Goal: Task Accomplishment & Management: Use online tool/utility

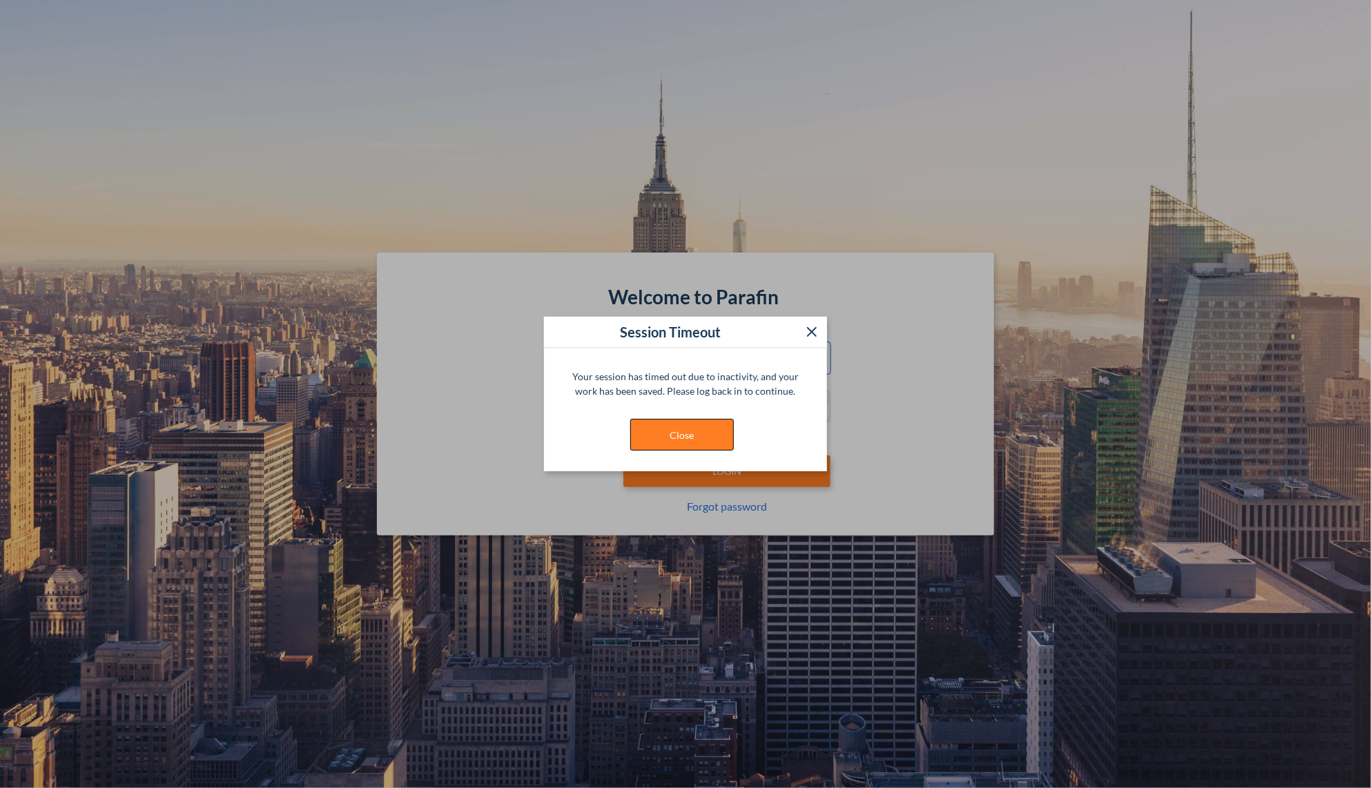
type input "**********"
click at [670, 436] on button "Close" at bounding box center [682, 435] width 104 height 32
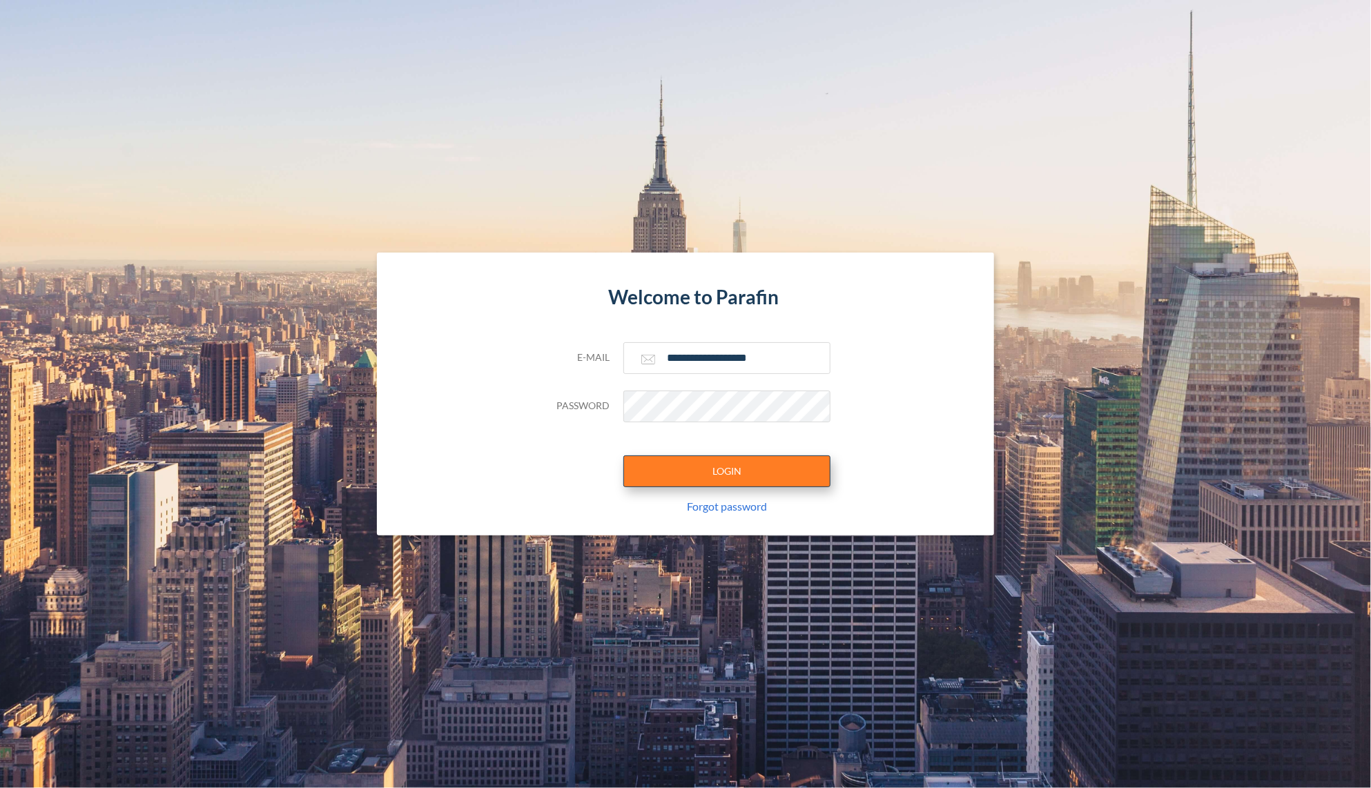
click at [712, 471] on button "LOGIN" at bounding box center [726, 472] width 207 height 32
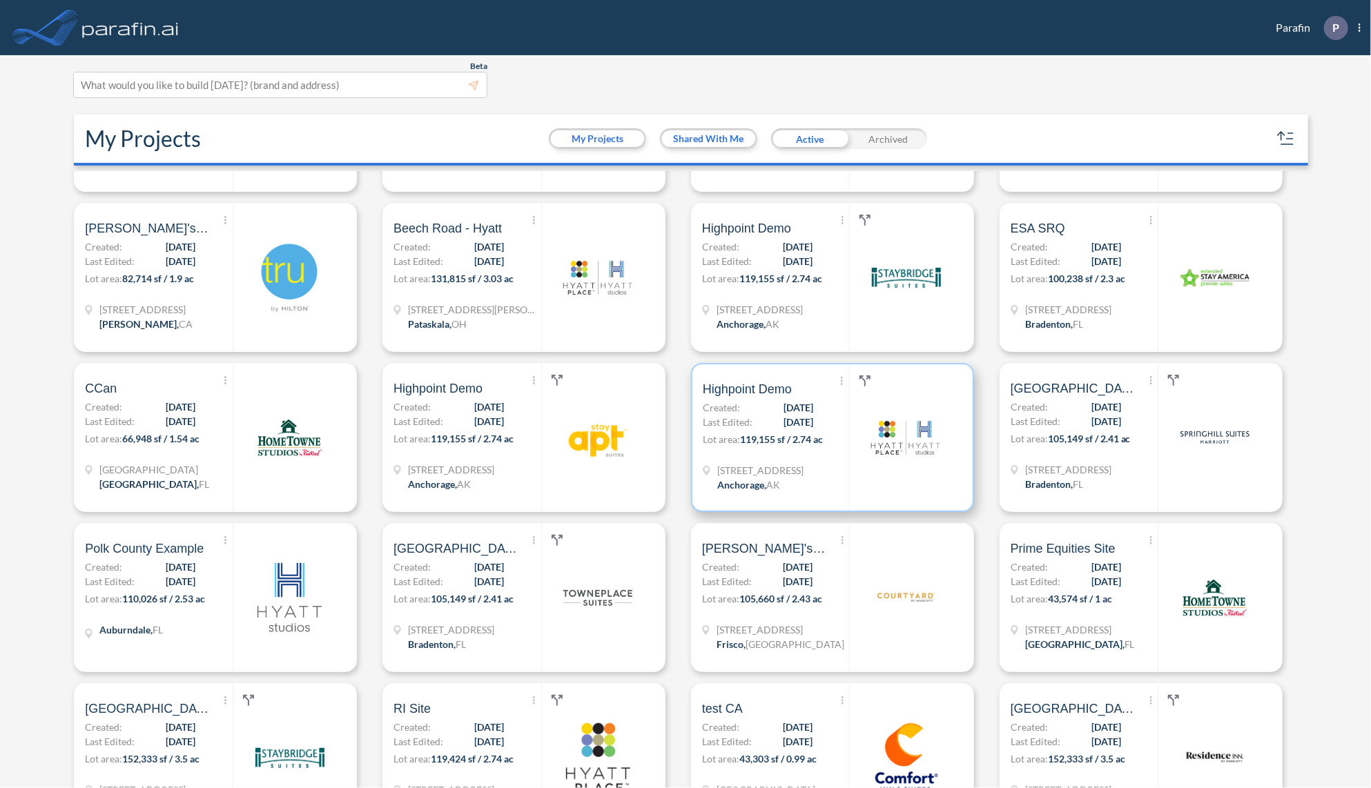
scroll to position [2372, 0]
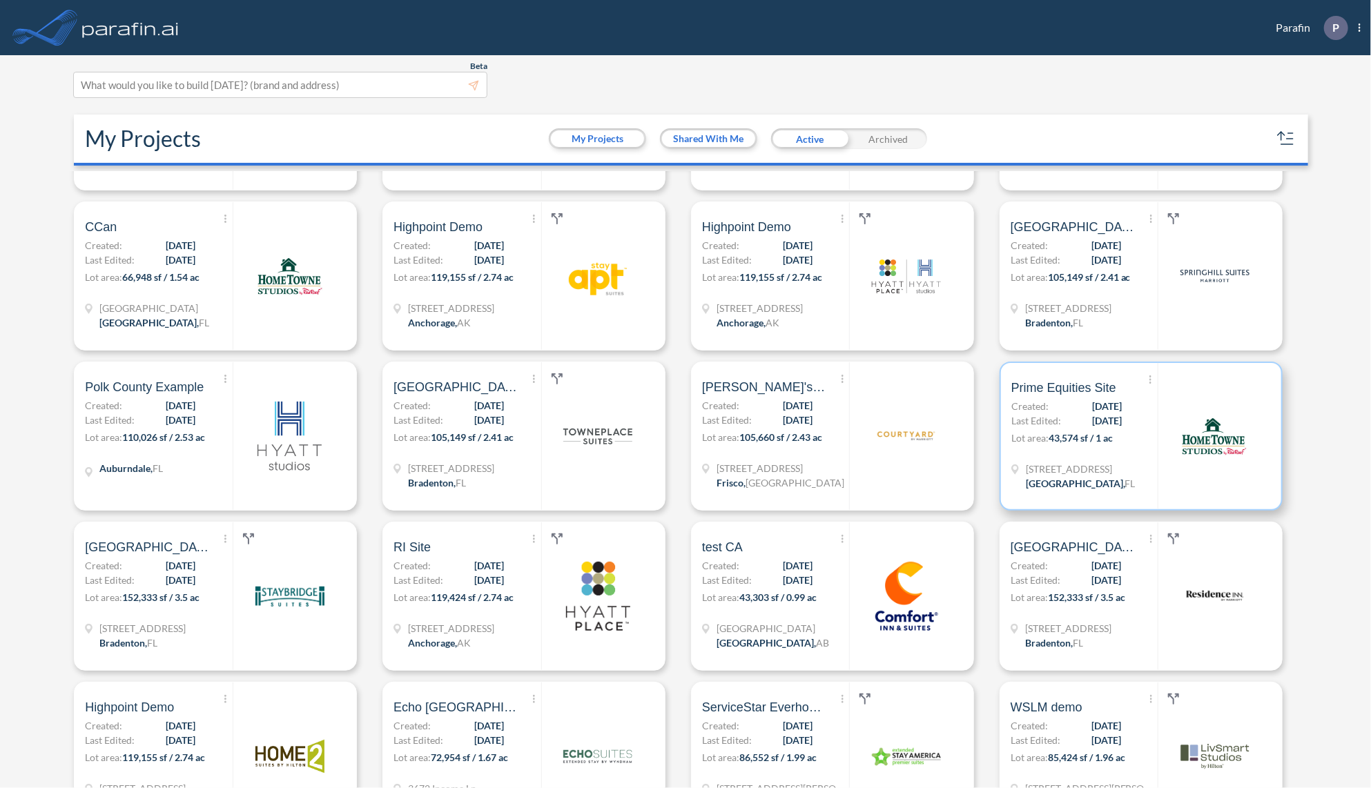
click at [1098, 432] on span "43,574 sf / 1 ac" at bounding box center [1081, 438] width 64 height 12
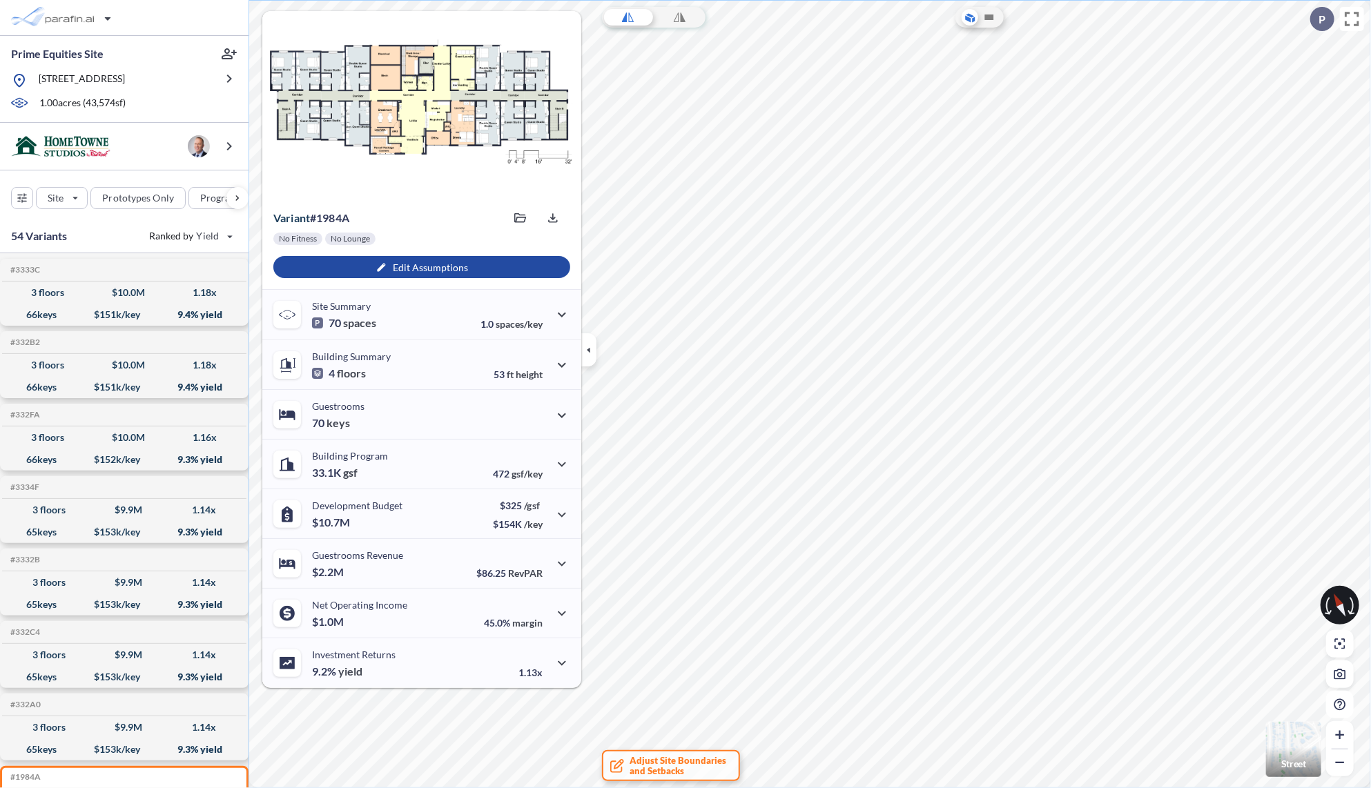
click at [585, 345] on icon "button" at bounding box center [588, 349] width 15 height 15
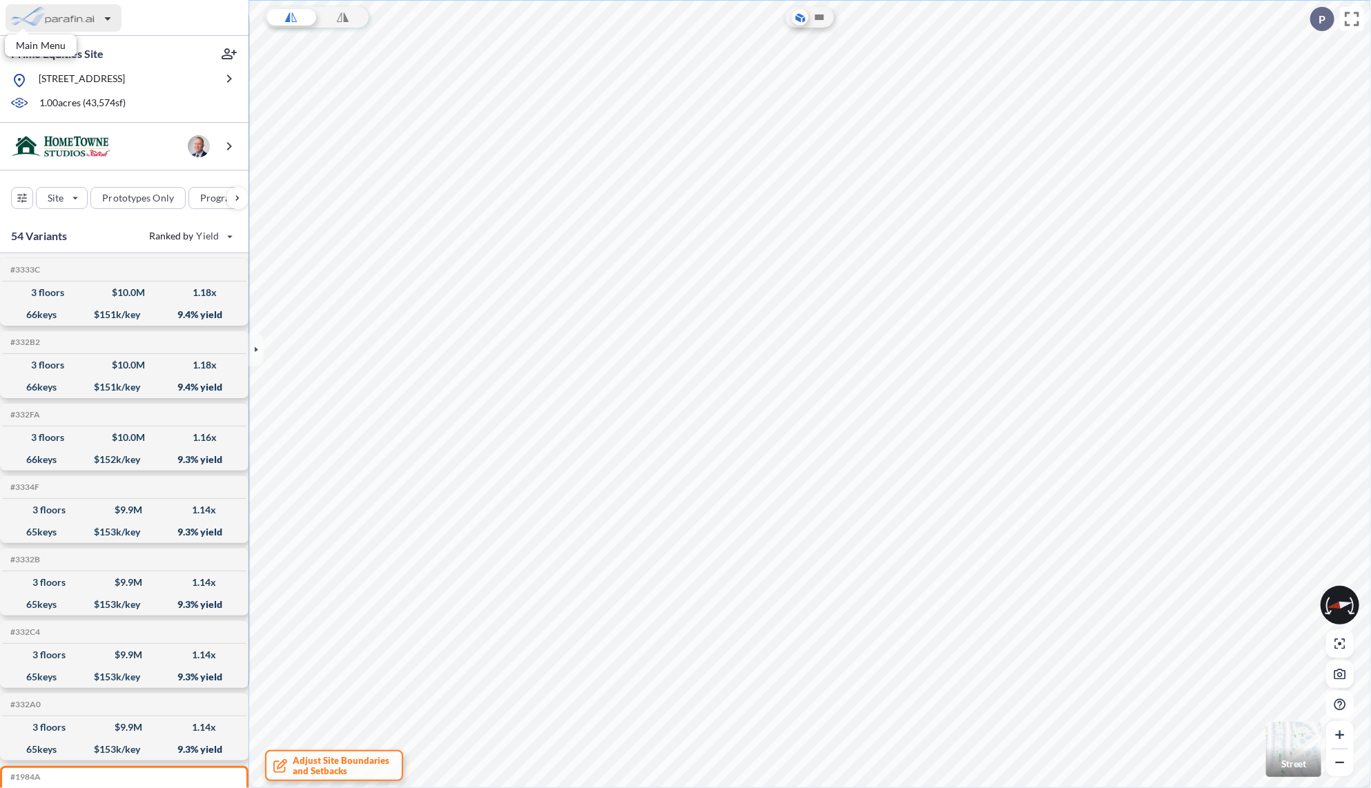
click at [69, 28] on div "button" at bounding box center [64, 18] width 116 height 28
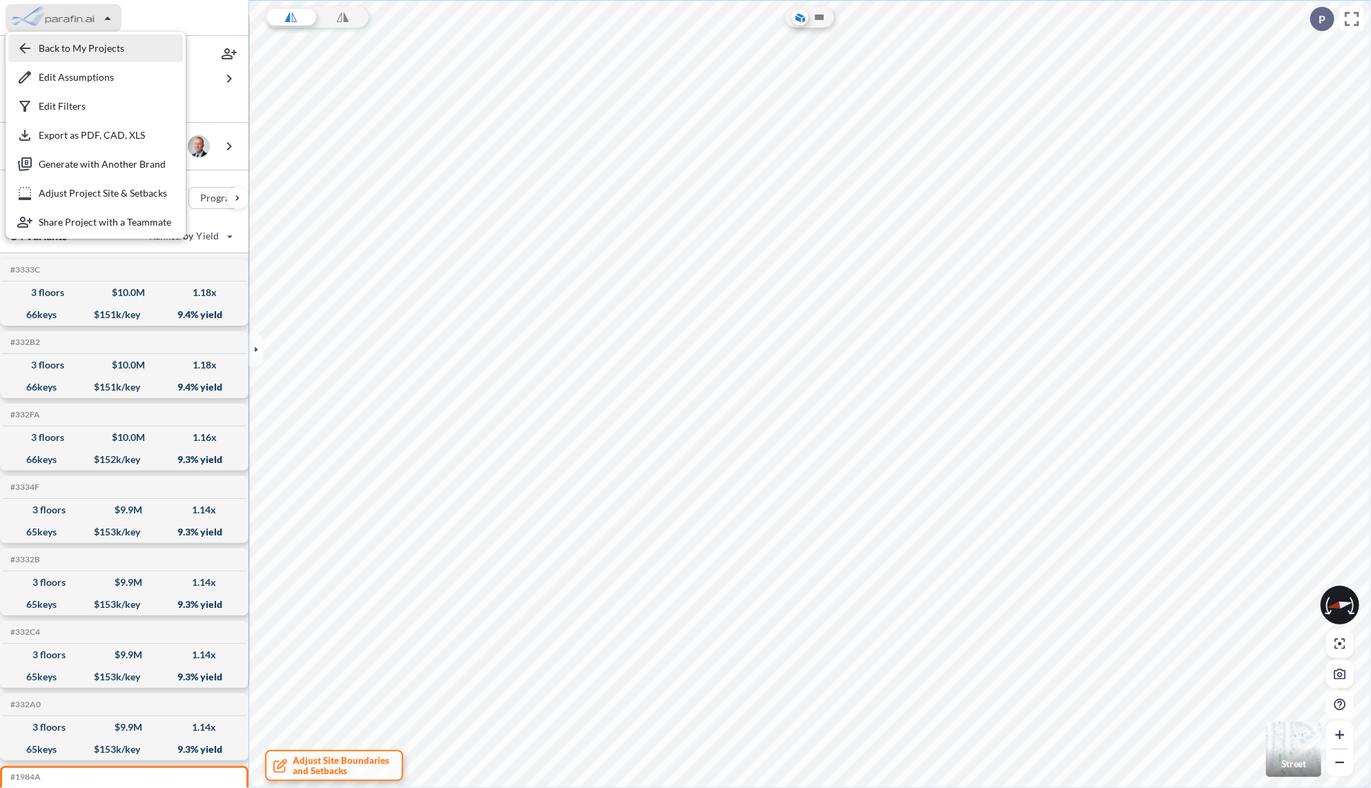
click at [79, 54] on div "button" at bounding box center [95, 49] width 175 height 28
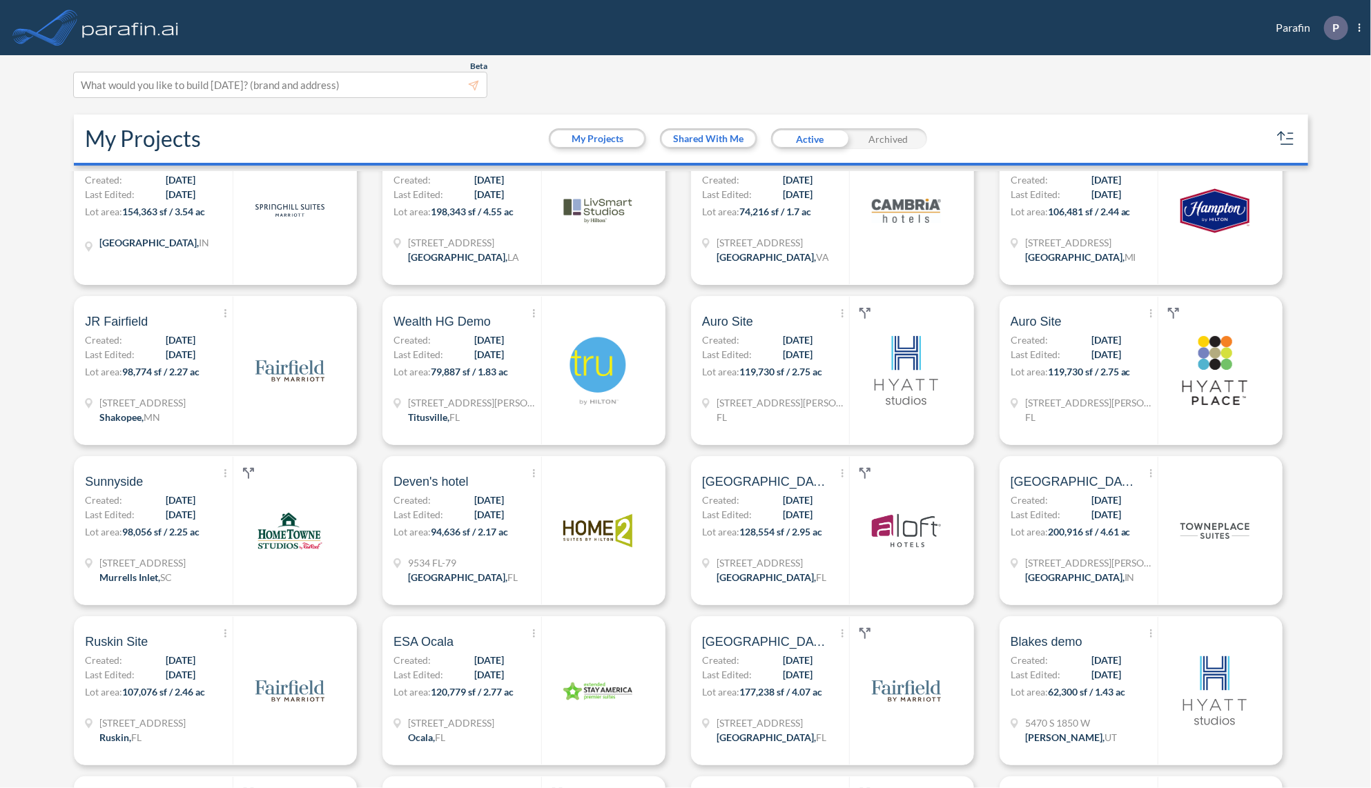
scroll to position [939, 0]
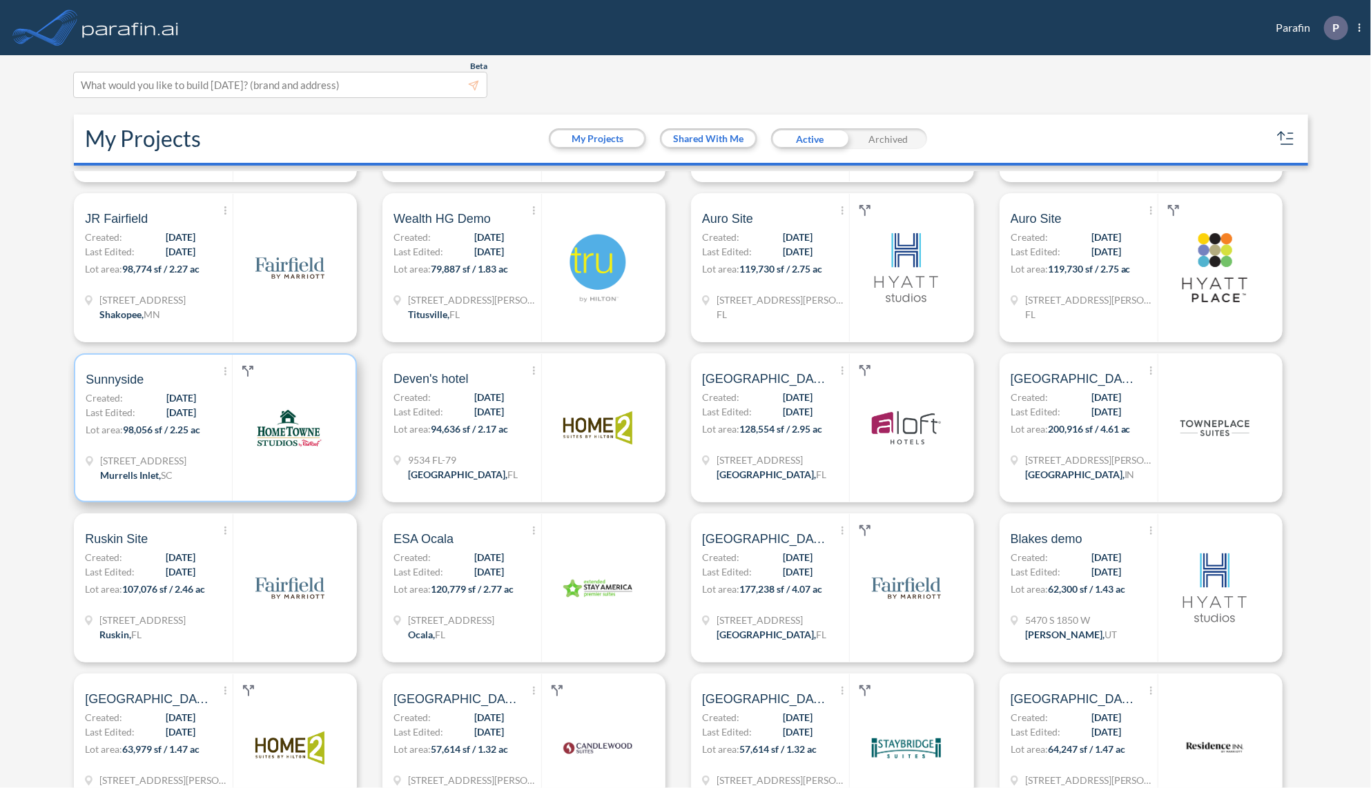
click at [182, 488] on div "Show More Created with sketchtool. Archive Reports Share a copy Sunnyside Creat…" at bounding box center [159, 428] width 146 height 146
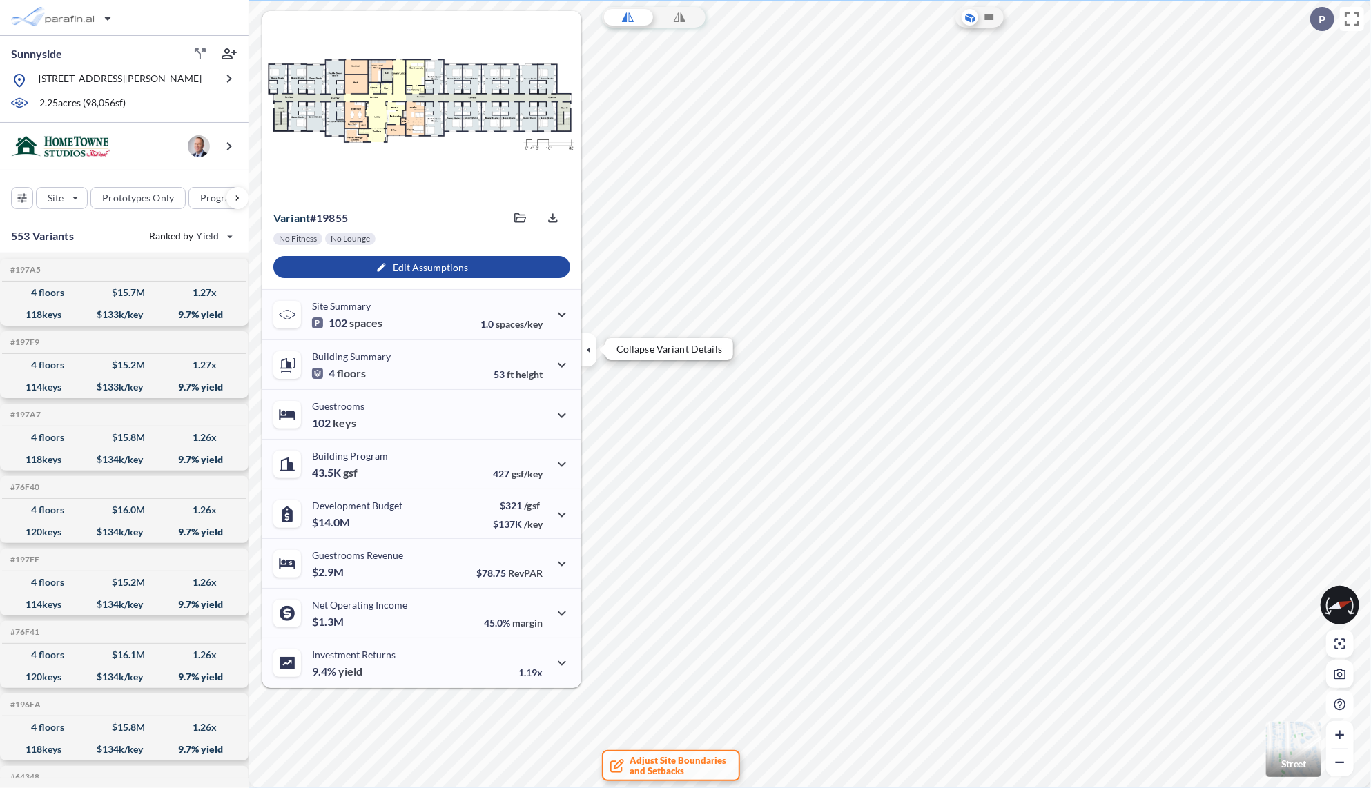
click at [589, 361] on button "button" at bounding box center [588, 349] width 15 height 33
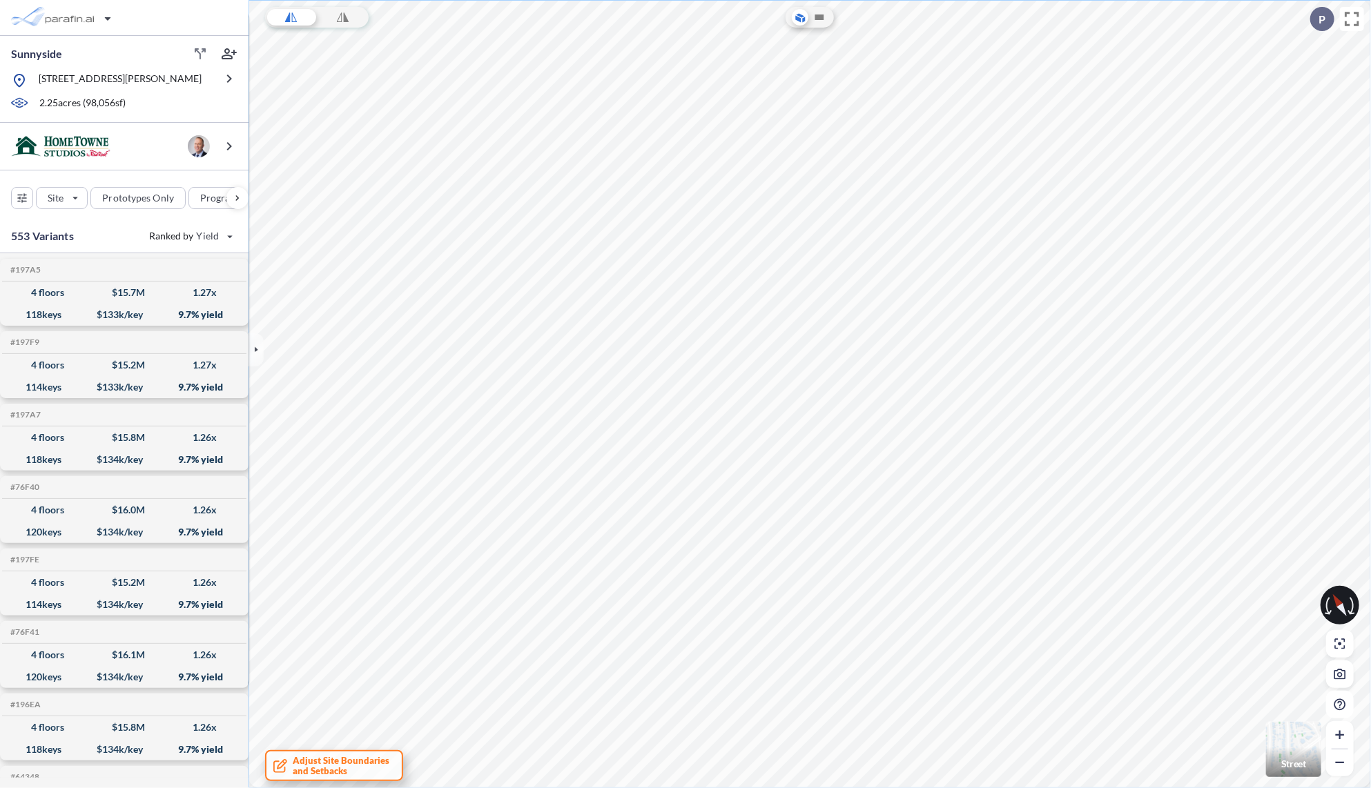
click at [353, 763] on span "Adjust Site Boundaries and Setbacks" at bounding box center [341, 766] width 97 height 21
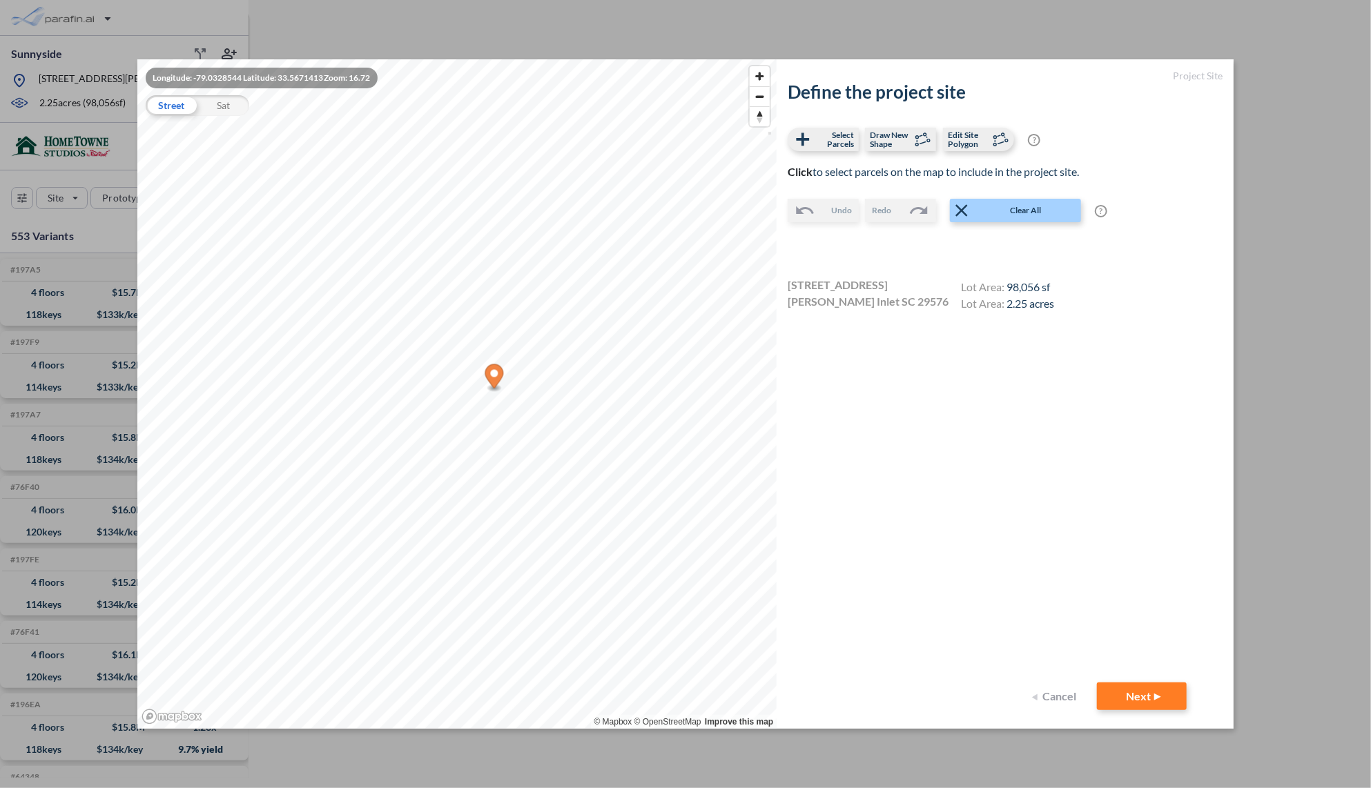
click at [222, 110] on div "Sat" at bounding box center [223, 105] width 52 height 21
click at [177, 109] on div "Street" at bounding box center [172, 105] width 52 height 21
click at [218, 106] on div "Sat" at bounding box center [223, 105] width 52 height 21
click at [958, 139] on span "Edit Site Polygon" at bounding box center [968, 139] width 41 height 18
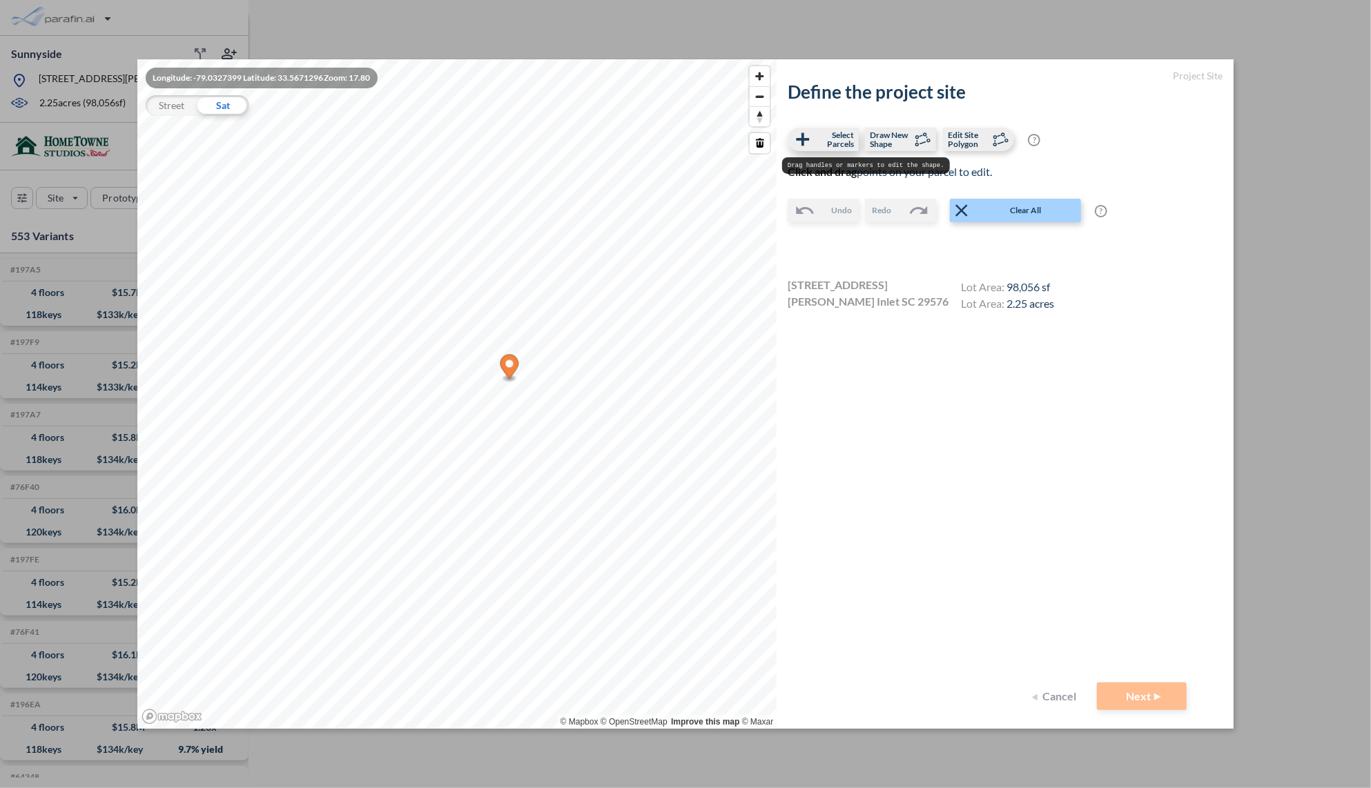
click at [844, 136] on span "Select Parcels" at bounding box center [833, 139] width 41 height 18
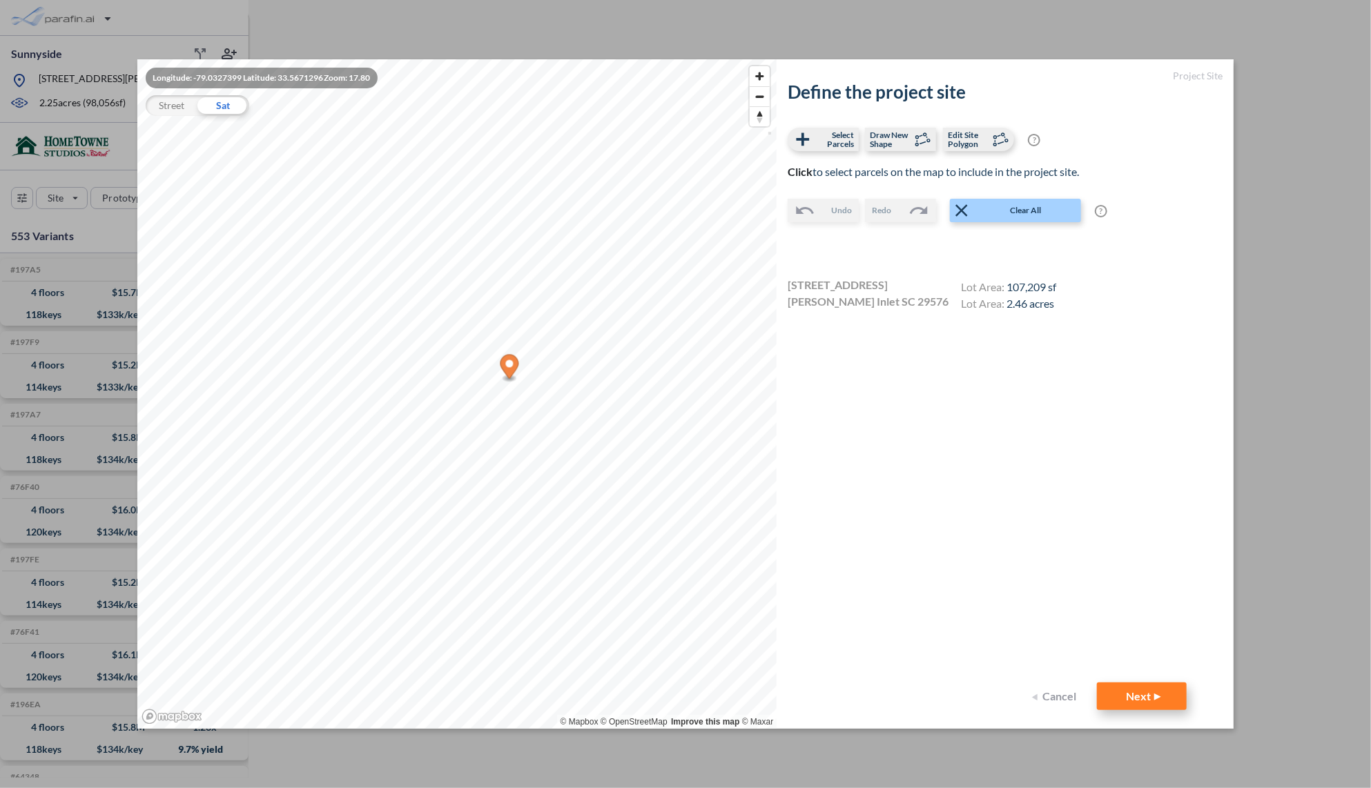
click at [1135, 685] on button "Next" at bounding box center [1142, 697] width 90 height 28
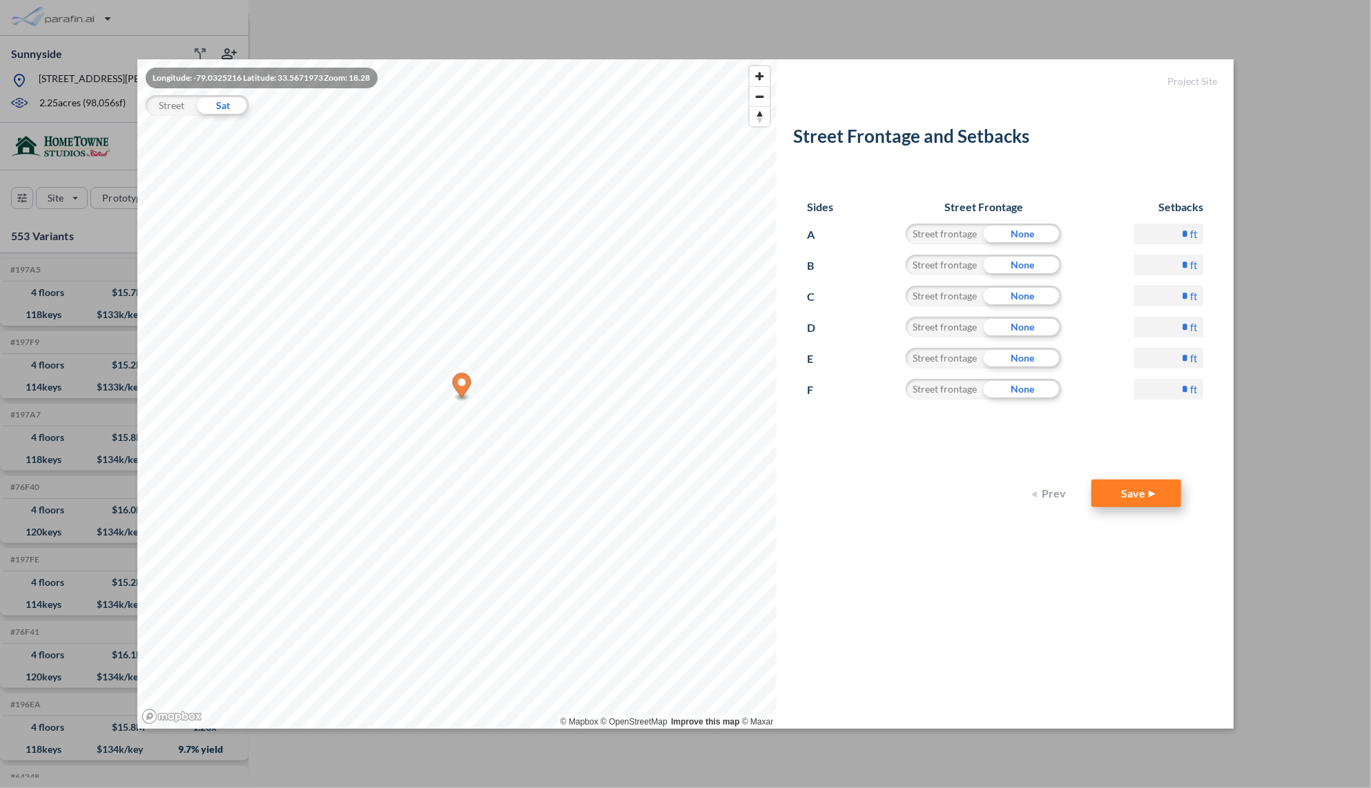
click at [1154, 492] on button "Save" at bounding box center [1136, 494] width 90 height 28
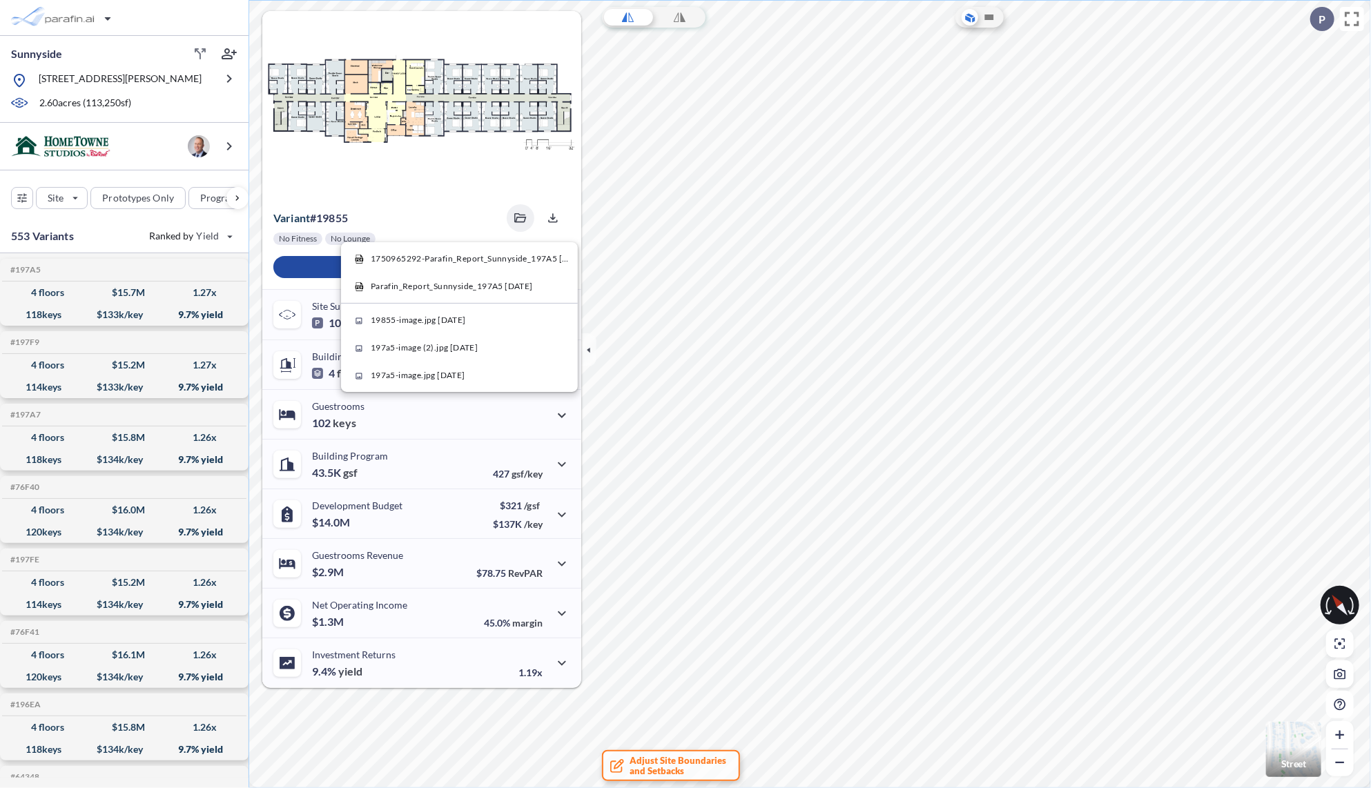
click at [1298, 755] on img "button" at bounding box center [1293, 749] width 55 height 55
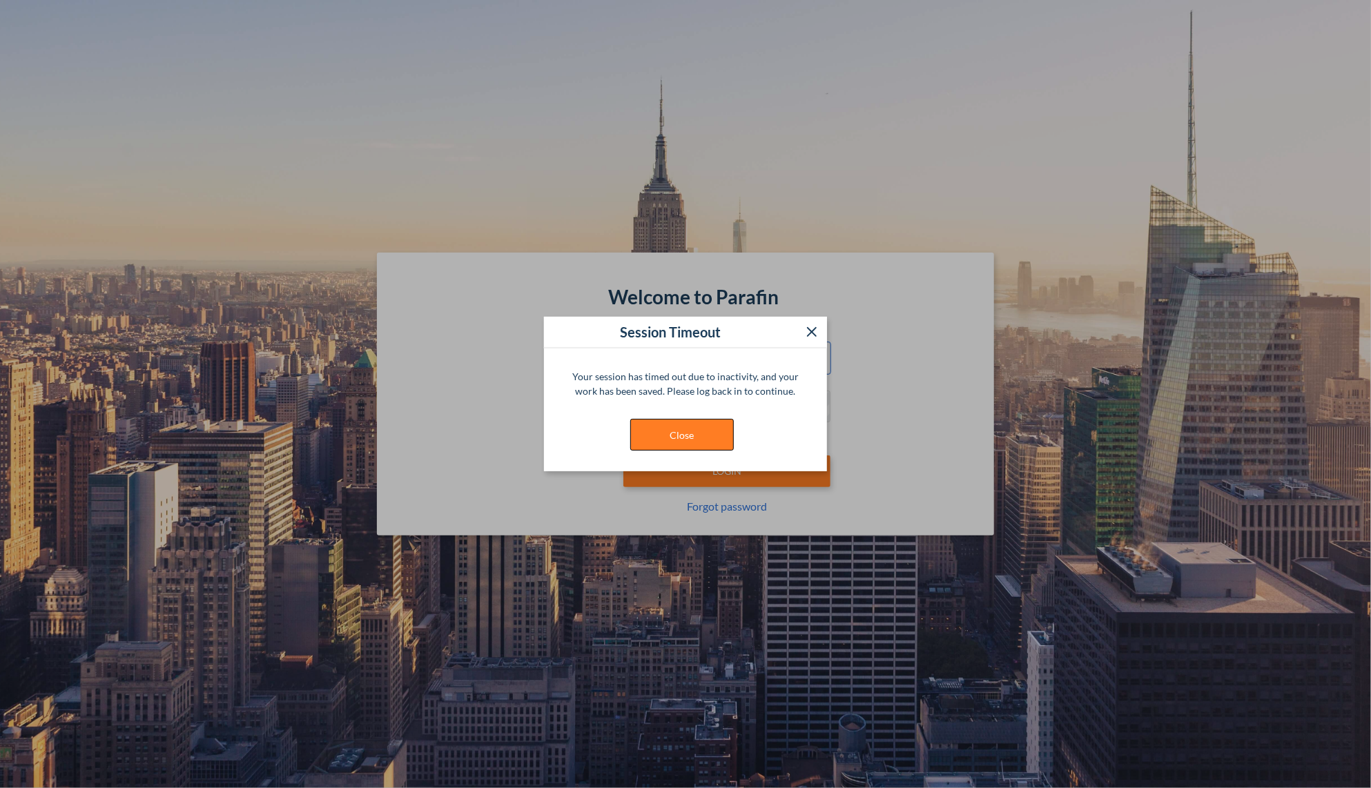
type input "**********"
click at [707, 431] on button "Close" at bounding box center [682, 435] width 104 height 32
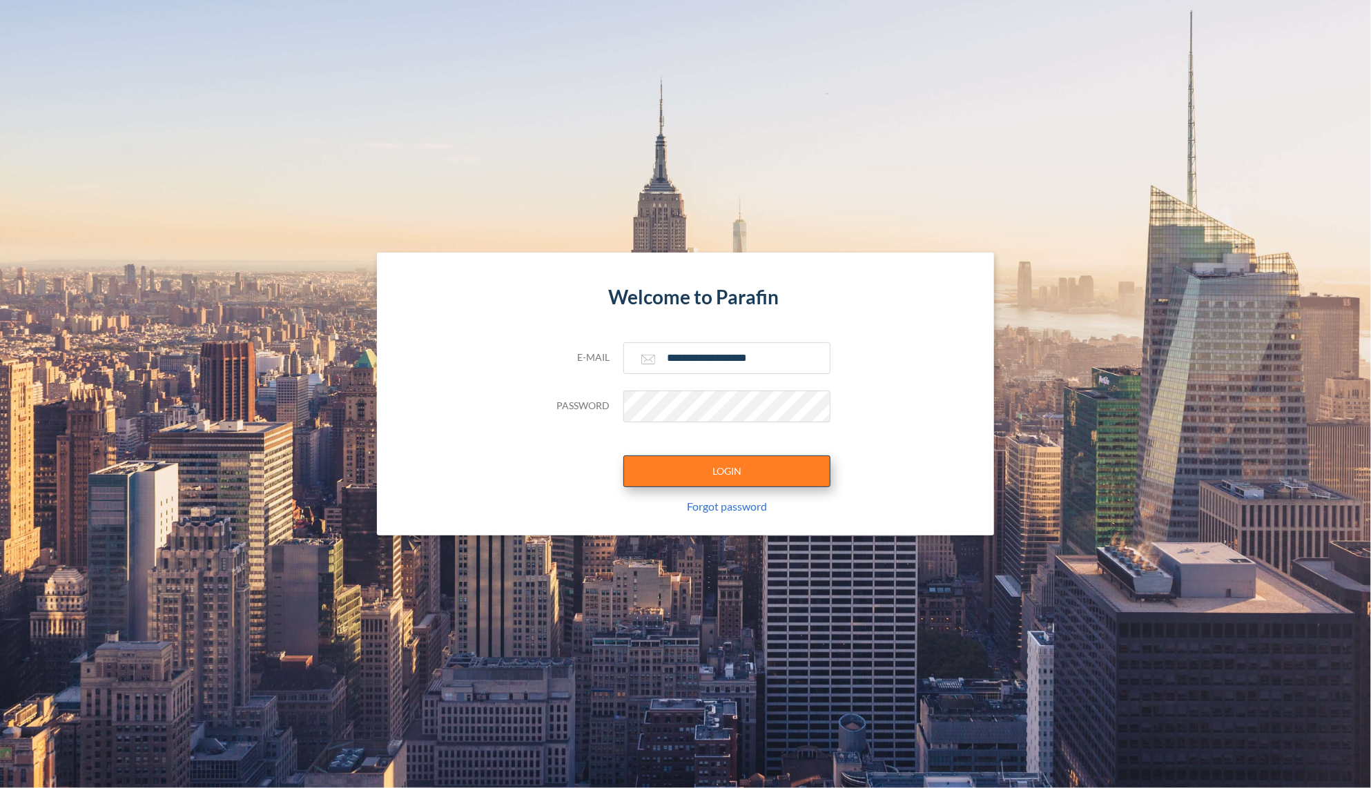
click at [715, 467] on button "LOGIN" at bounding box center [726, 472] width 207 height 32
type input "**********"
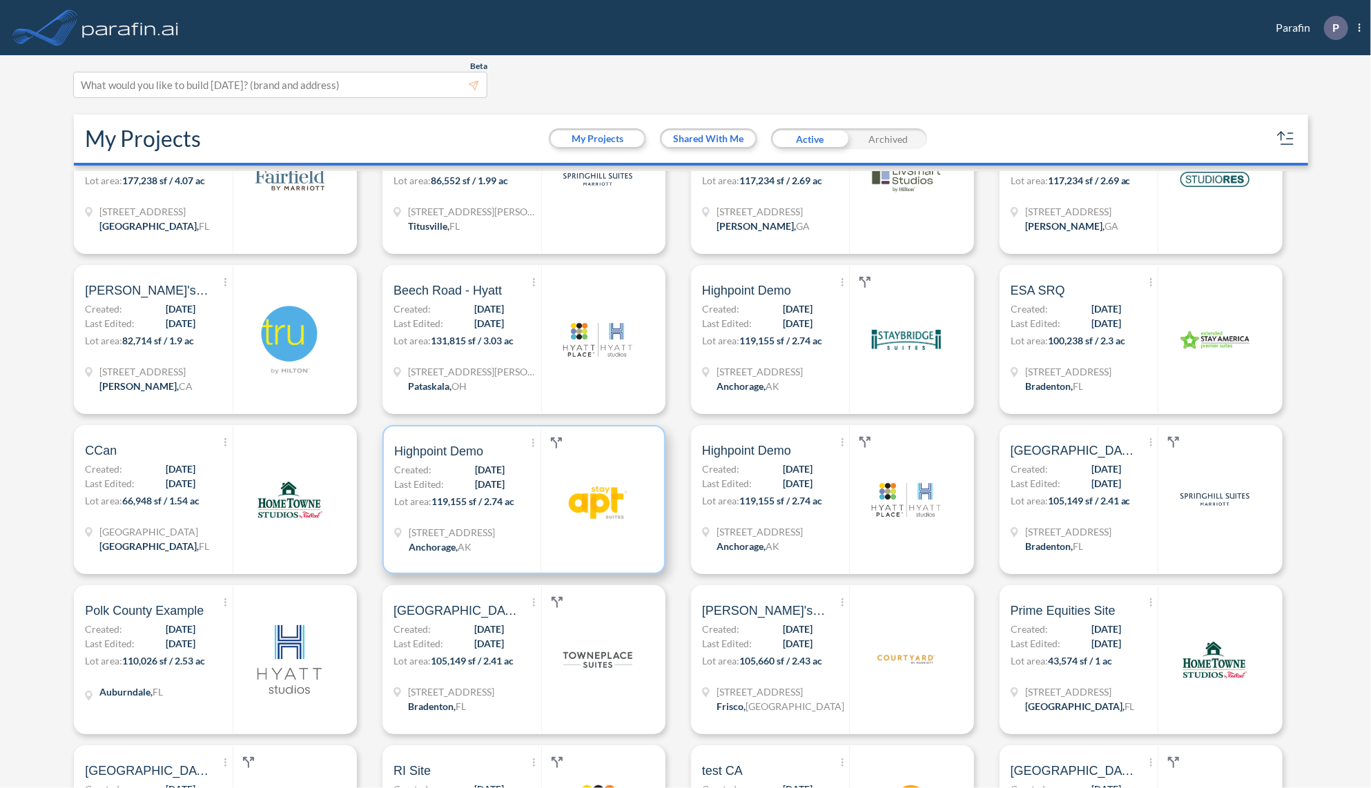
scroll to position [2319, 0]
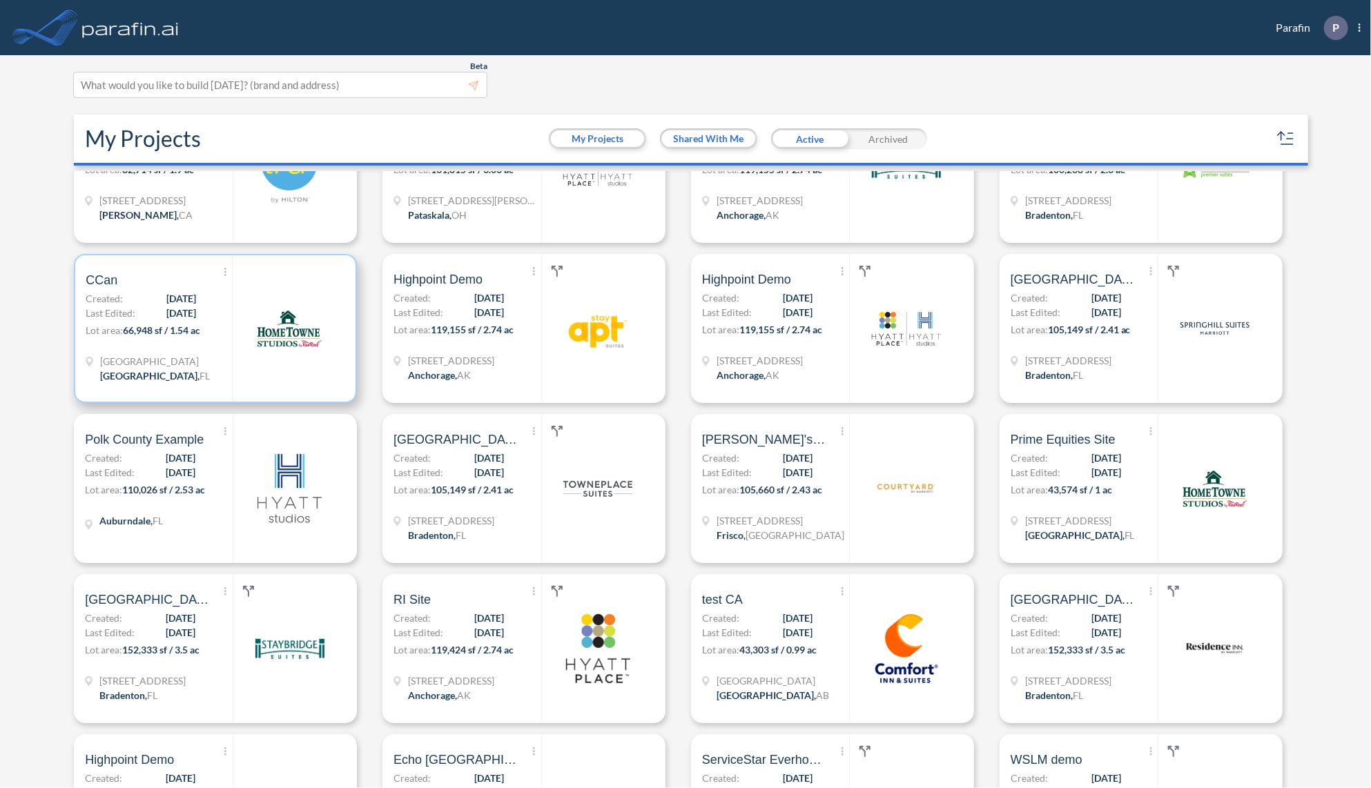
click at [179, 329] on span "66,948 sf / 1.54 ac" at bounding box center [161, 330] width 77 height 12
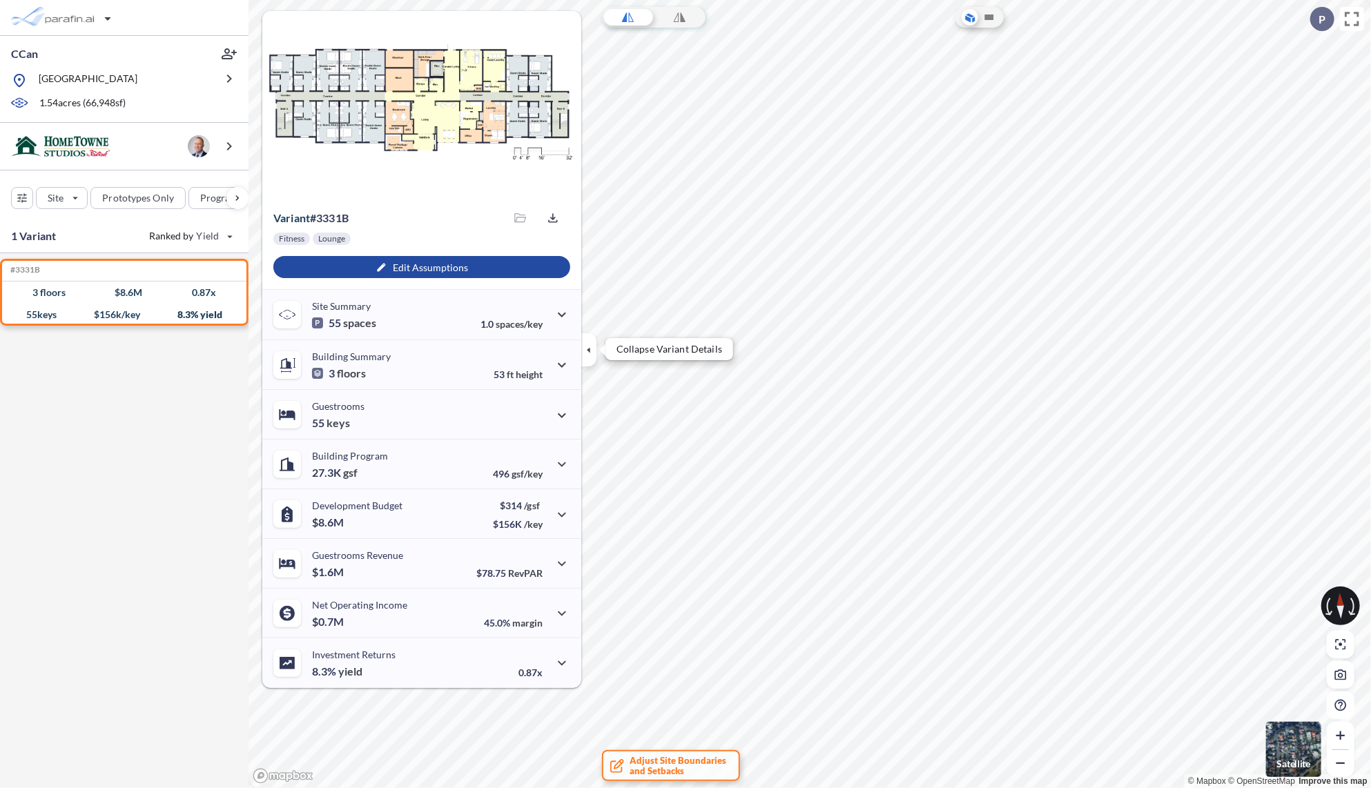
click at [588, 353] on icon "button" at bounding box center [588, 349] width 15 height 15
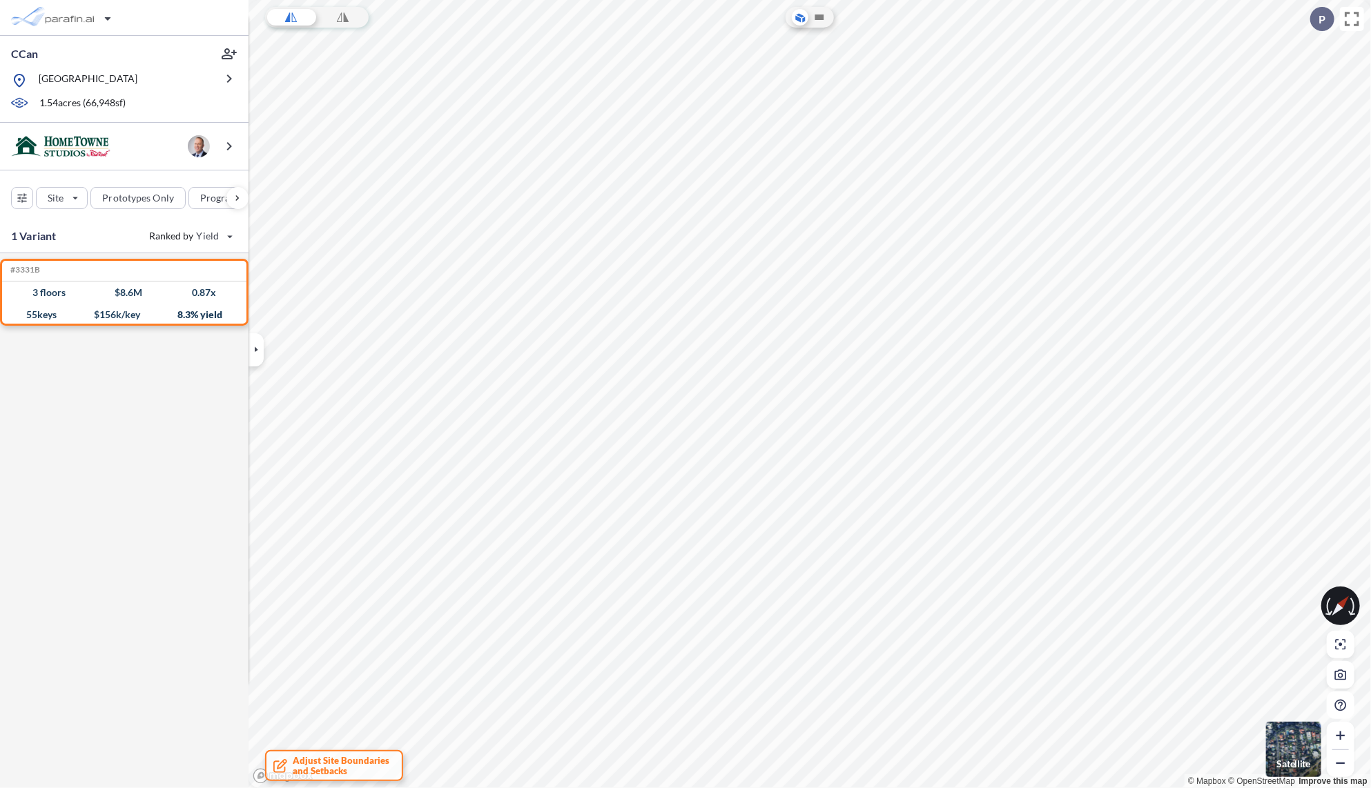
click at [1312, 747] on img "button" at bounding box center [1293, 749] width 55 height 55
click at [105, 18] on div "button" at bounding box center [64, 18] width 116 height 28
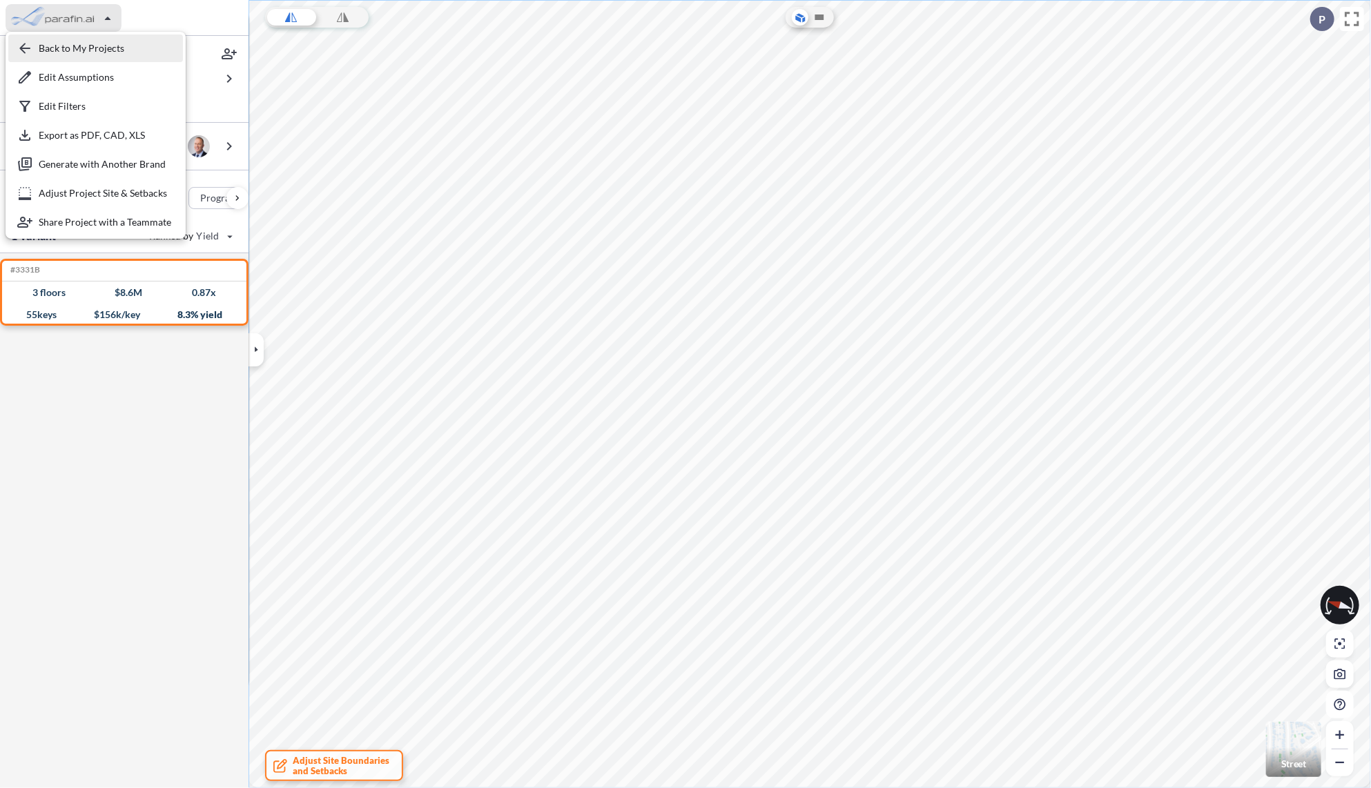
click at [115, 52] on div "button" at bounding box center [95, 49] width 175 height 28
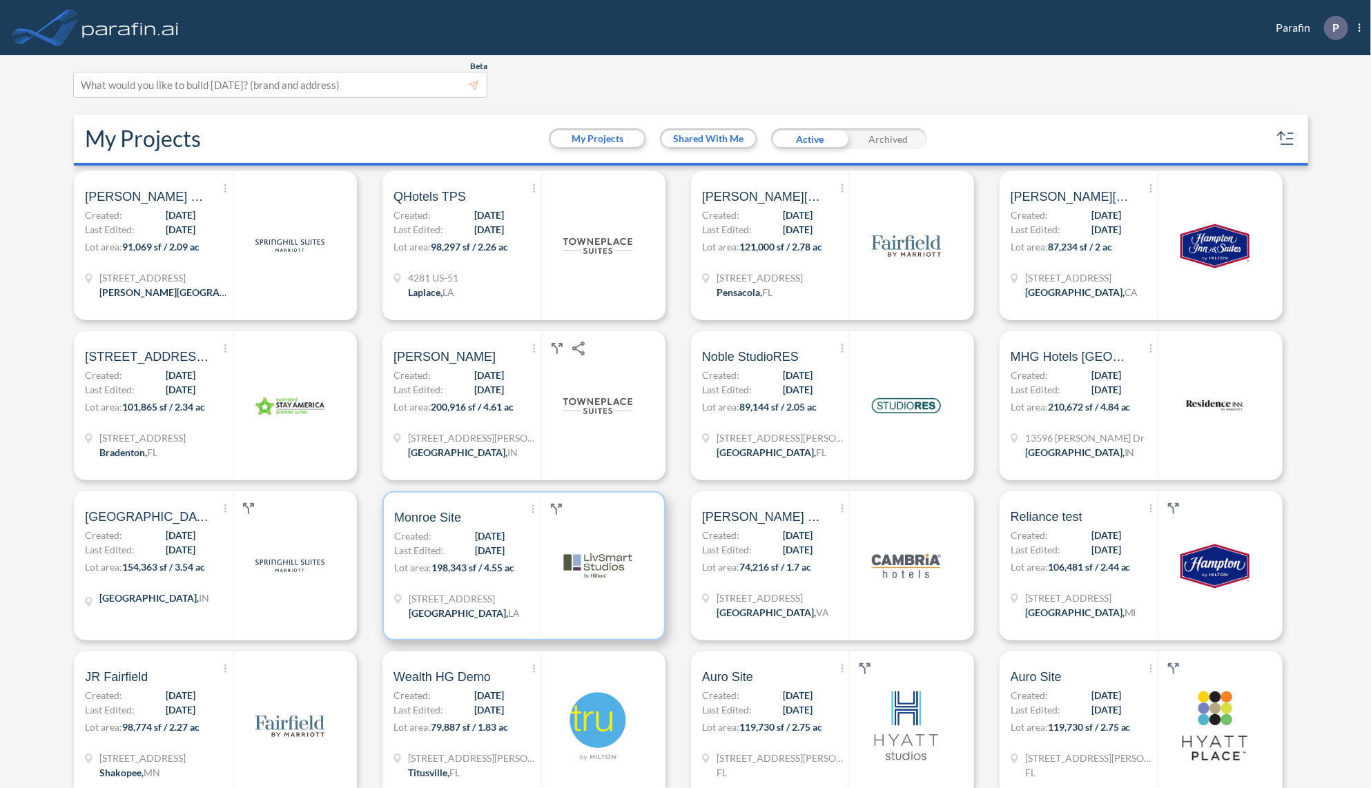
scroll to position [497, 0]
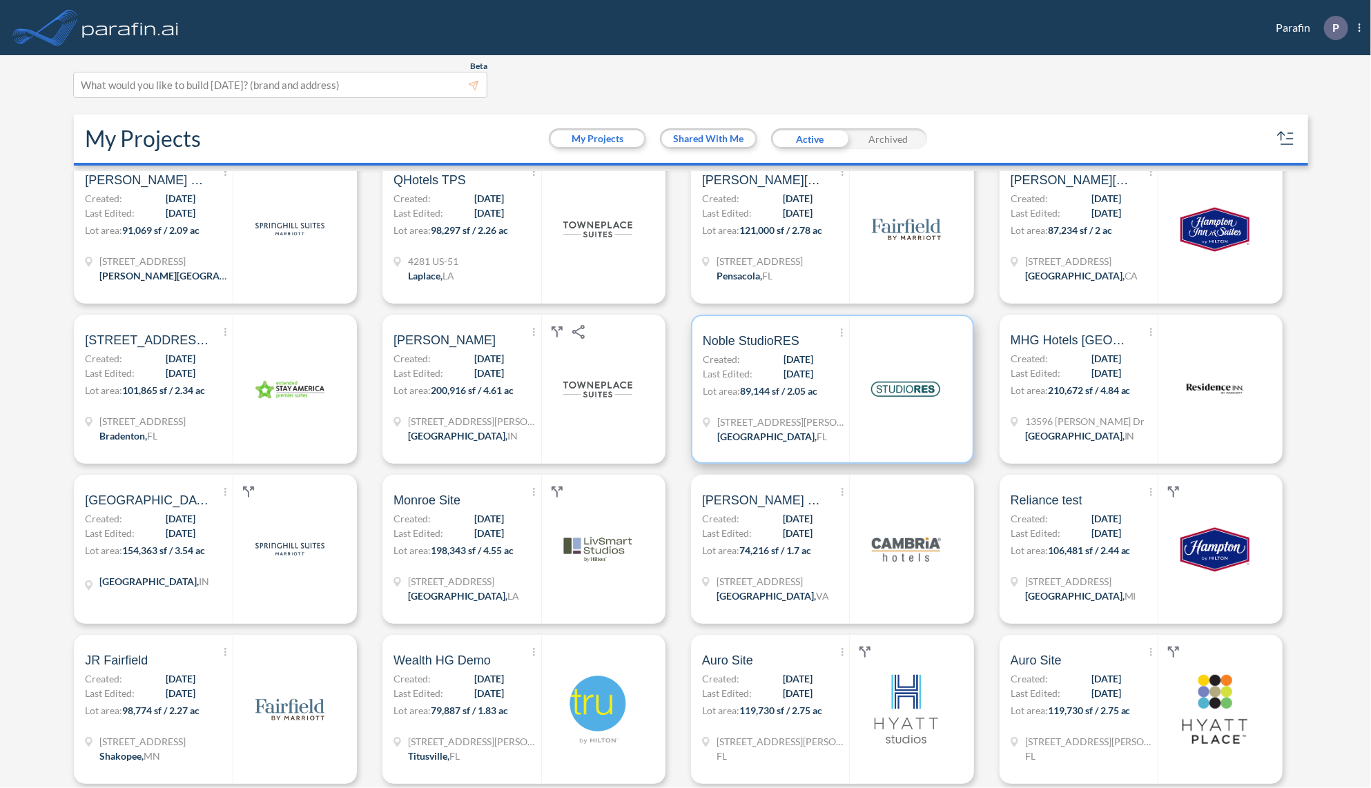
click at [784, 379] on span "07/30/2025" at bounding box center [799, 374] width 30 height 14
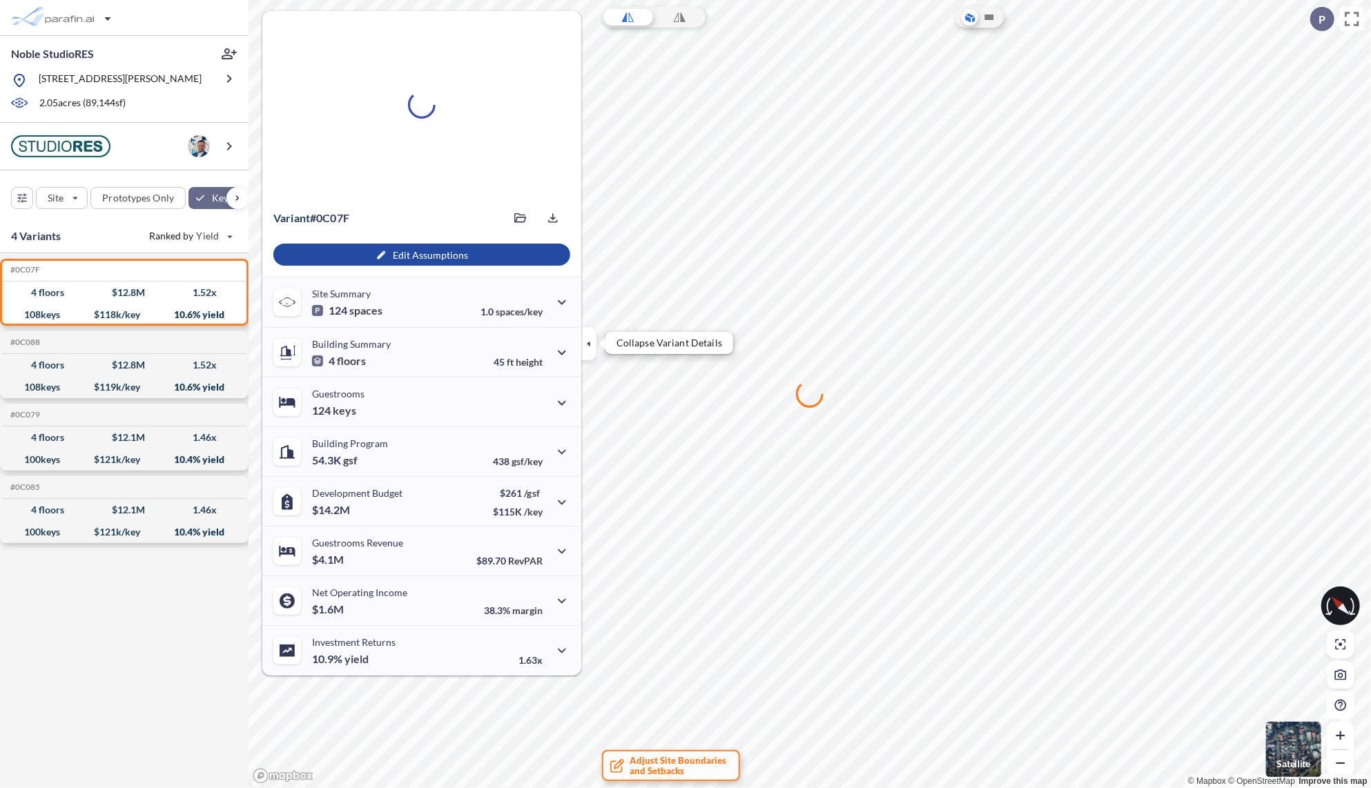
click at [591, 347] on icon "button" at bounding box center [588, 343] width 15 height 15
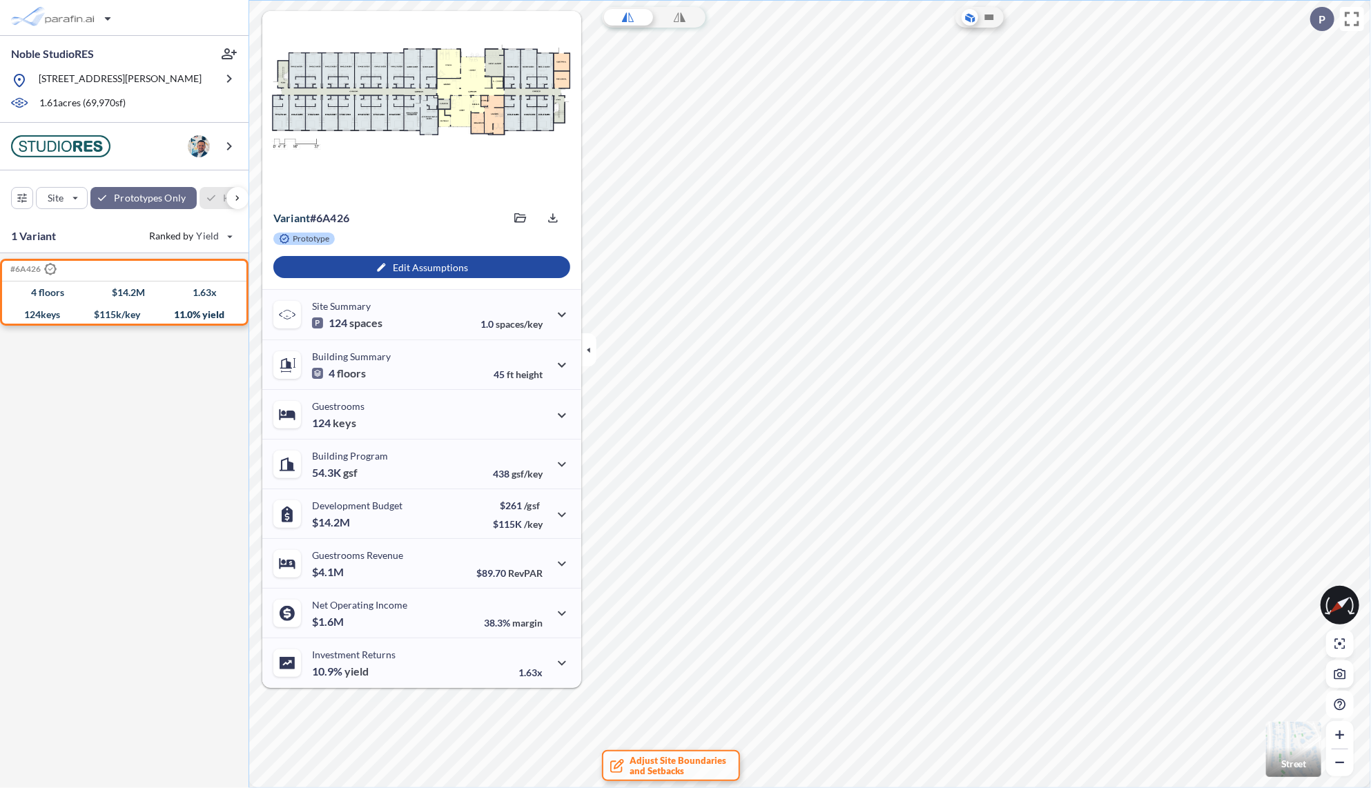
click at [586, 351] on icon "button" at bounding box center [588, 349] width 15 height 15
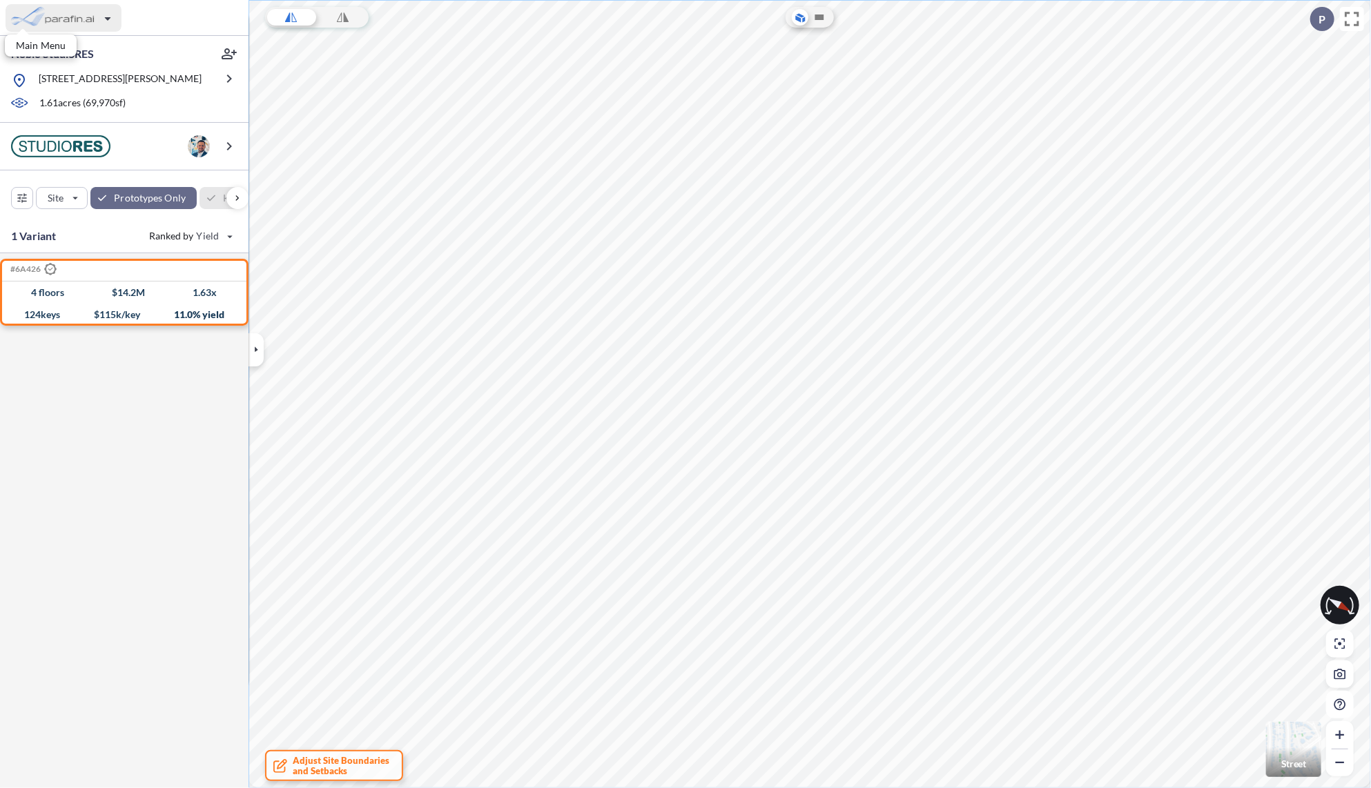
click at [77, 15] on div "button" at bounding box center [64, 18] width 116 height 28
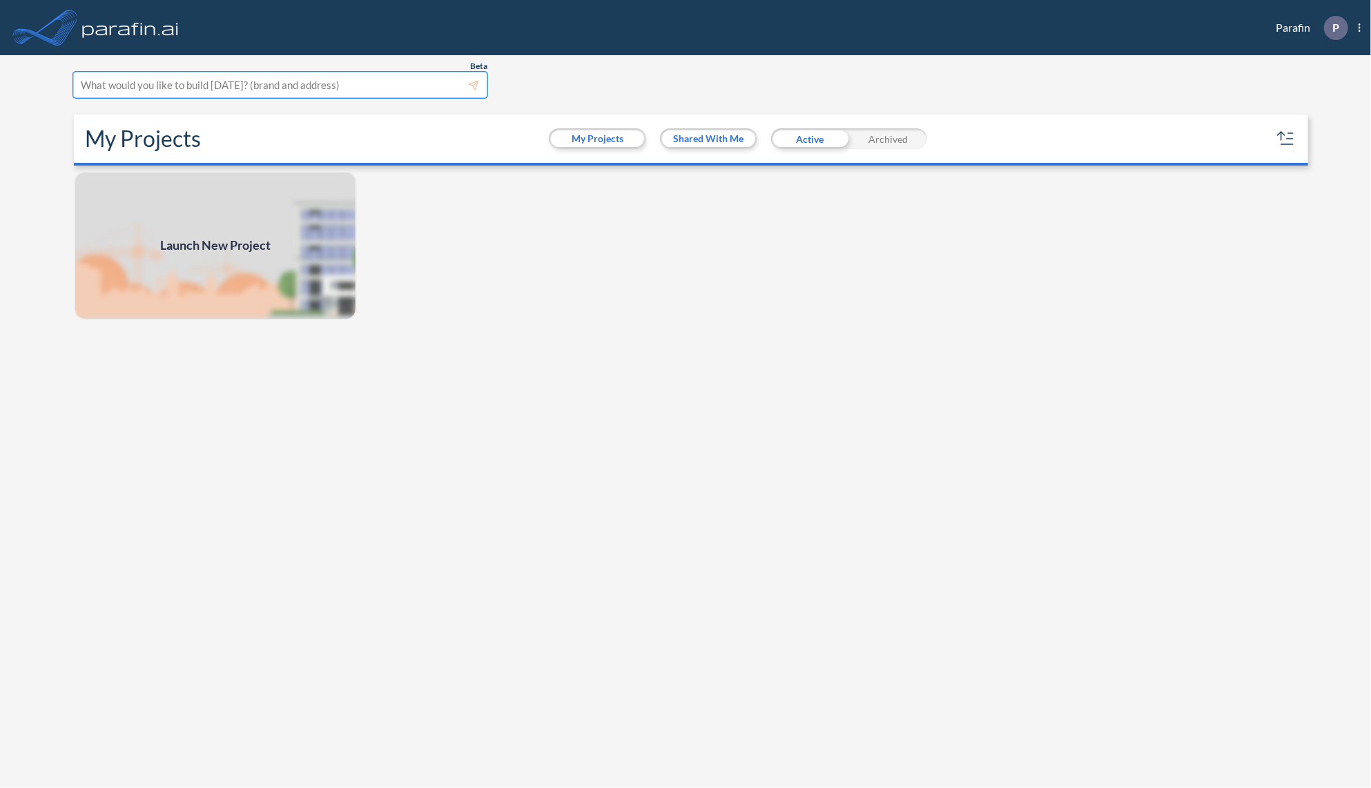
click at [187, 86] on div at bounding box center [280, 85] width 399 height 19
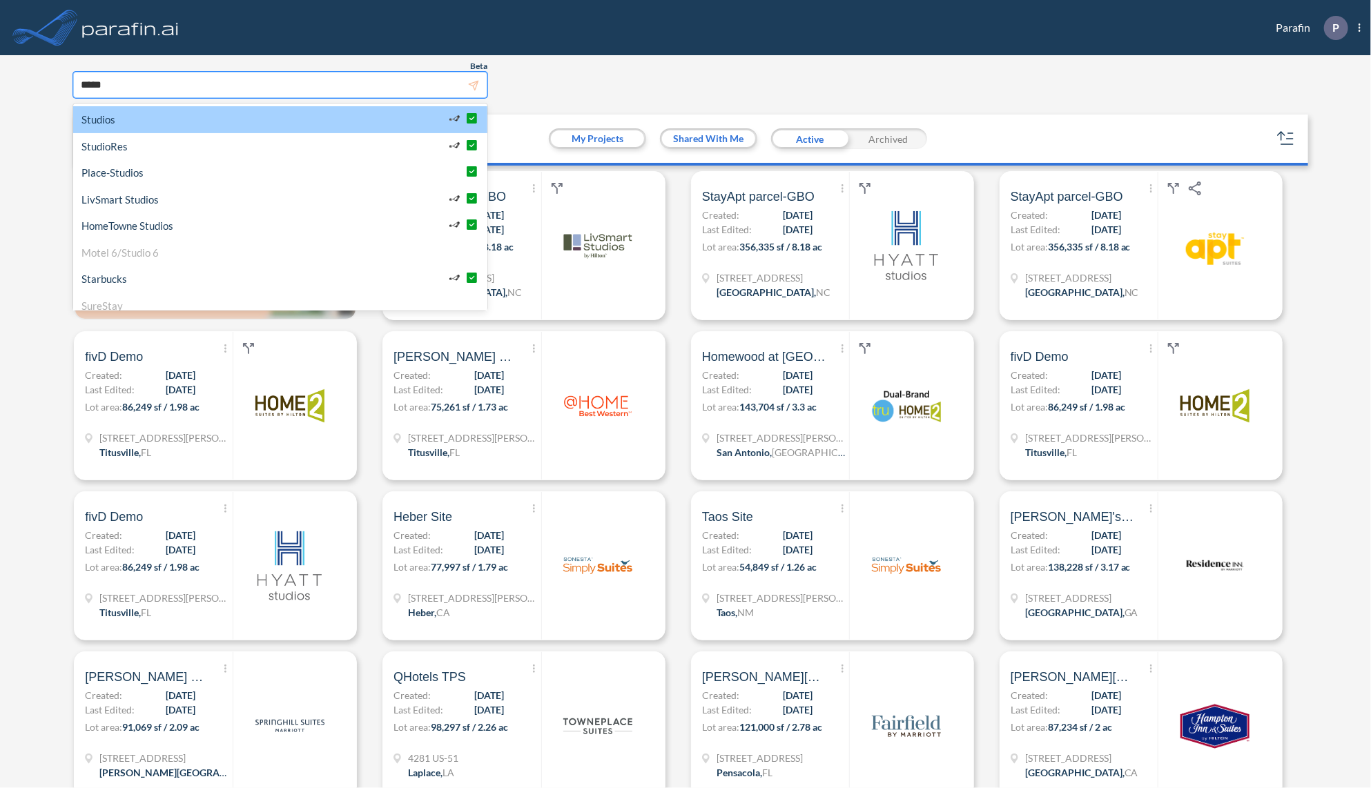
type input "******"
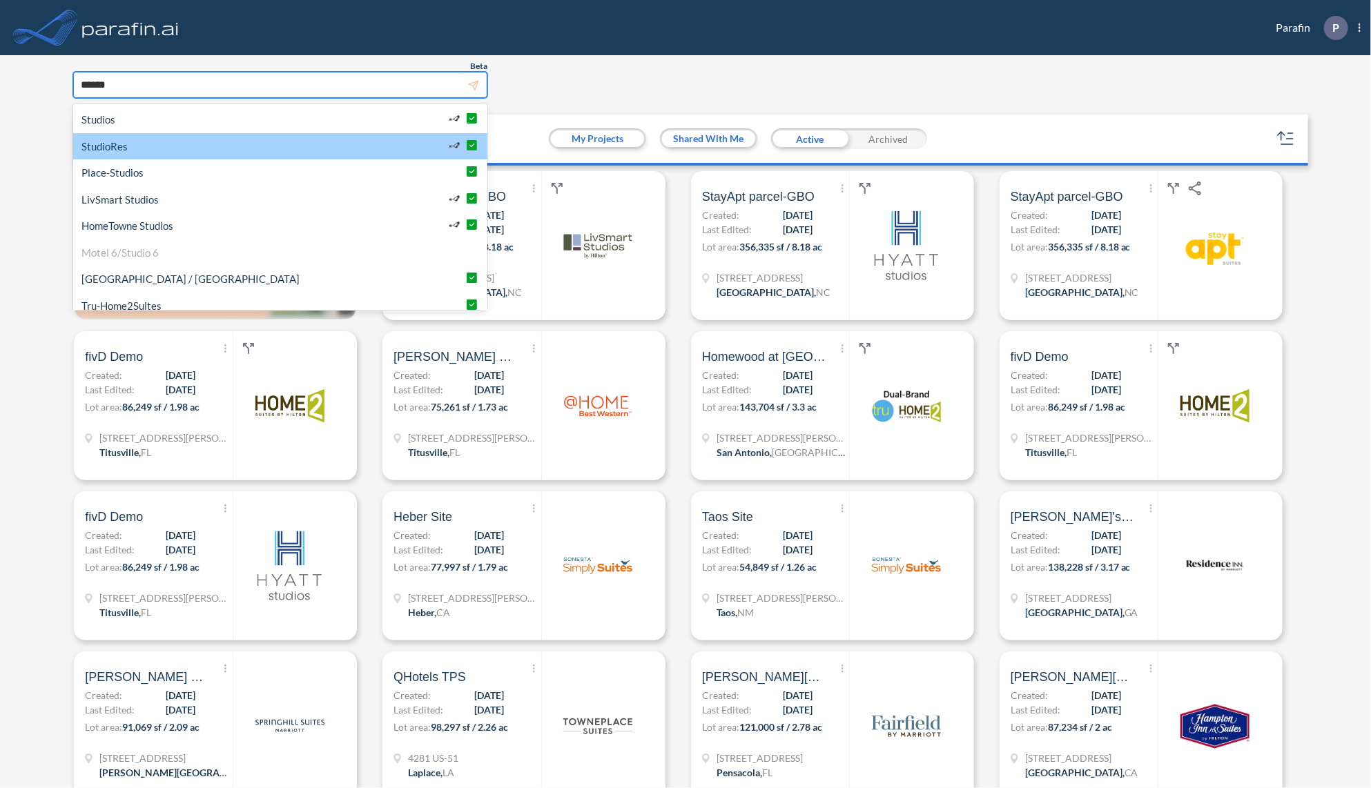
click at [204, 149] on div "StudioRes" at bounding box center [280, 146] width 414 height 27
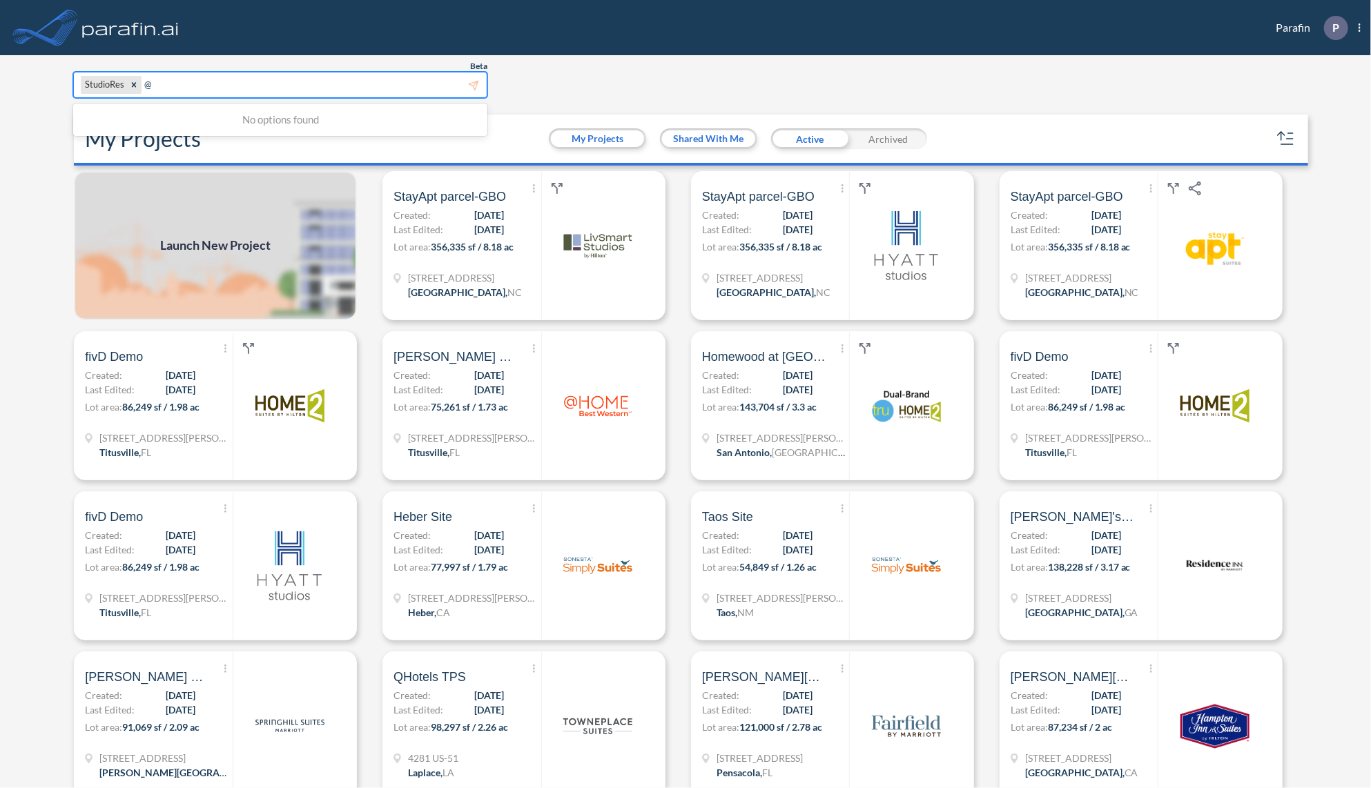
paste input "**********"
type input "**********"
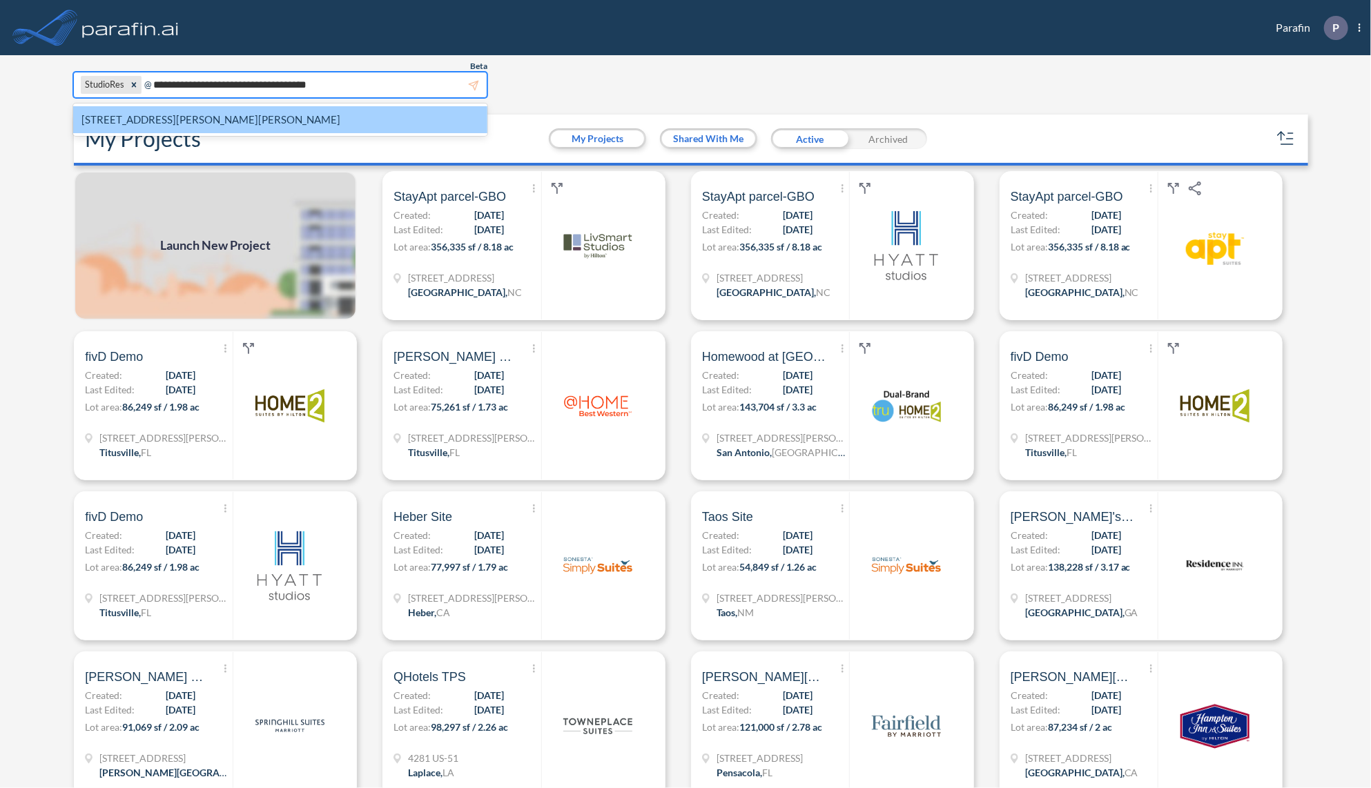
click at [241, 119] on div "9251 Hilsman Ln, Fort Myers, FL 33912" at bounding box center [280, 119] width 414 height 27
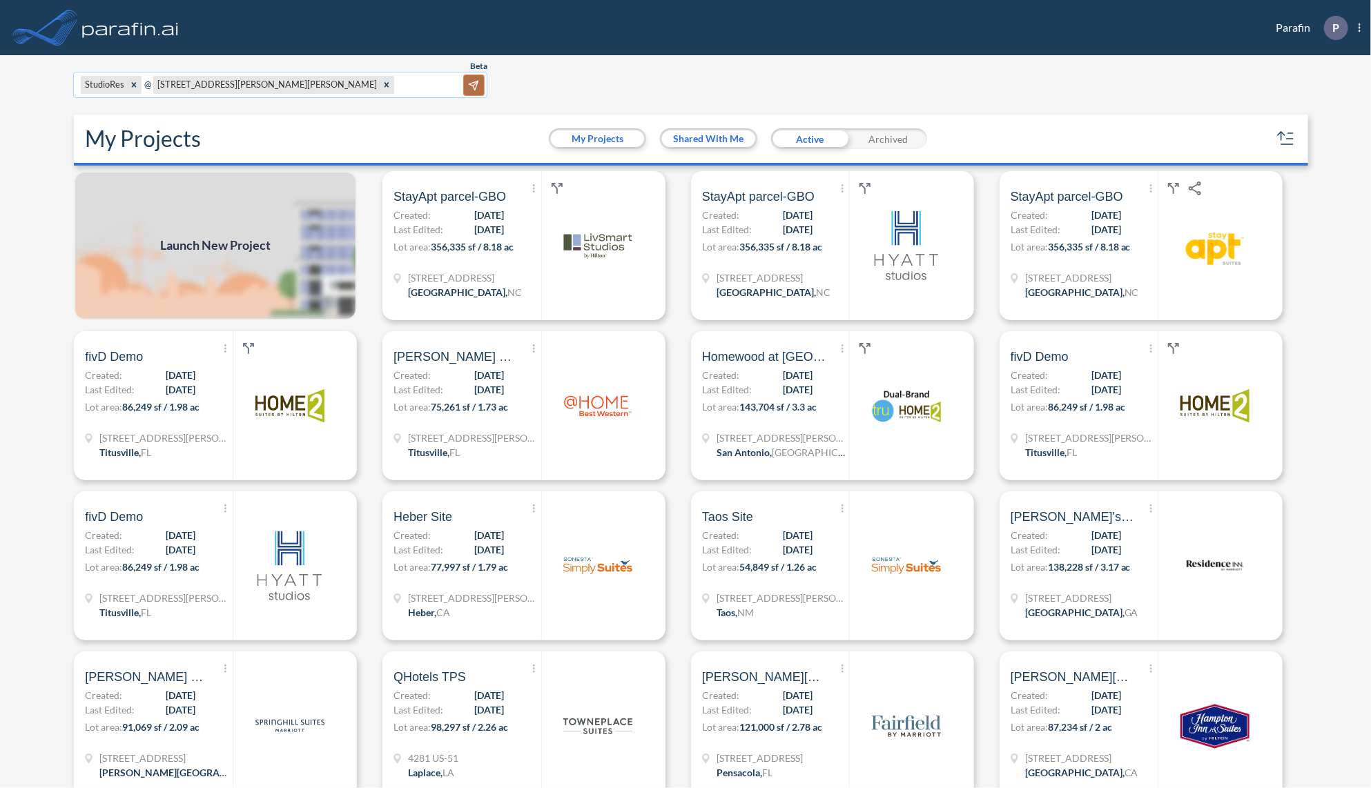
click at [480, 85] on button "Launch as a new project." at bounding box center [473, 85] width 21 height 21
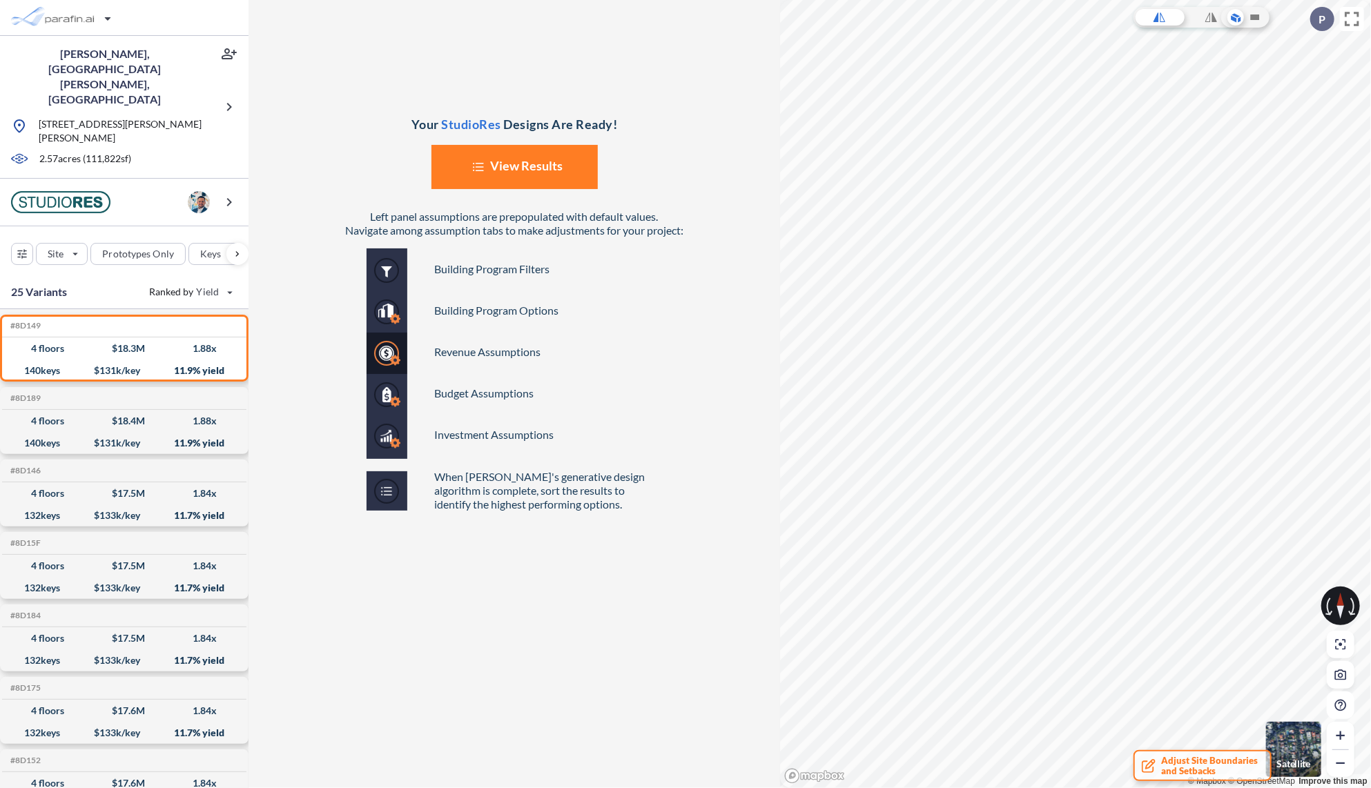
click at [525, 163] on button "List Created with Sketch. View Results" at bounding box center [514, 167] width 166 height 44
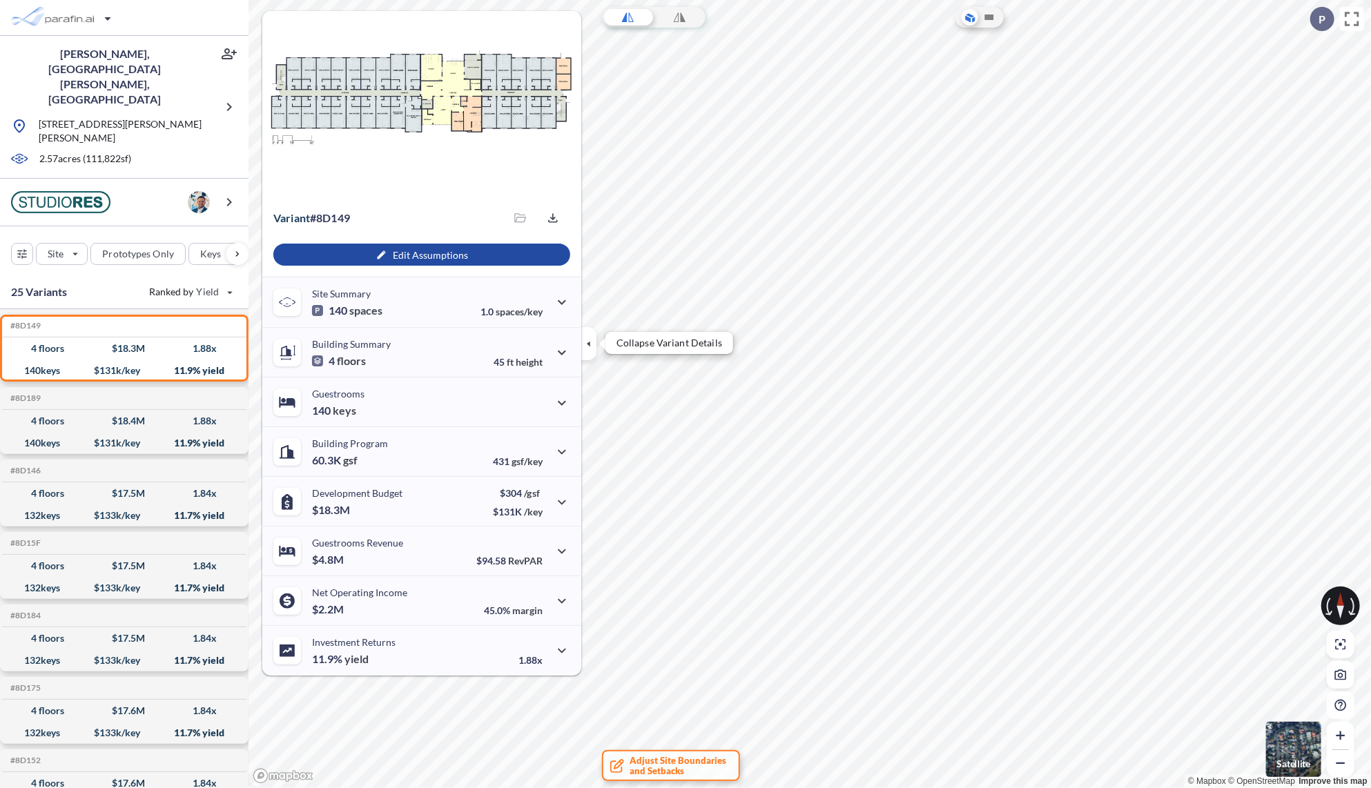
click at [589, 351] on icon "button" at bounding box center [588, 343] width 15 height 15
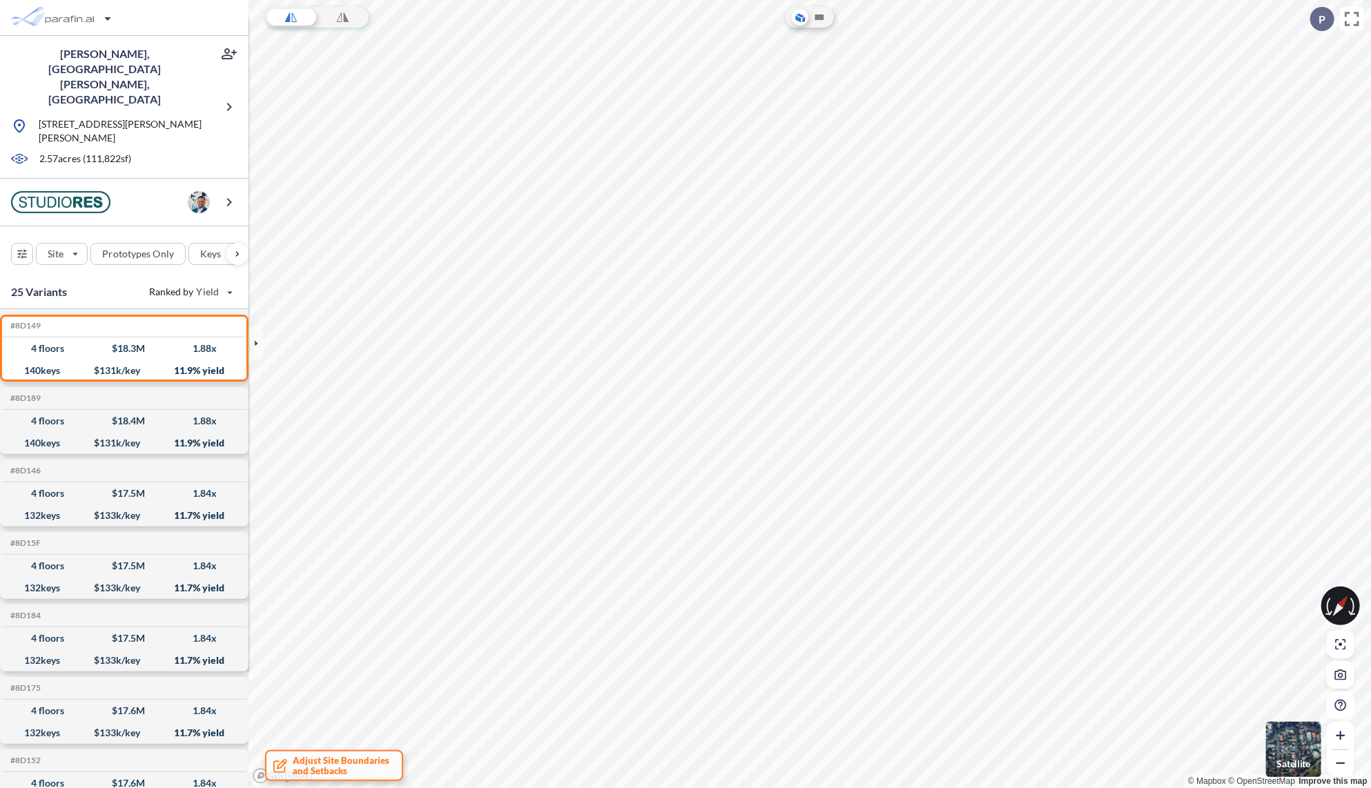
click at [1287, 744] on img "button" at bounding box center [1293, 749] width 55 height 55
click at [168, 244] on div "button" at bounding box center [138, 254] width 94 height 21
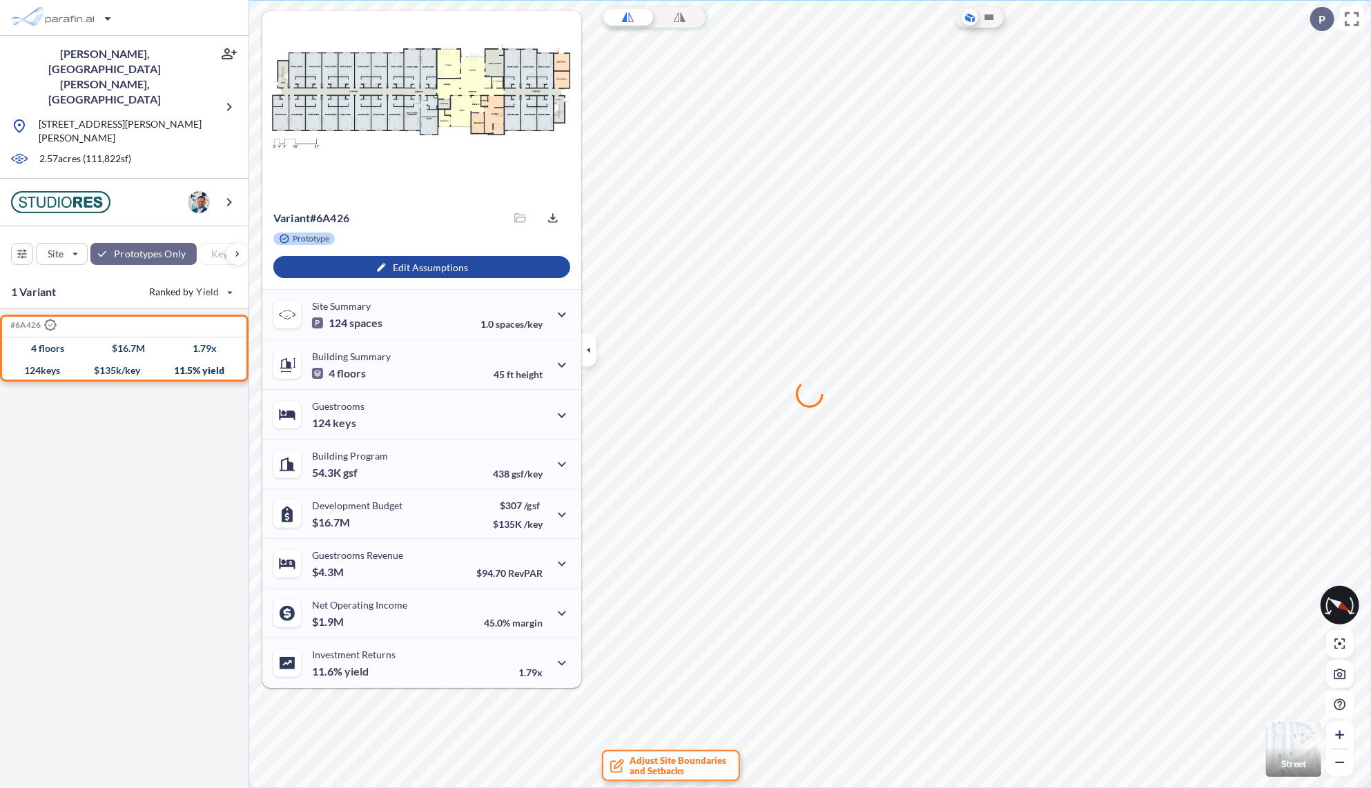
click at [591, 348] on icon "button" at bounding box center [588, 349] width 15 height 15
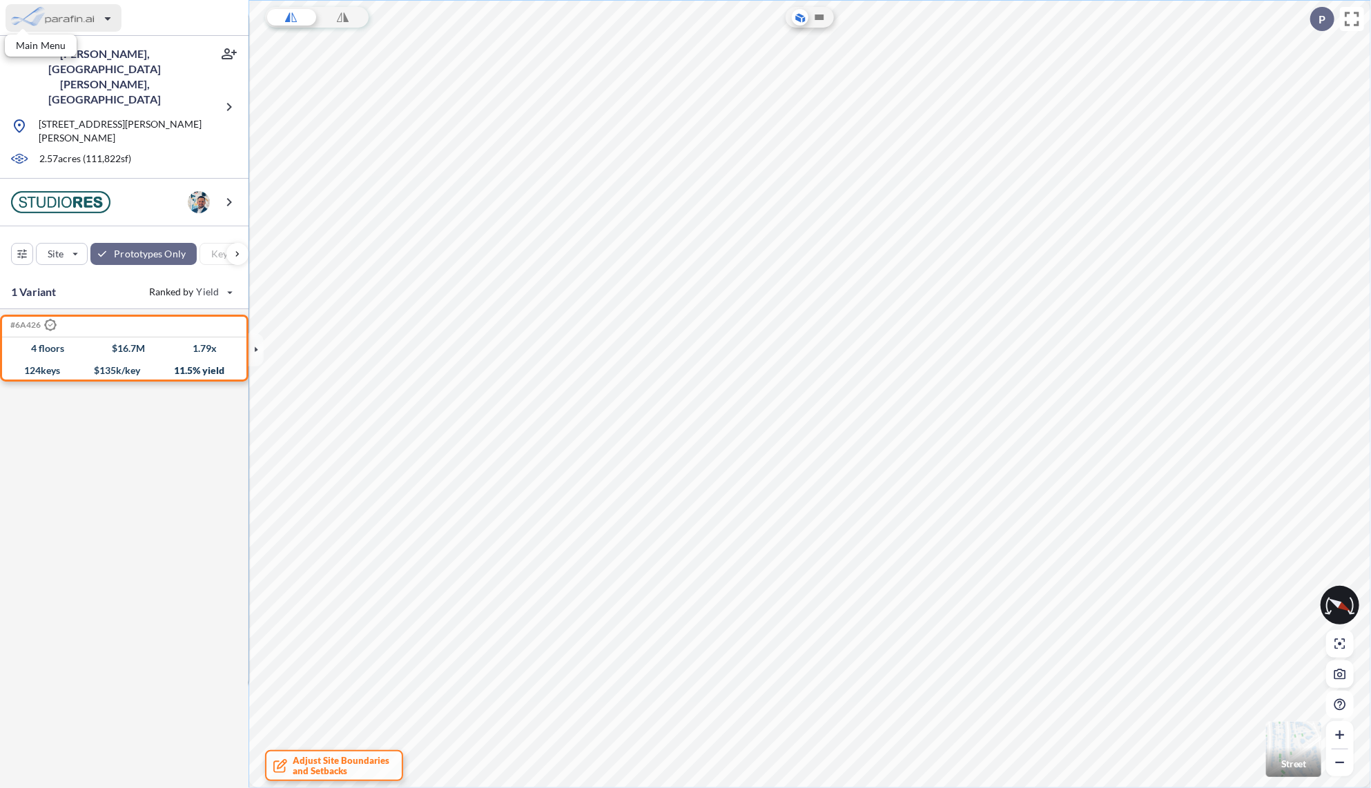
click at [66, 19] on div "button" at bounding box center [64, 18] width 116 height 28
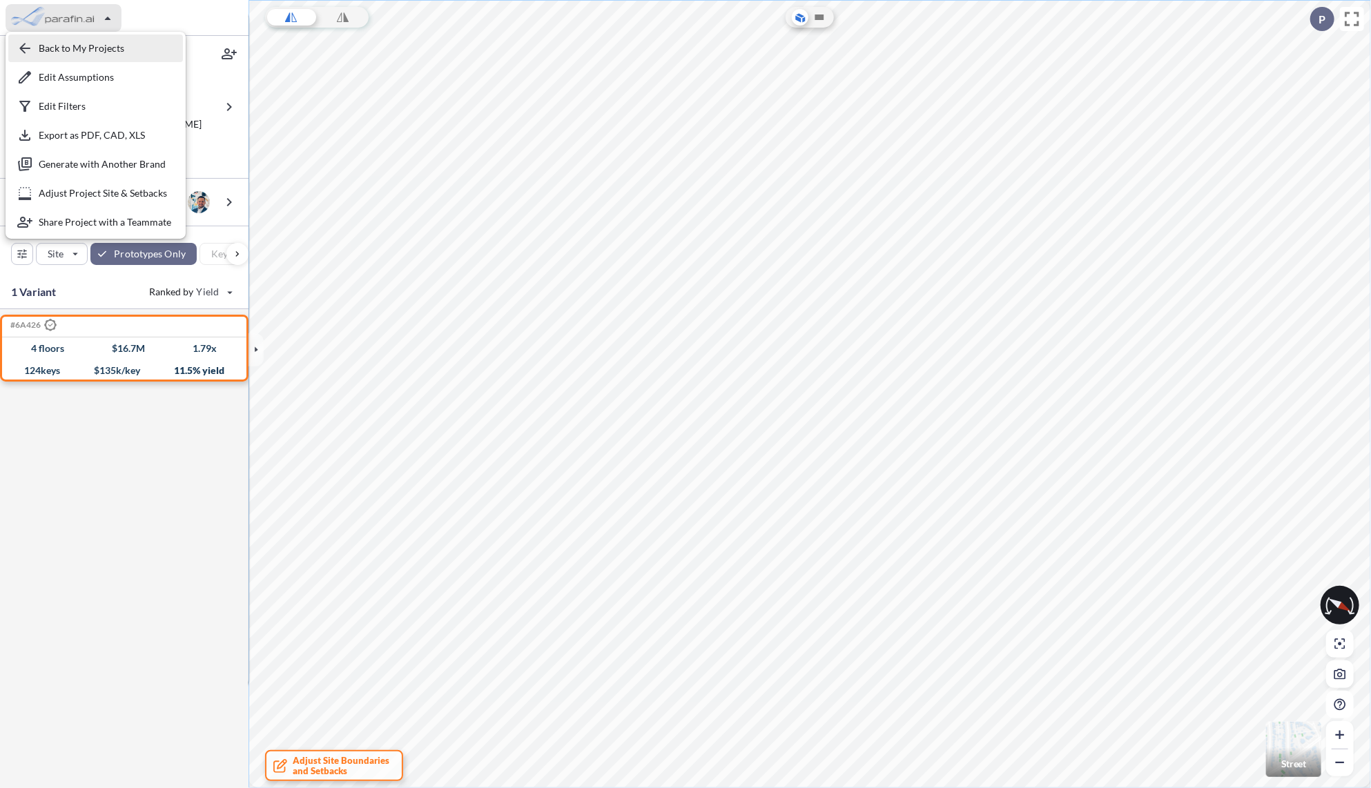
click at [71, 47] on div "button" at bounding box center [95, 49] width 175 height 28
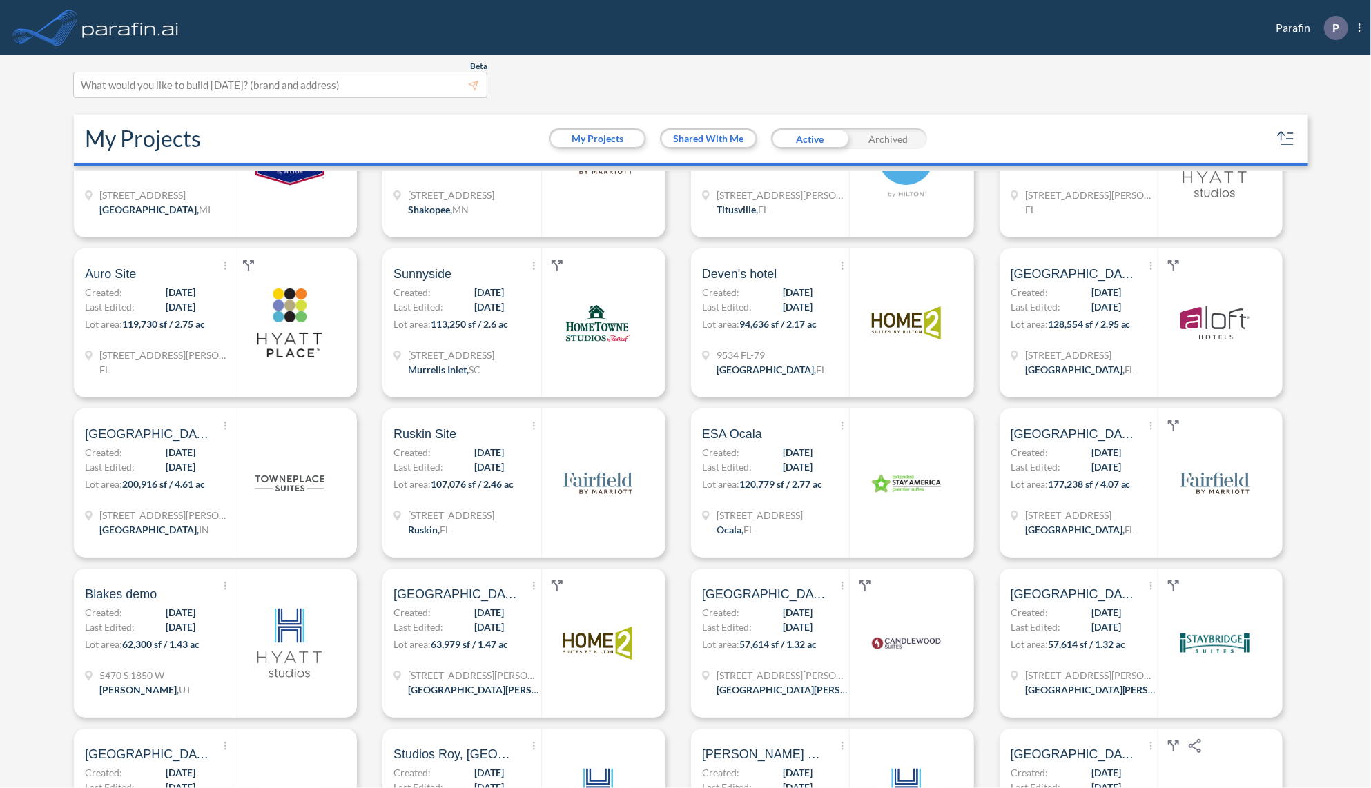
scroll to position [1049, 0]
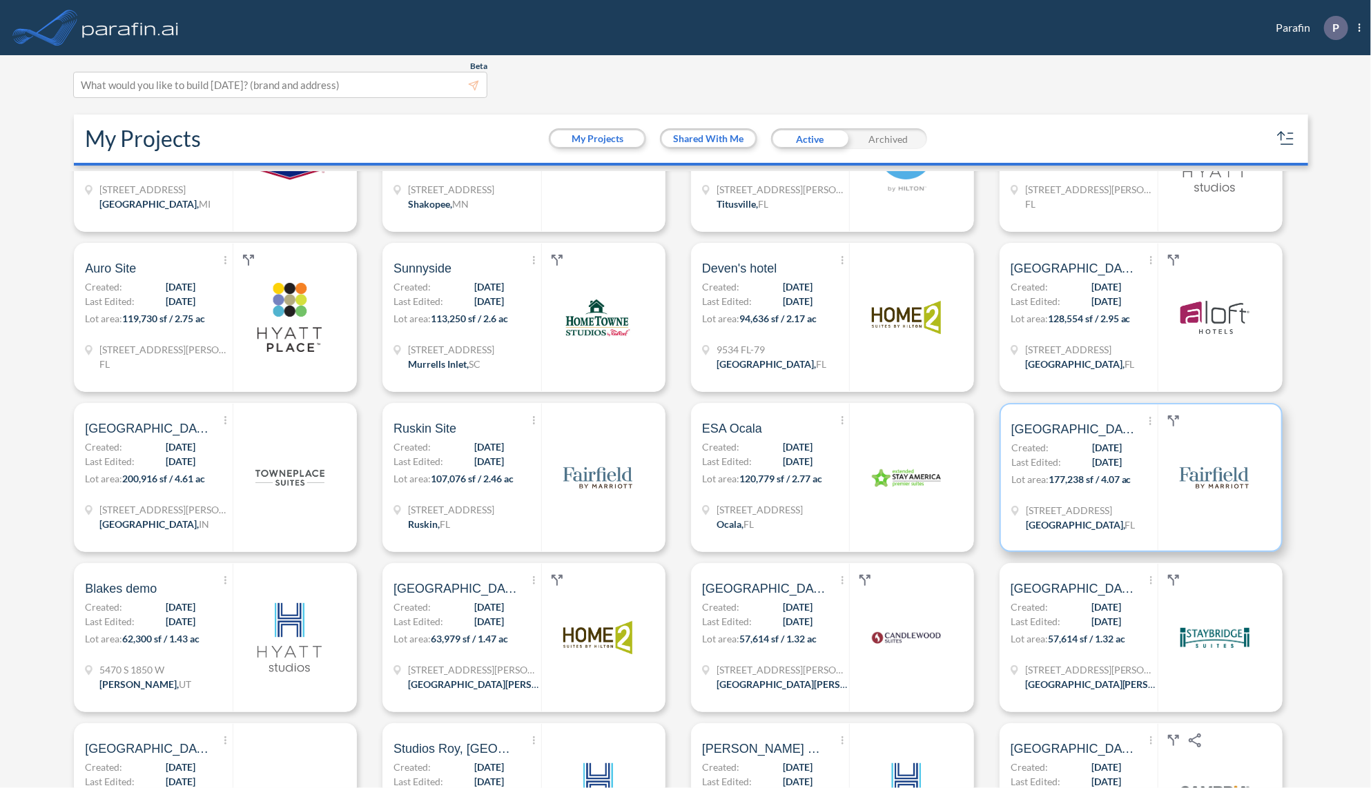
click at [1093, 483] on span "177,238 sf / 4.07 ac" at bounding box center [1090, 480] width 83 height 12
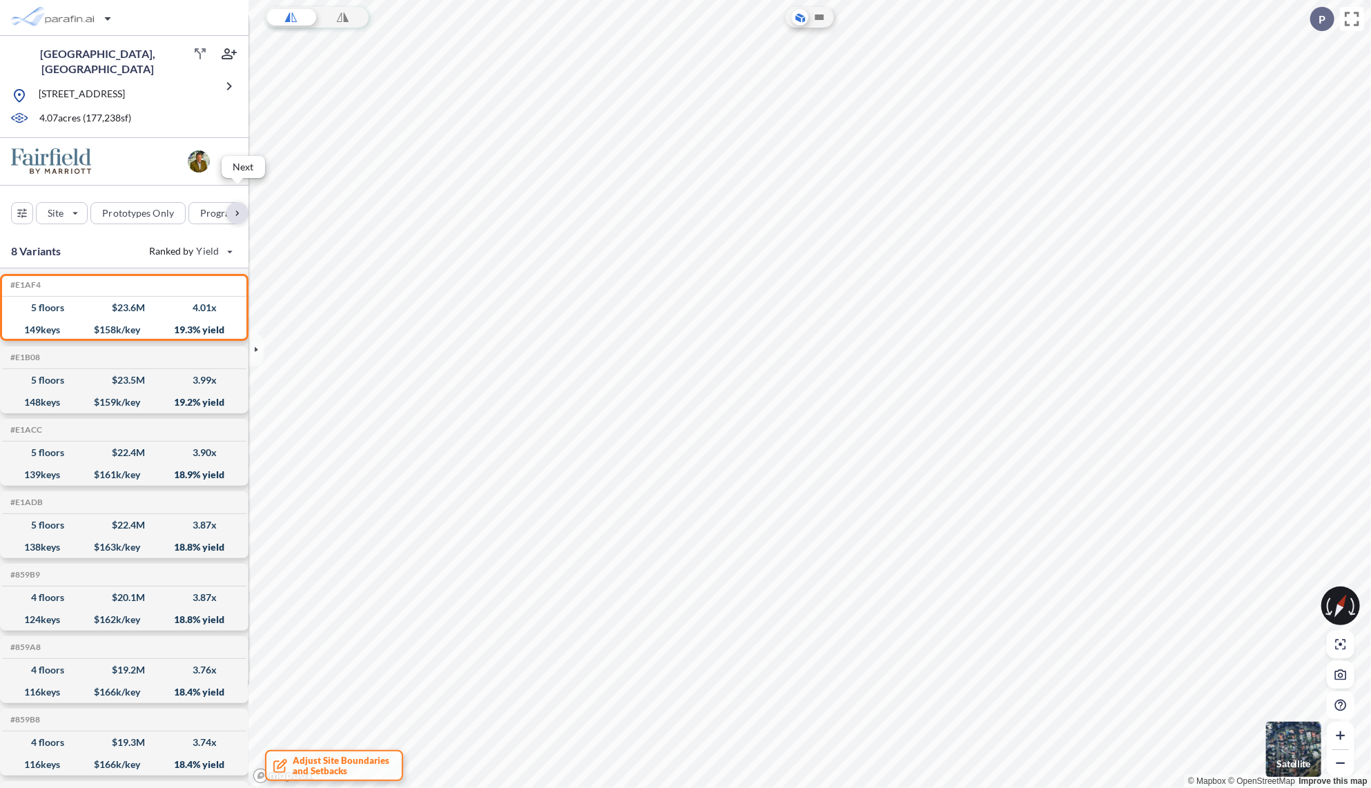
click at [242, 202] on div "button" at bounding box center [237, 213] width 22 height 22
click at [131, 203] on div "button" at bounding box center [125, 213] width 55 height 21
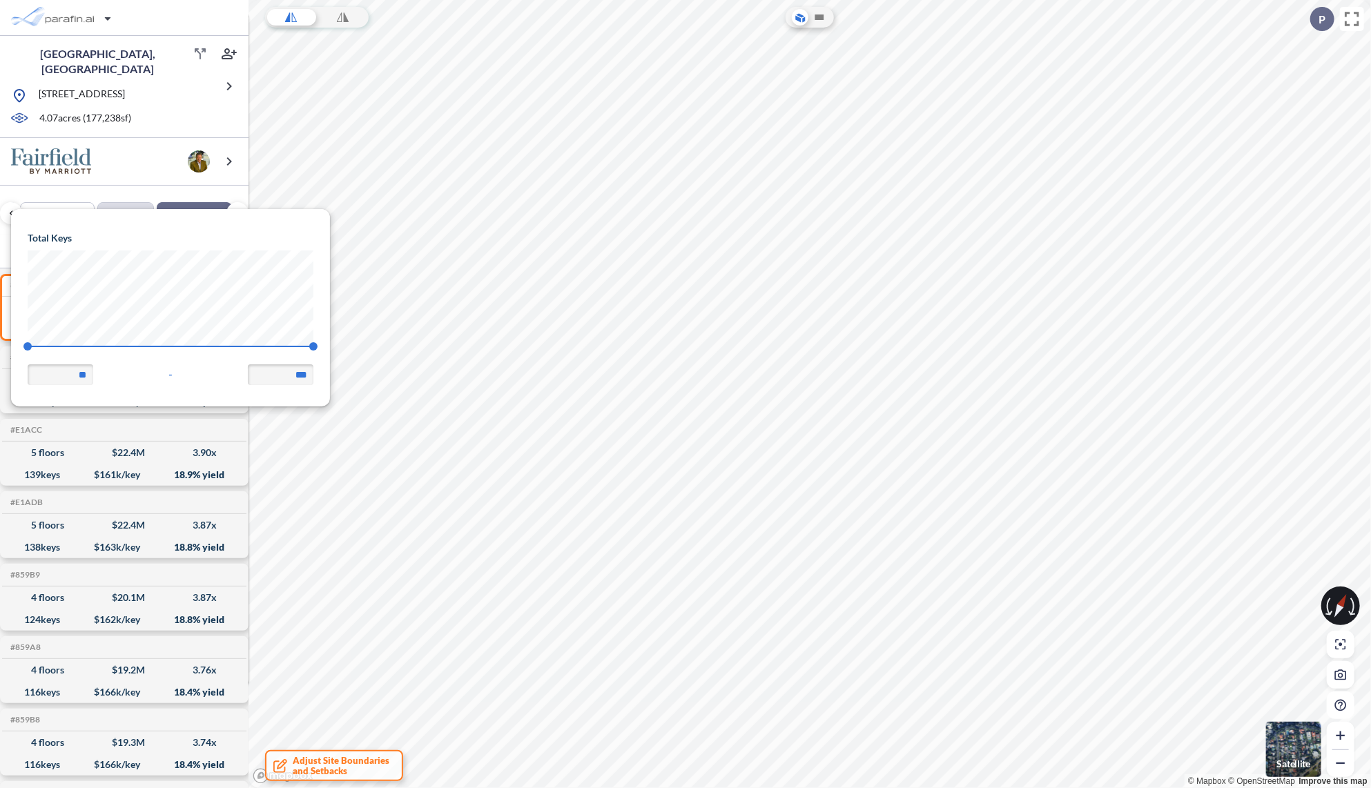
scroll to position [196, 318]
click at [146, 186] on div "Site Prototypes Only Program Keys Floors Height FAR Room mix Budget" at bounding box center [124, 210] width 249 height 49
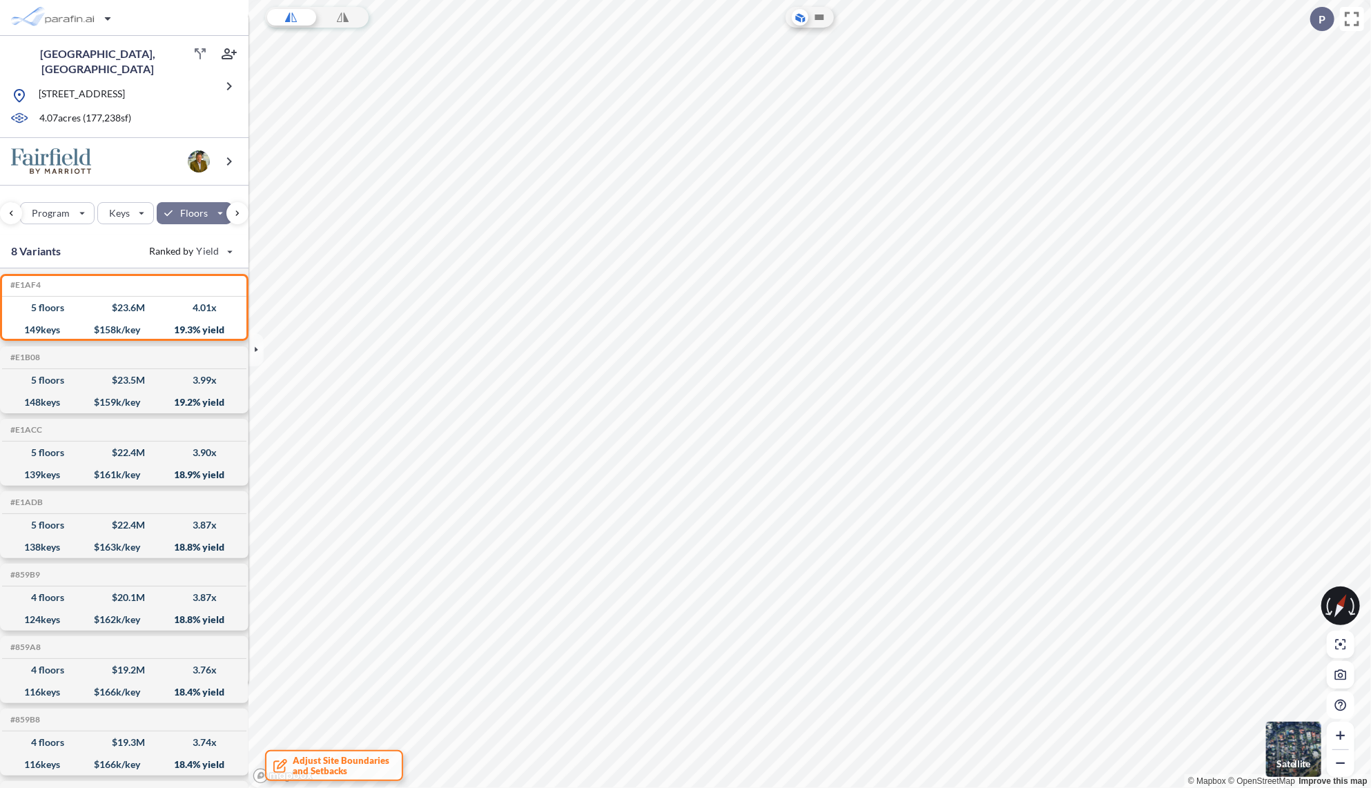
click at [212, 202] on div "button" at bounding box center [194, 213] width 75 height 22
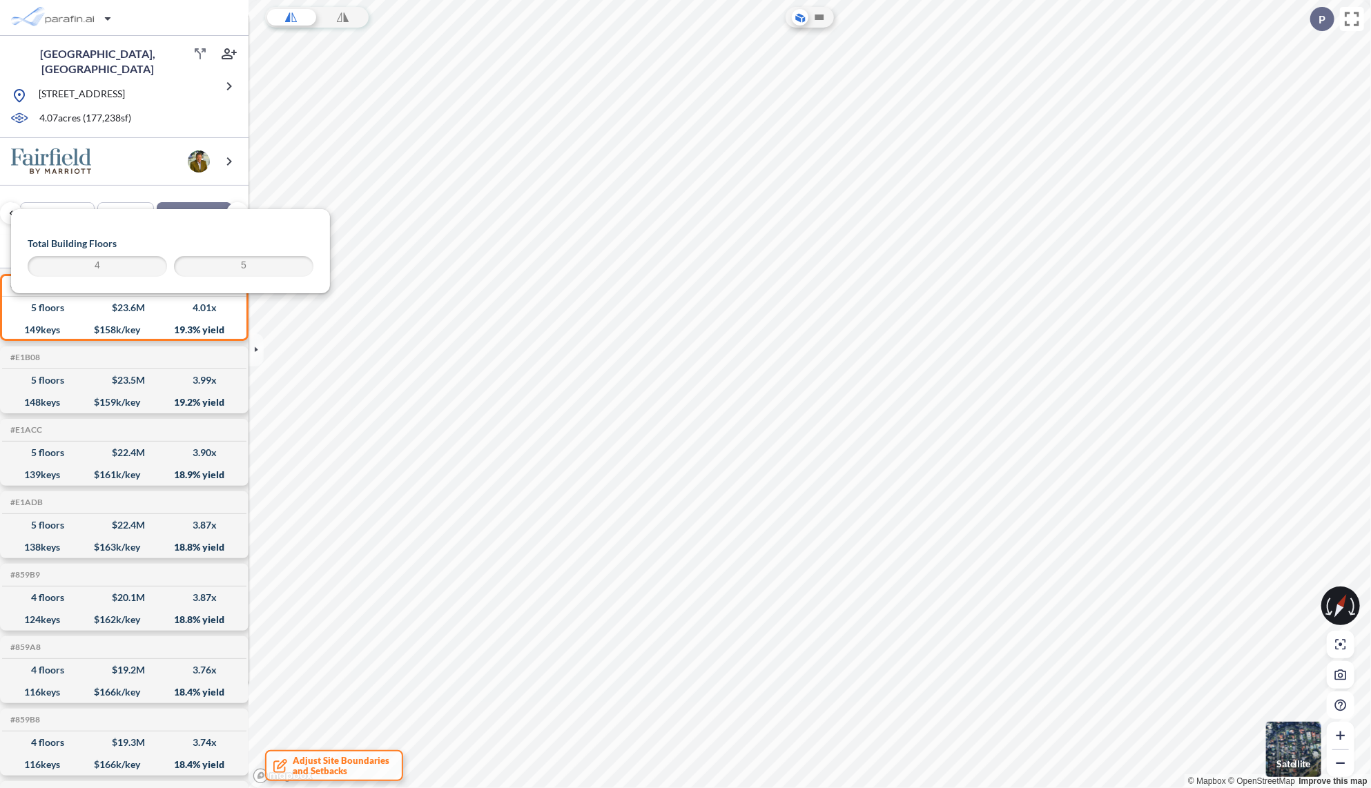
click at [229, 273] on span "5" at bounding box center [243, 266] width 135 height 17
click at [144, 153] on div at bounding box center [124, 162] width 249 height 48
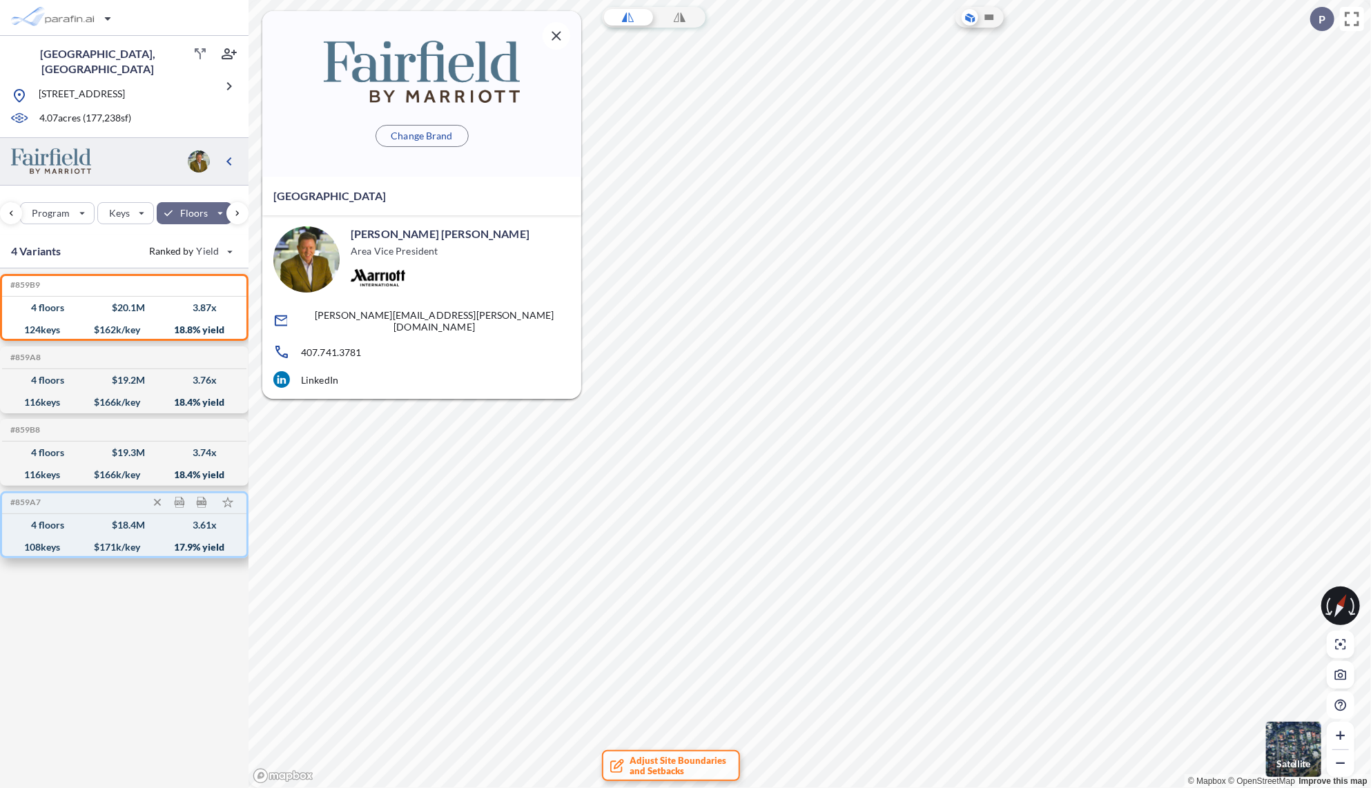
click at [110, 619] on div "#859B9 Development Report Design Report 4 floors $ 20.1 M 3.87 x 124 keys $ 162…" at bounding box center [124, 536] width 249 height 535
click at [563, 37] on icon "button" at bounding box center [556, 36] width 17 height 17
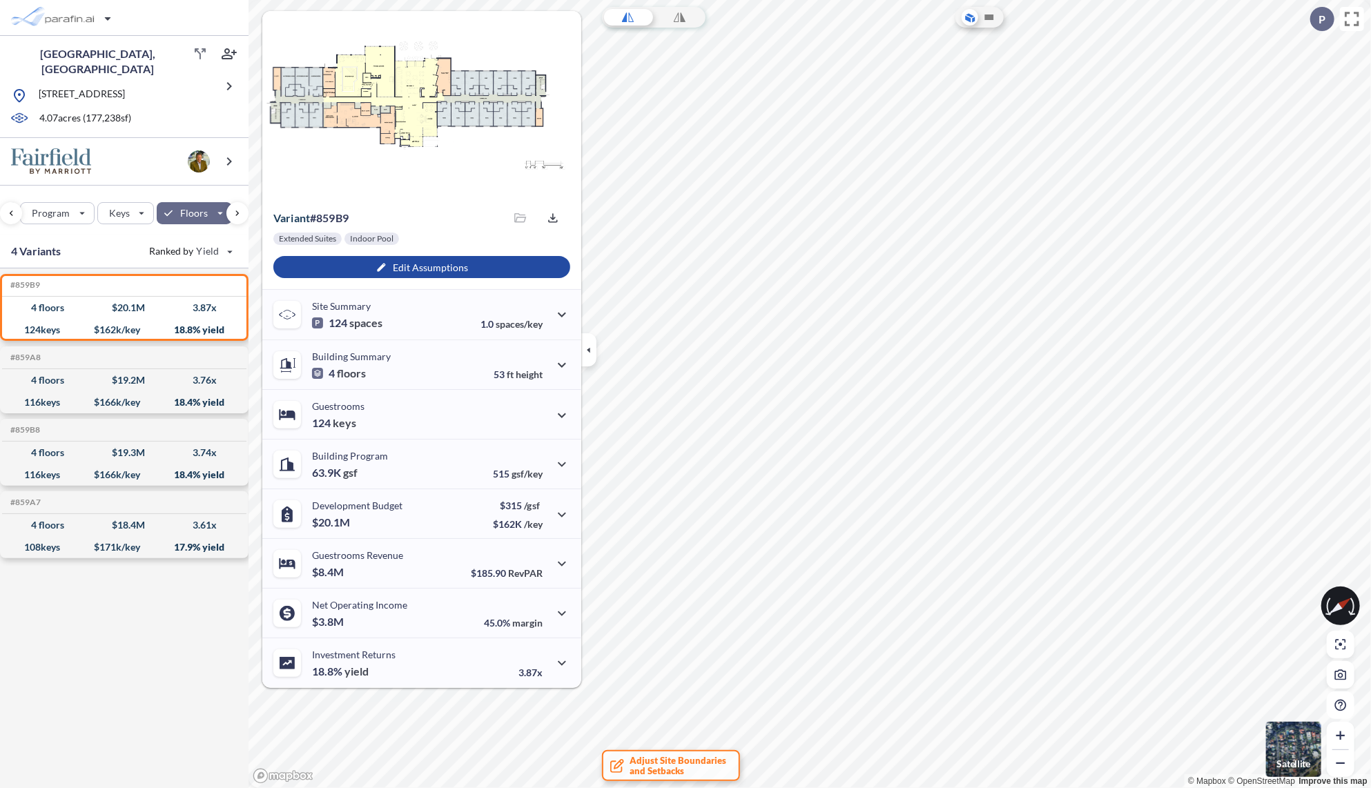
click at [587, 350] on icon "button" at bounding box center [588, 350] width 3 height 6
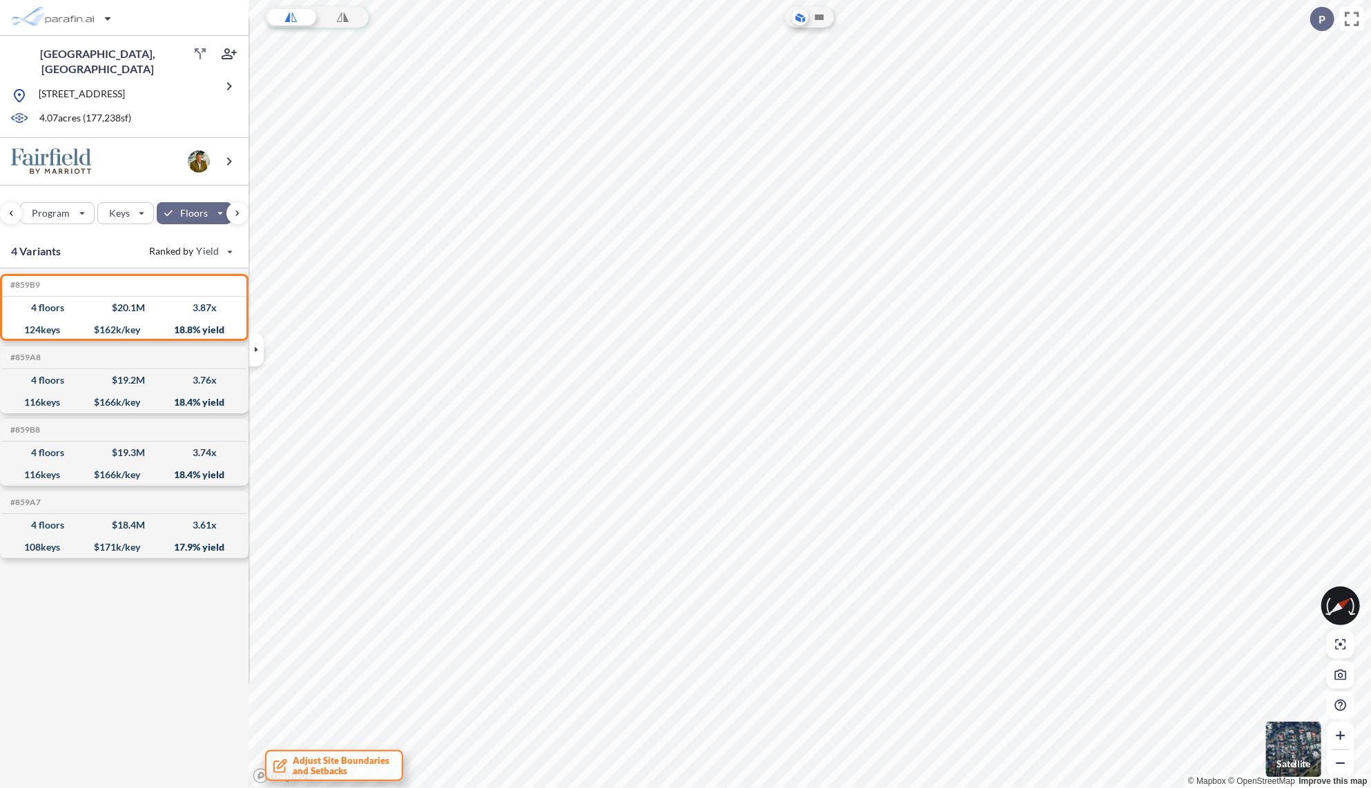
click at [338, 768] on span "Adjust Site Boundaries and Setbacks" at bounding box center [341, 766] width 97 height 21
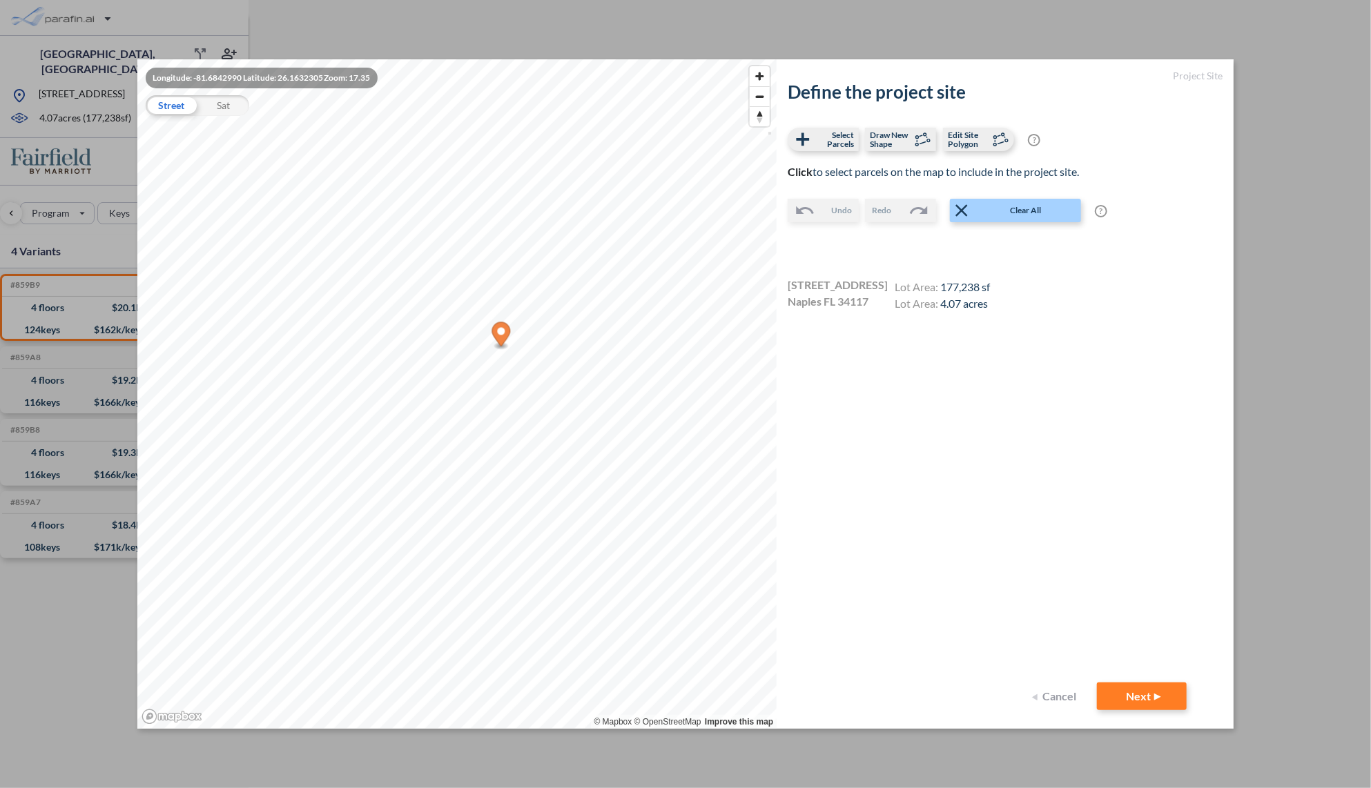
click at [230, 106] on div "Sat" at bounding box center [223, 105] width 52 height 21
click at [998, 135] on line at bounding box center [999, 135] width 3 height 1
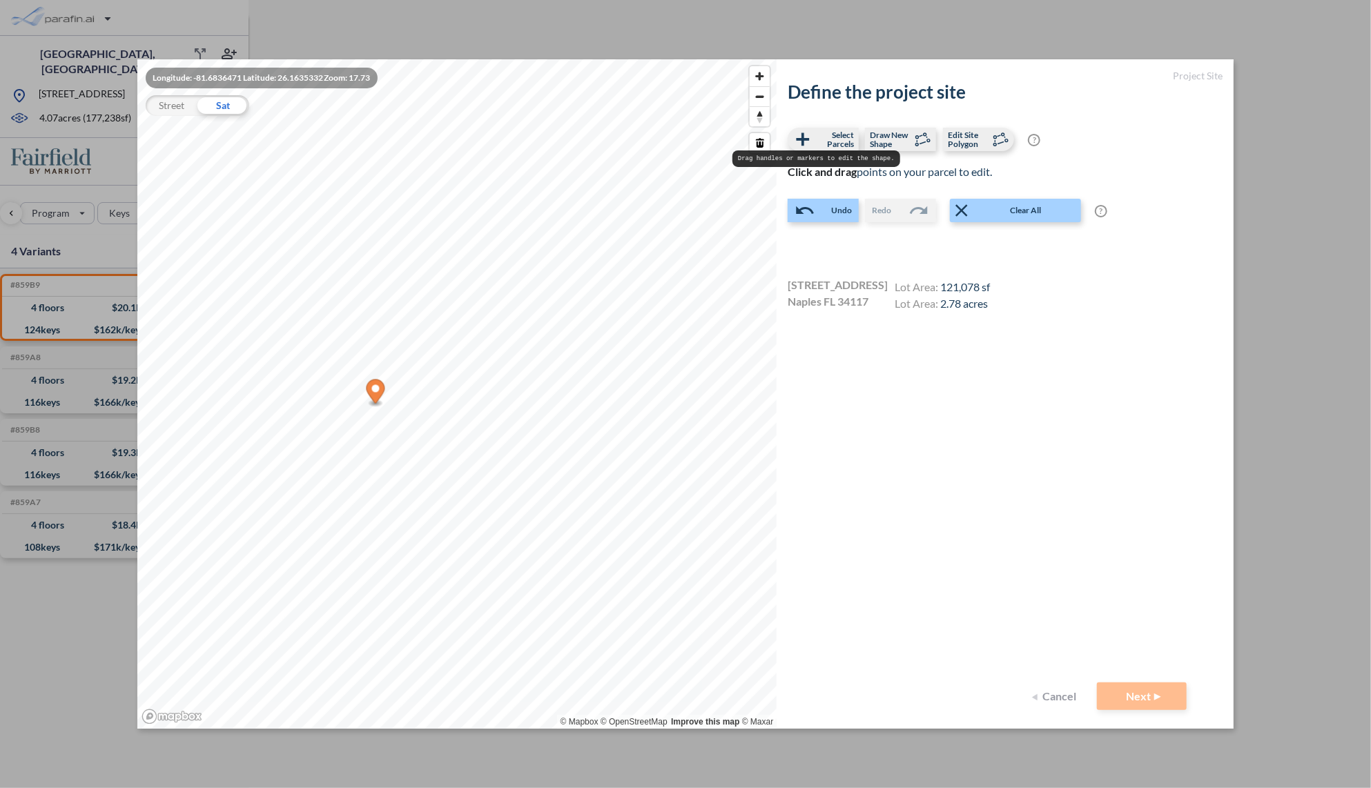
click at [840, 144] on span "Select Parcels" at bounding box center [833, 139] width 41 height 18
click at [1126, 701] on button "Next" at bounding box center [1142, 697] width 90 height 28
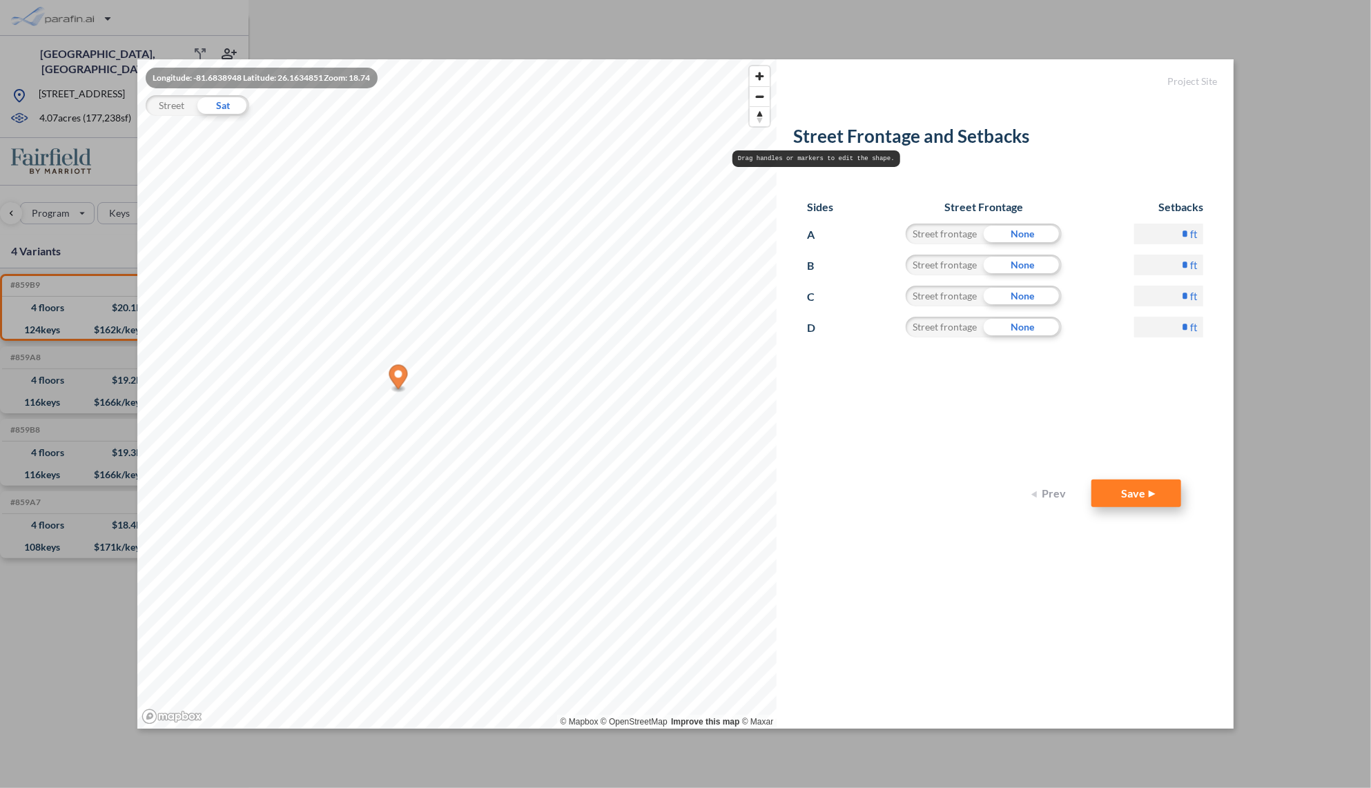
click at [1139, 503] on button "Save" at bounding box center [1136, 494] width 90 height 28
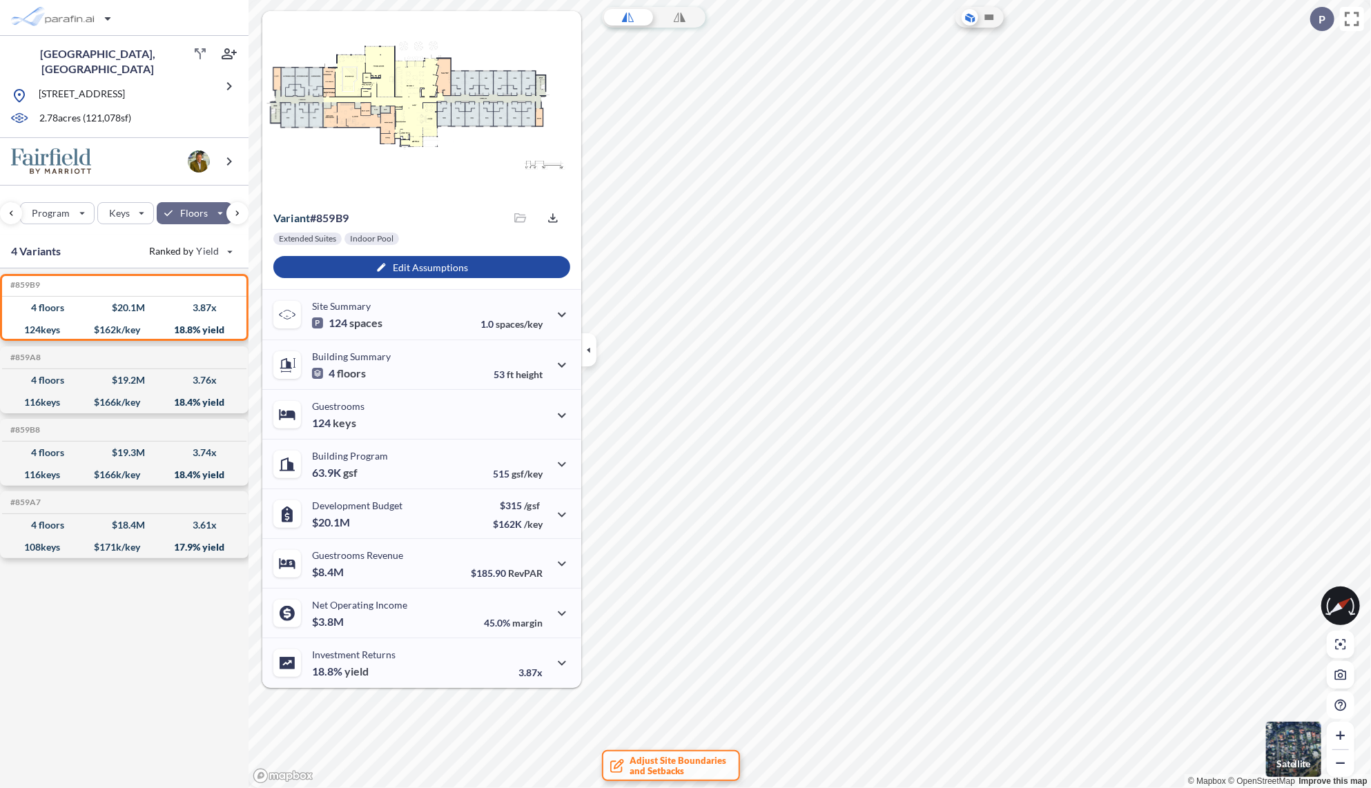
click at [1286, 742] on img "button" at bounding box center [1293, 749] width 55 height 55
click at [586, 349] on icon "button" at bounding box center [588, 349] width 15 height 15
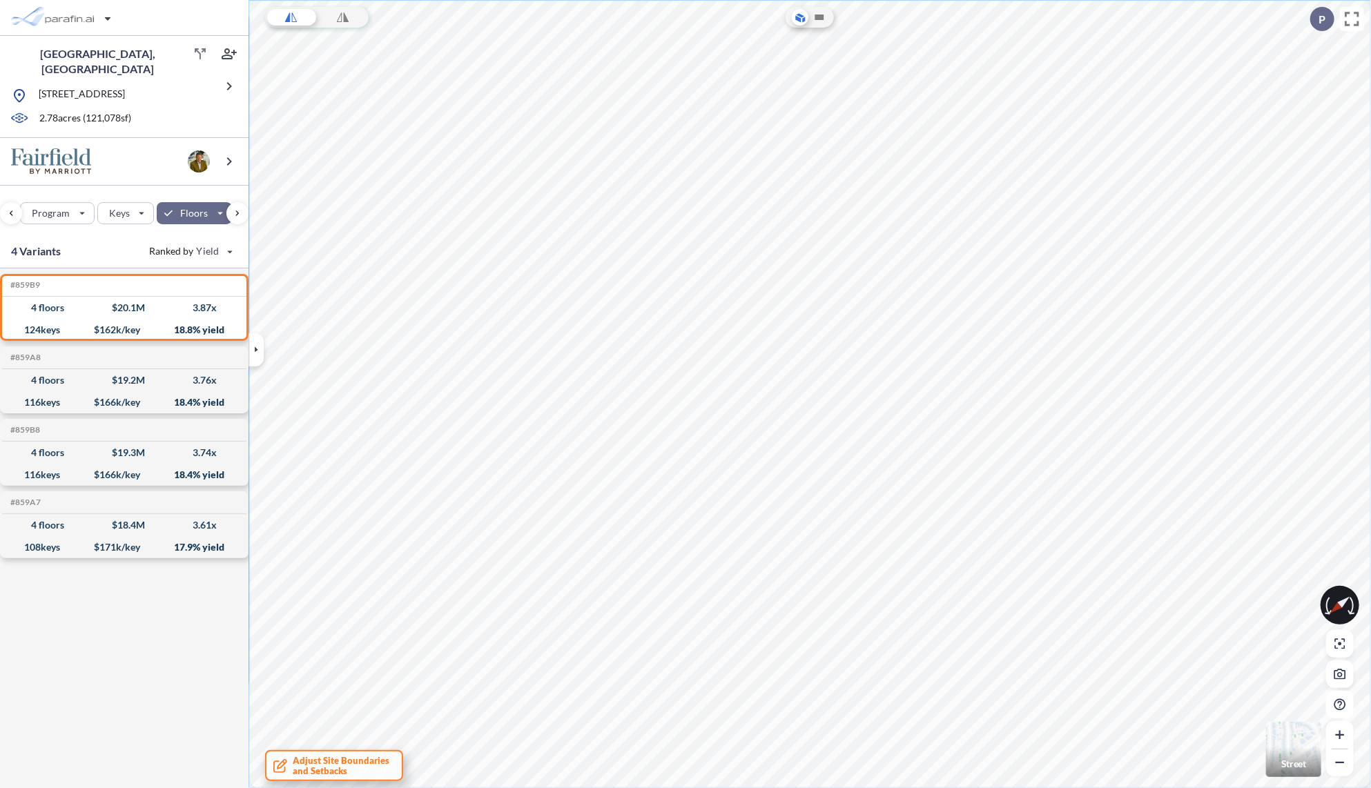
click at [338, 762] on span "Adjust Site Boundaries and Setbacks" at bounding box center [341, 766] width 97 height 21
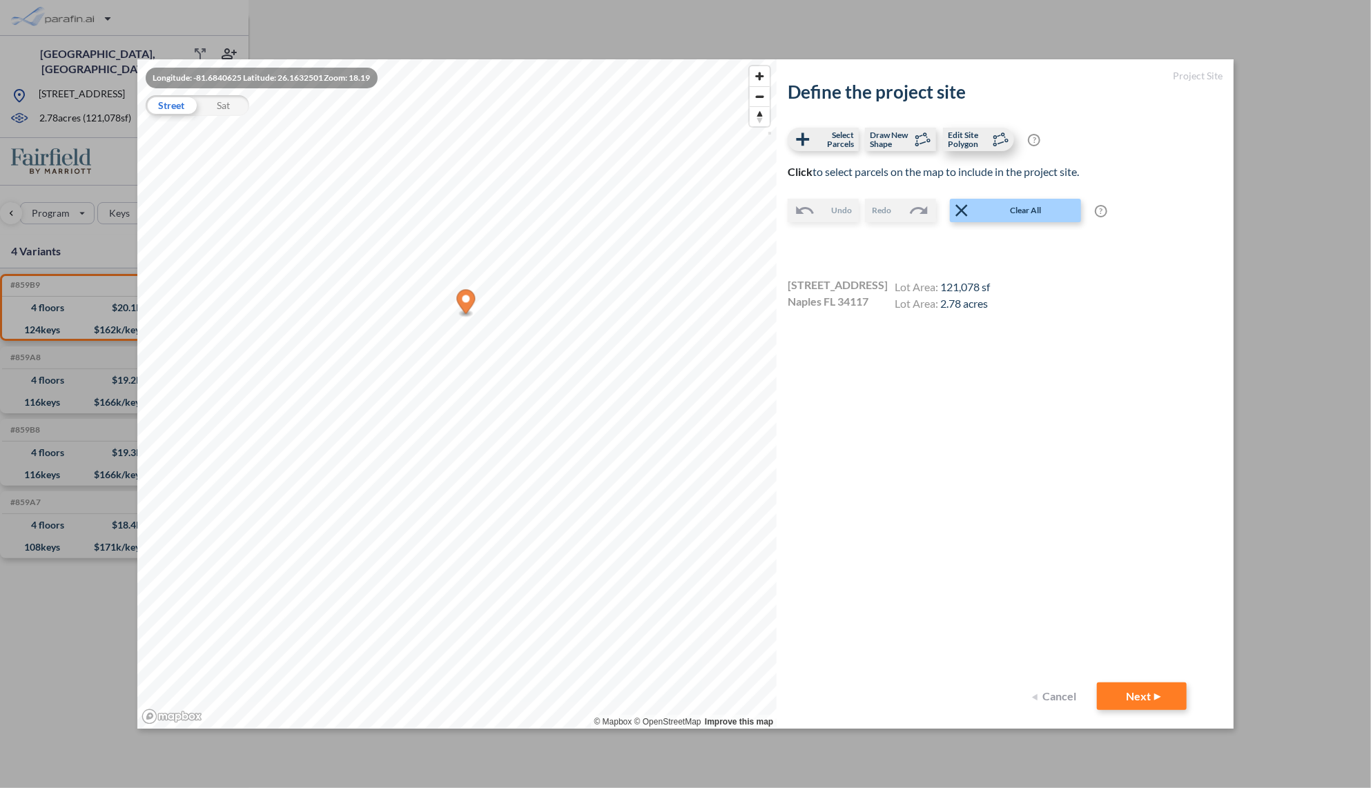
click at [975, 139] on span "Edit Site Polygon" at bounding box center [968, 139] width 41 height 18
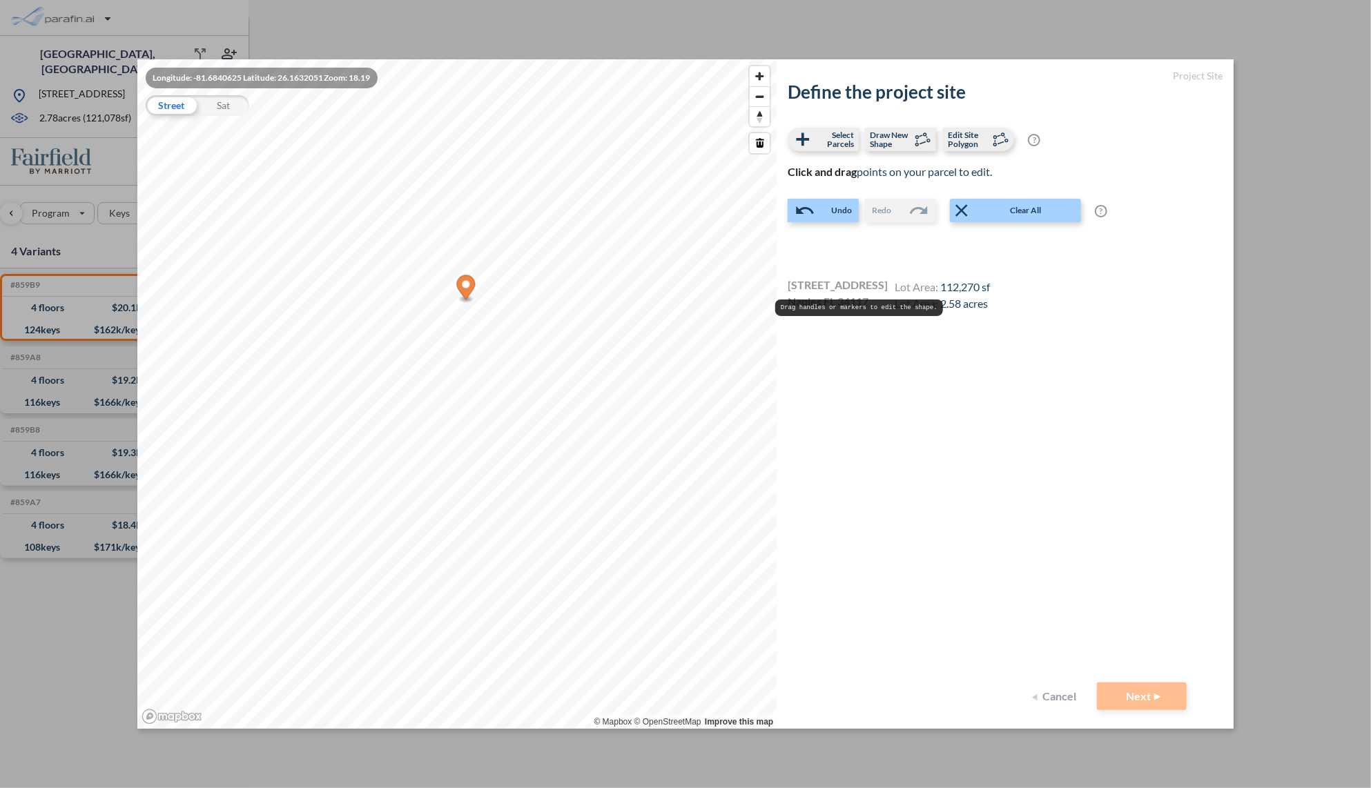
click at [832, 151] on div "Select Parcels Draw New Shape Edit Site Polygon ? Optional: manually edit site …" at bounding box center [1005, 221] width 435 height 186
click at [830, 135] on span "Select Parcels" at bounding box center [833, 139] width 41 height 18
click at [1142, 694] on button "Next" at bounding box center [1142, 697] width 90 height 28
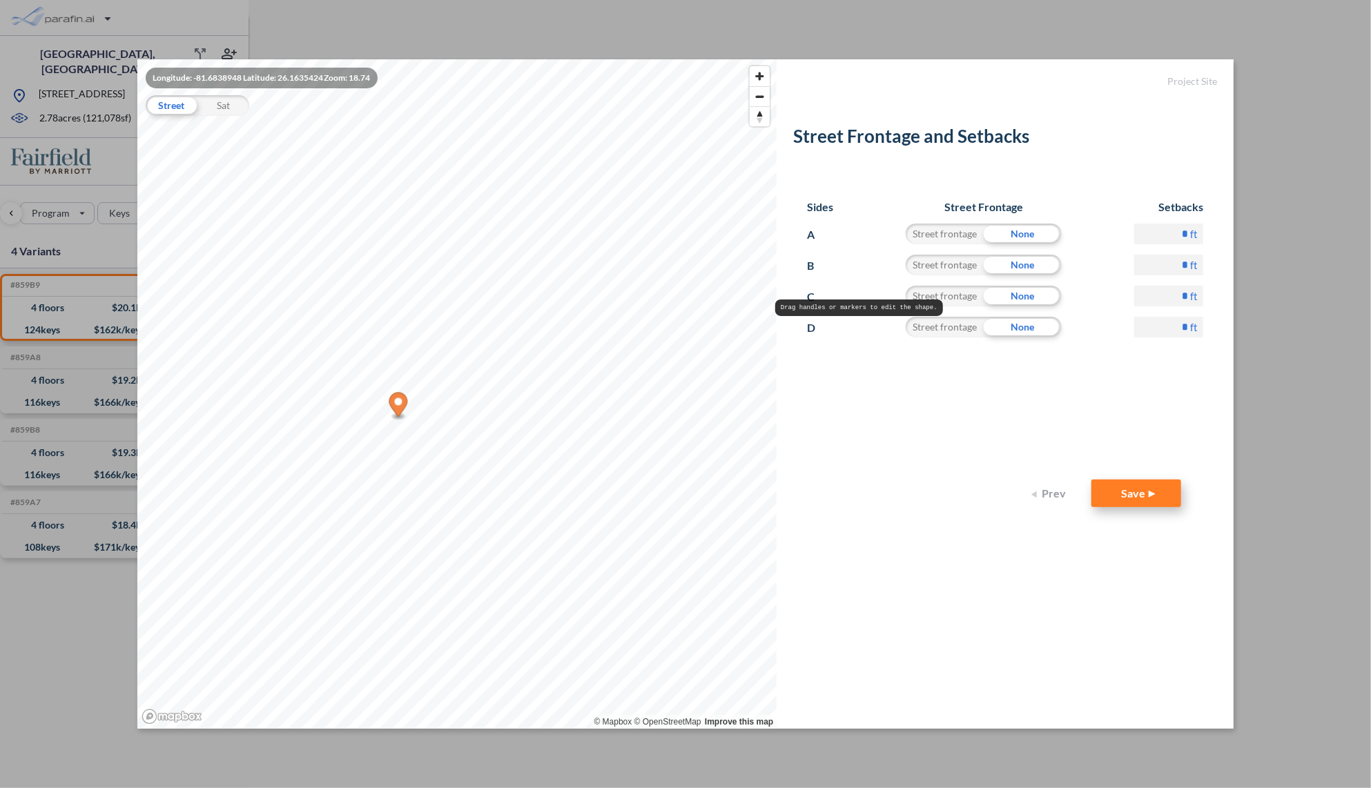
click at [1157, 489] on button "Save" at bounding box center [1136, 494] width 90 height 28
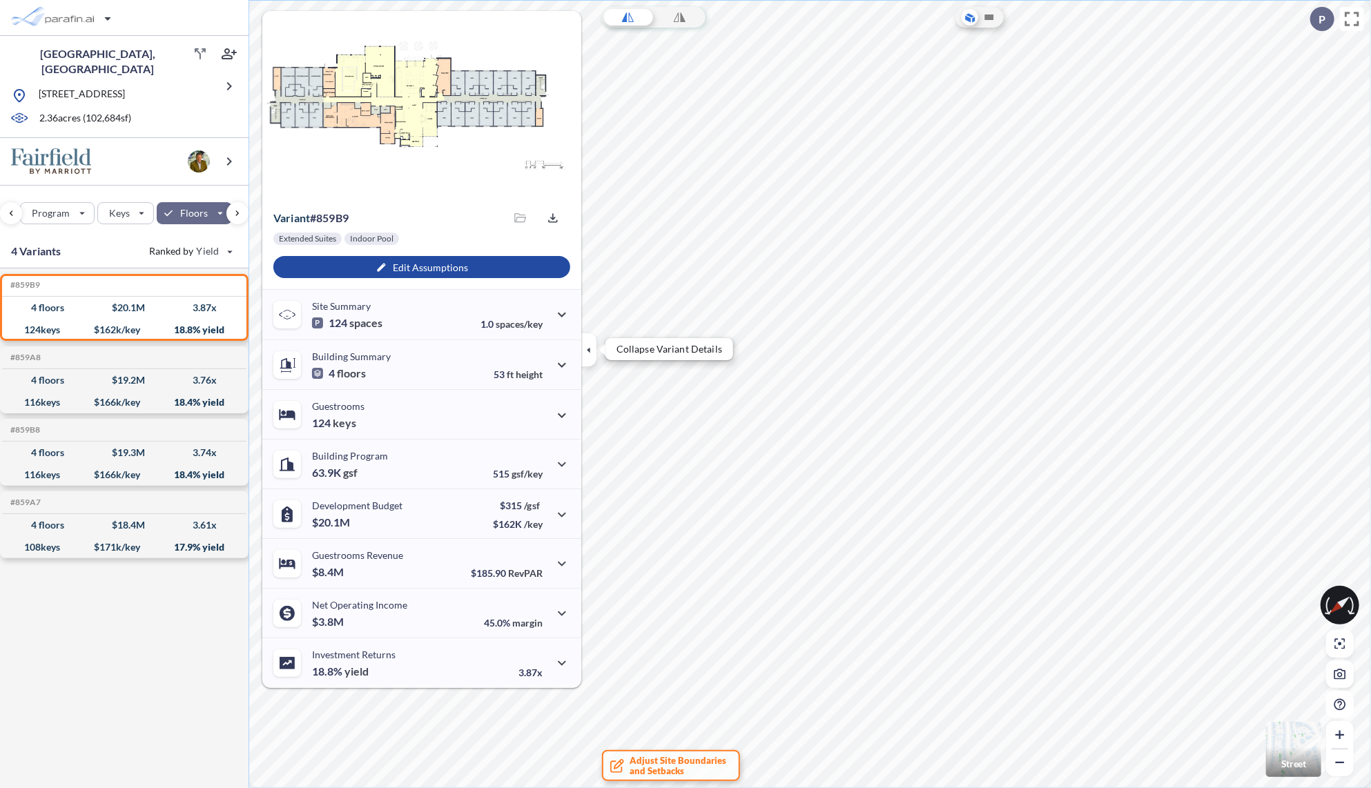
click at [582, 353] on icon "button" at bounding box center [588, 349] width 15 height 15
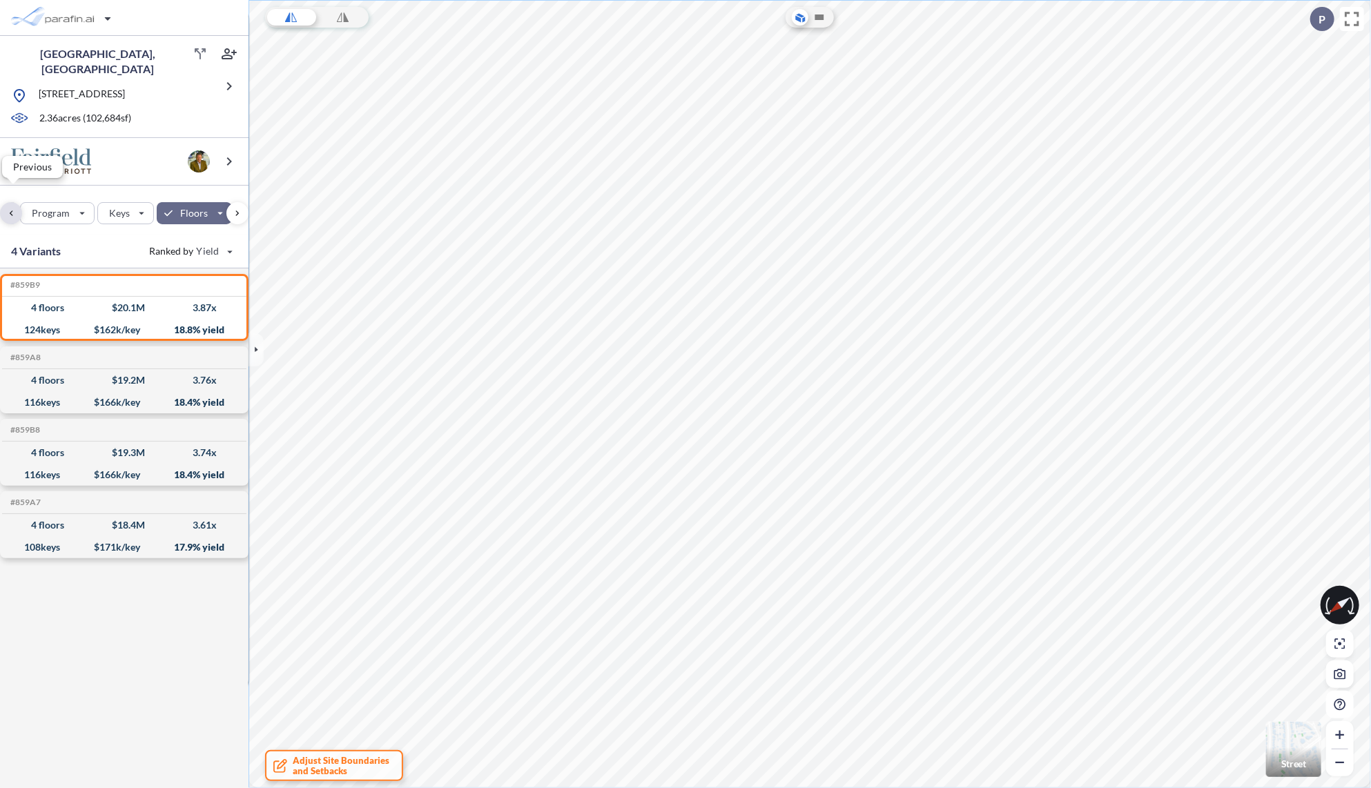
click at [14, 202] on div "button" at bounding box center [11, 213] width 22 height 22
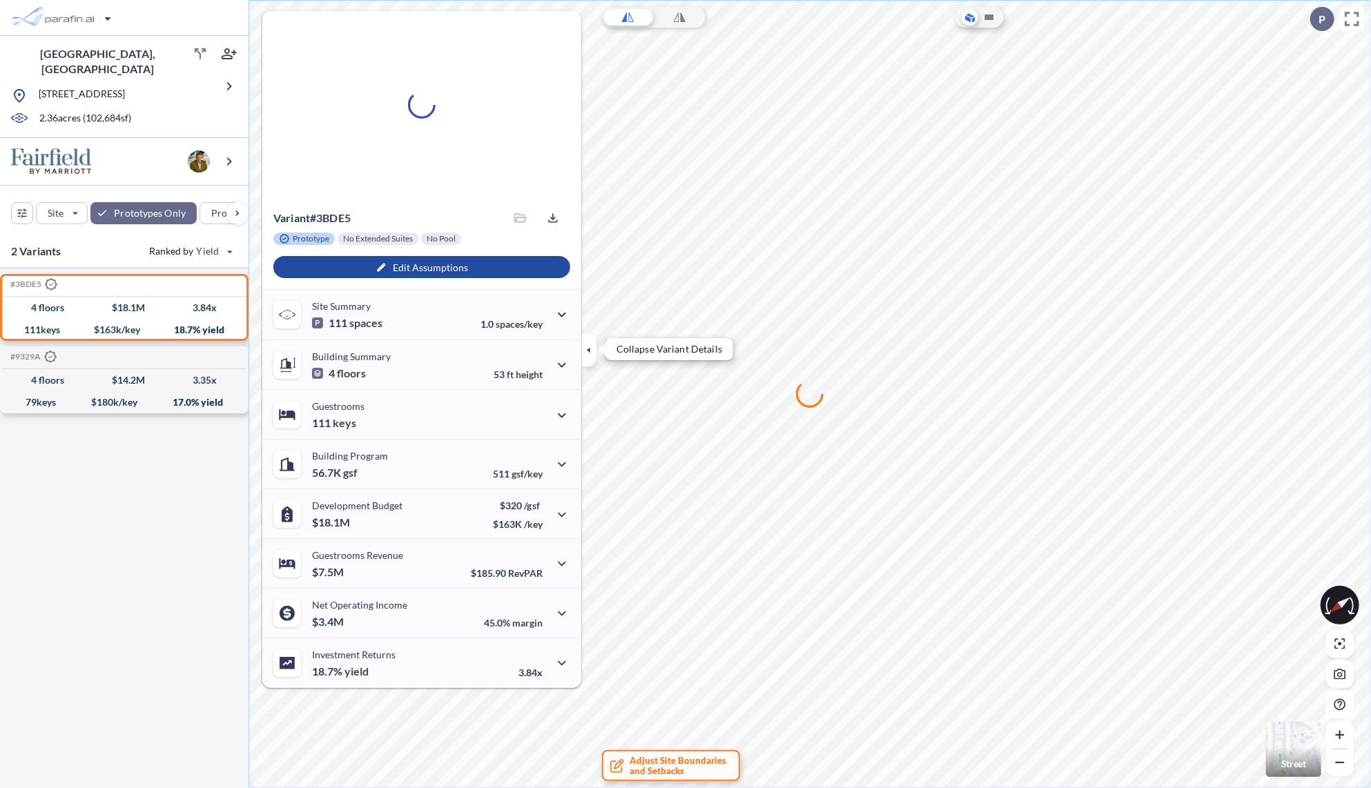
click at [588, 346] on icon "button" at bounding box center [588, 349] width 15 height 15
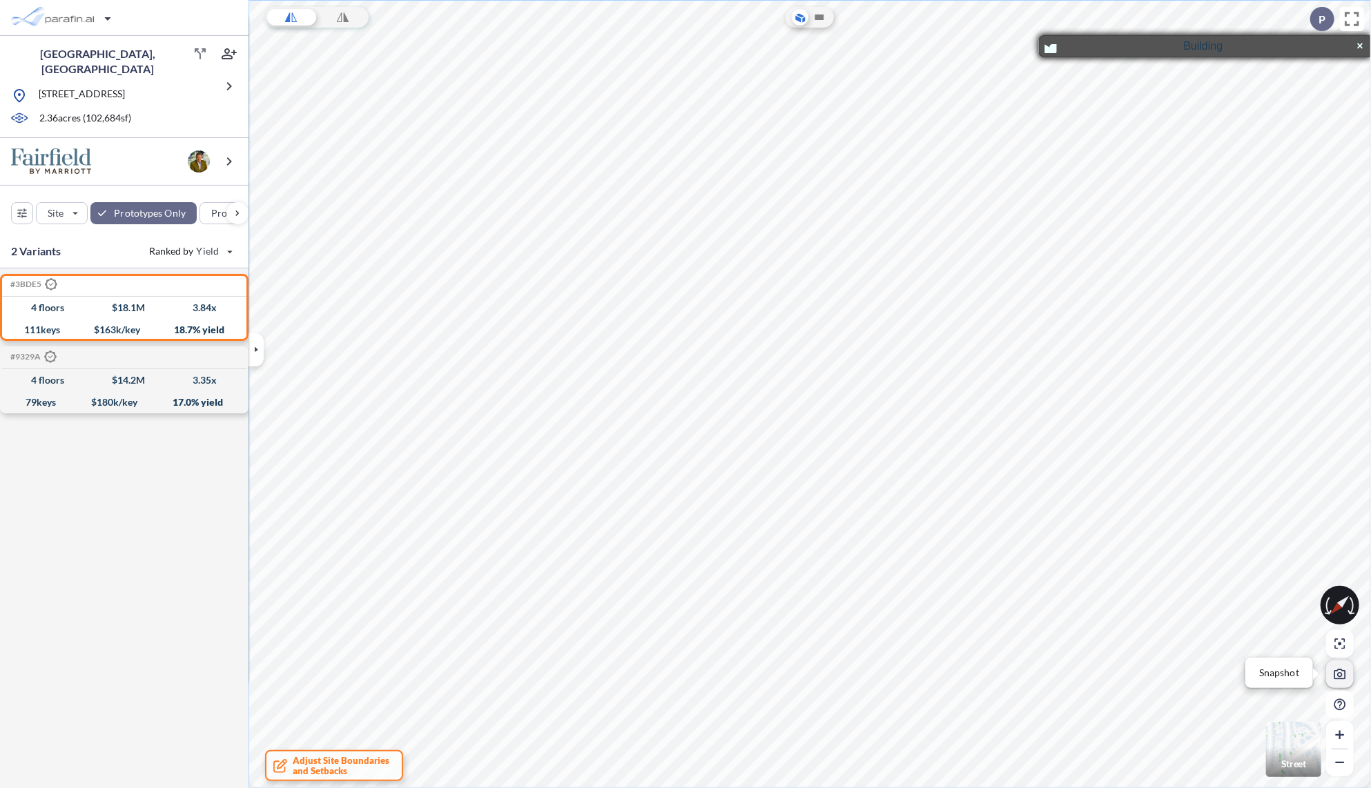
click at [1345, 685] on button "Snapshot" at bounding box center [1340, 675] width 28 height 28
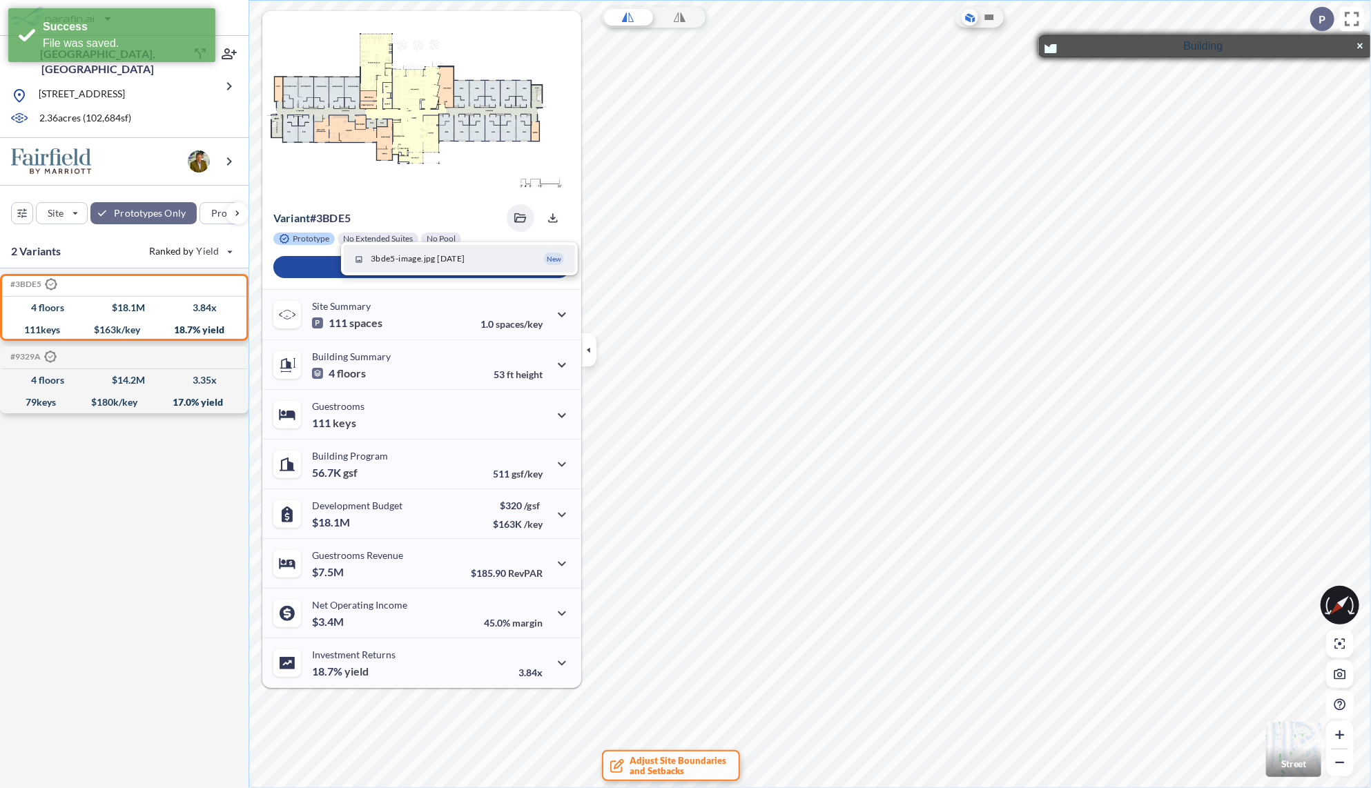
click at [452, 260] on span "3bde5-image.jpg [DATE]" at bounding box center [418, 259] width 95 height 12
click at [585, 345] on icon "button" at bounding box center [588, 349] width 15 height 15
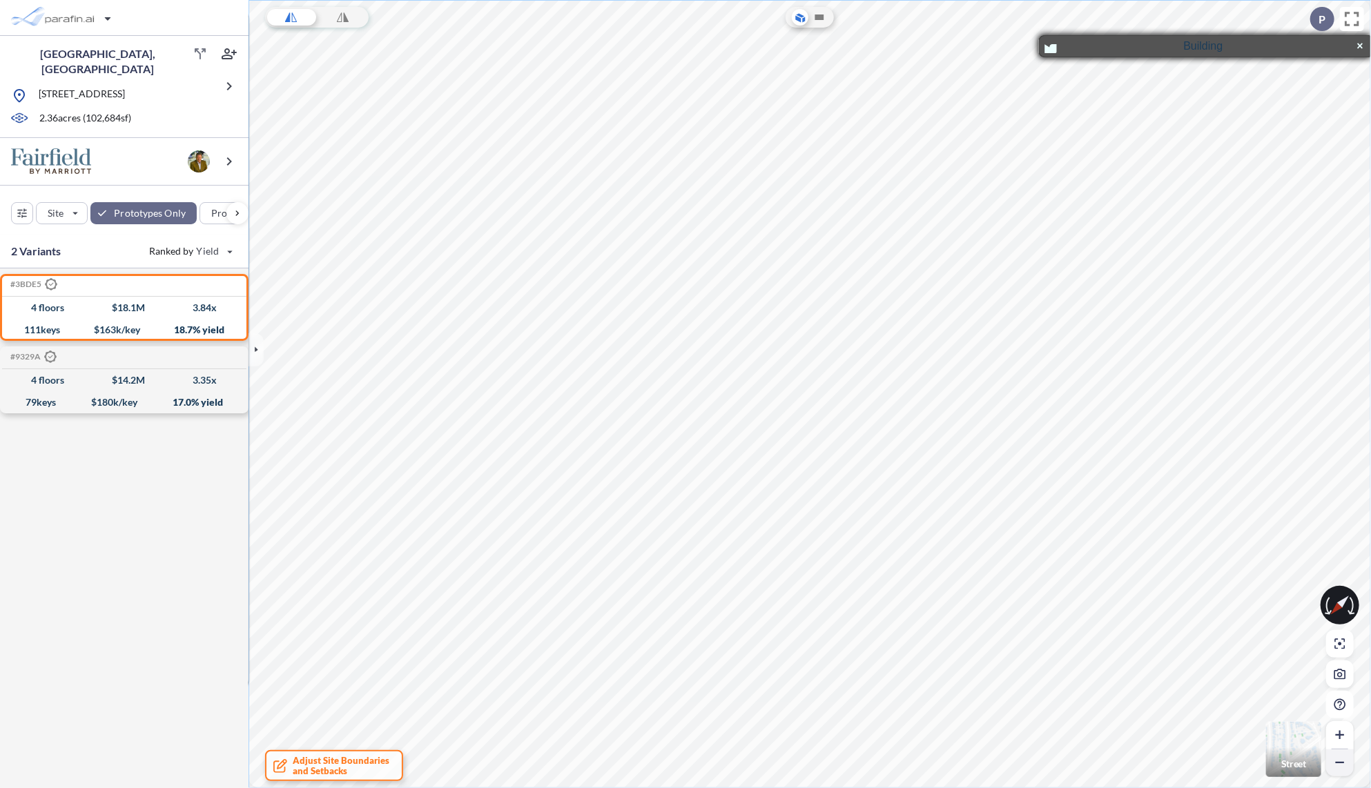
click at [1337, 764] on icon "button" at bounding box center [1340, 763] width 14 height 14
click at [1336, 759] on icon "button" at bounding box center [1340, 763] width 14 height 14
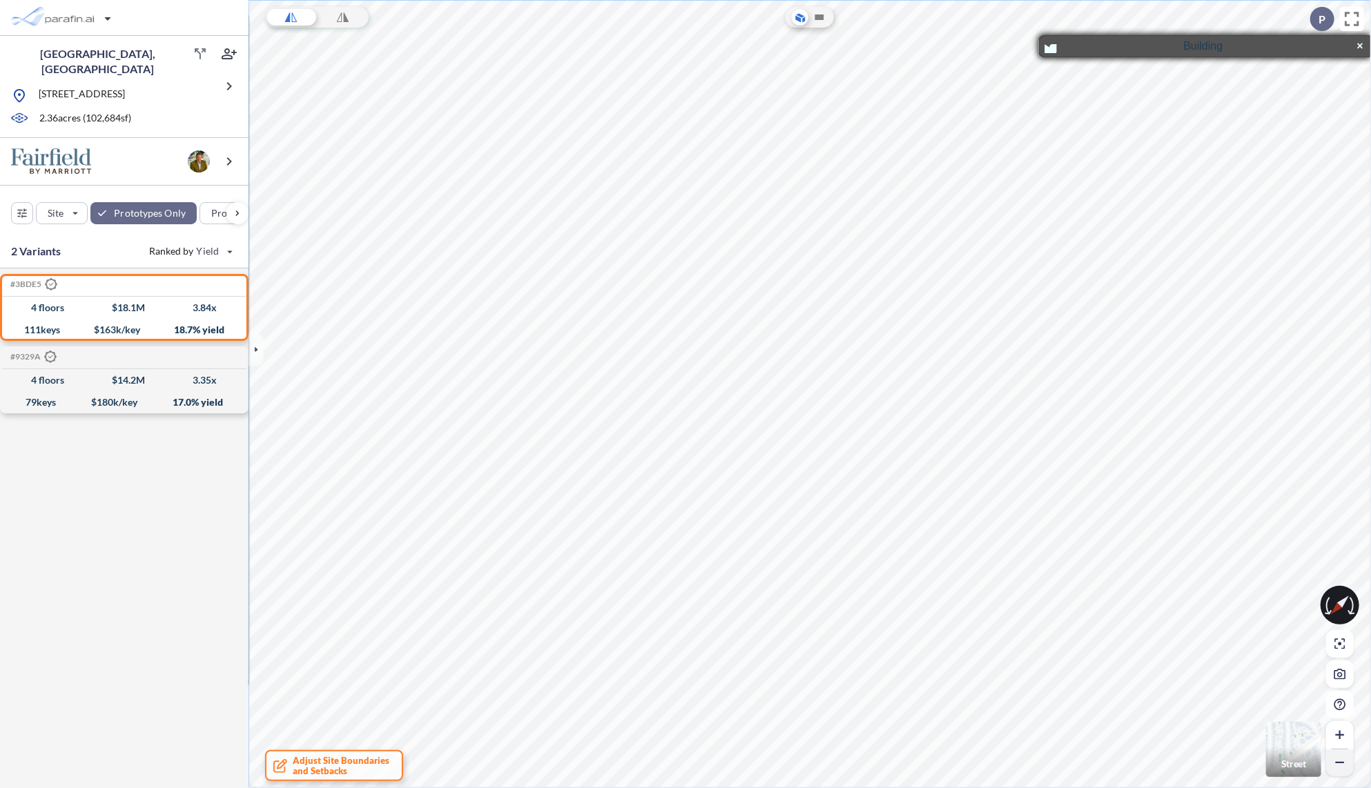
click at [1336, 759] on icon "button" at bounding box center [1340, 763] width 14 height 14
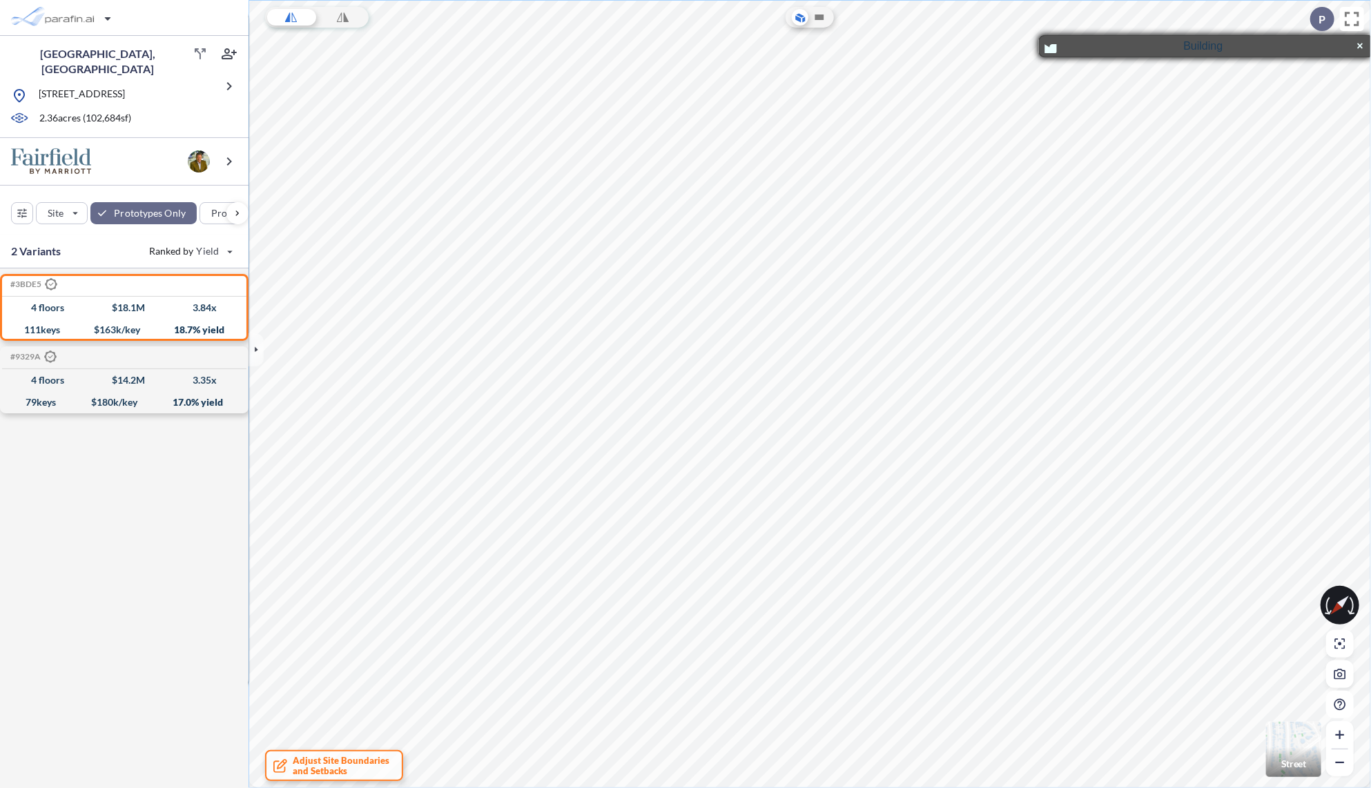
click at [1343, 674] on icon "button" at bounding box center [1340, 674] width 12 height 11
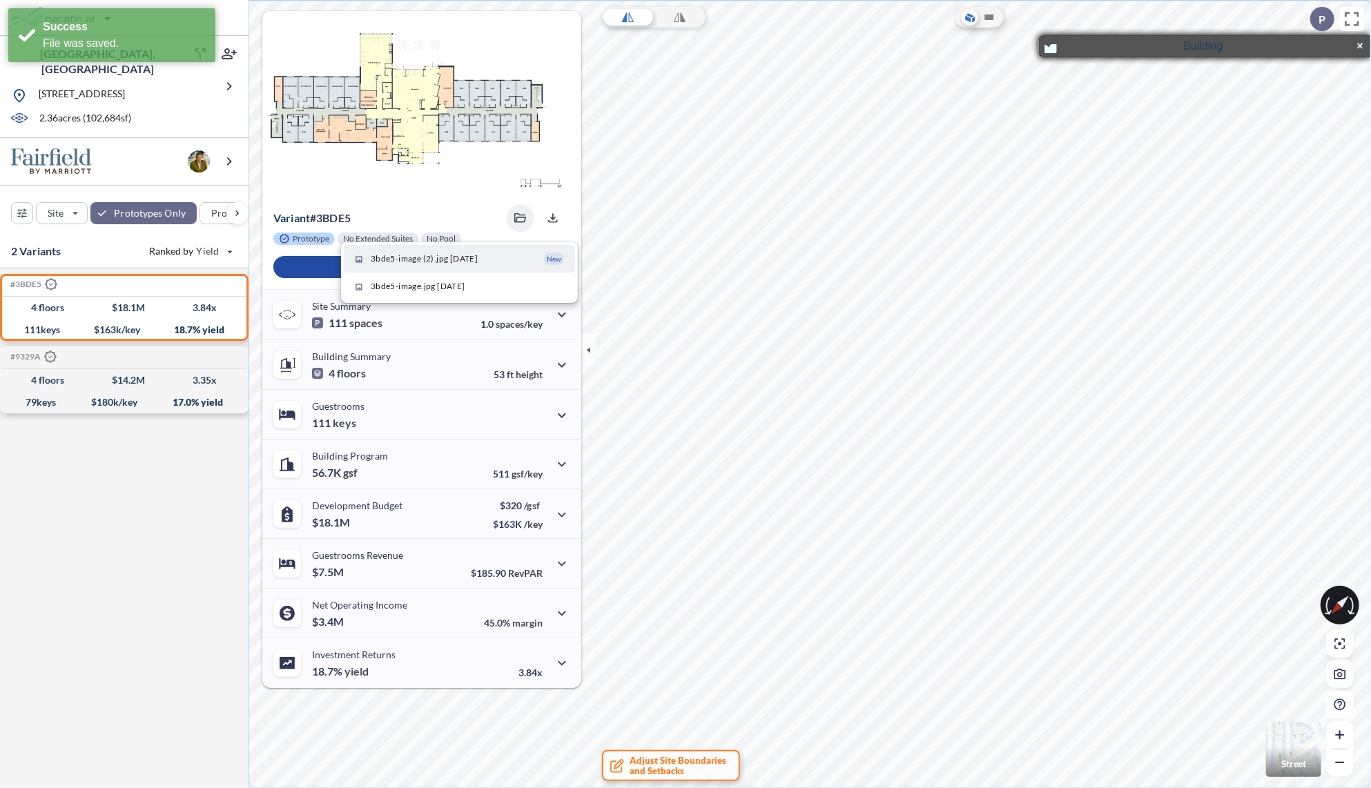
click at [398, 260] on span "3bde5-image (2).jpg 08/18/2025" at bounding box center [424, 259] width 107 height 12
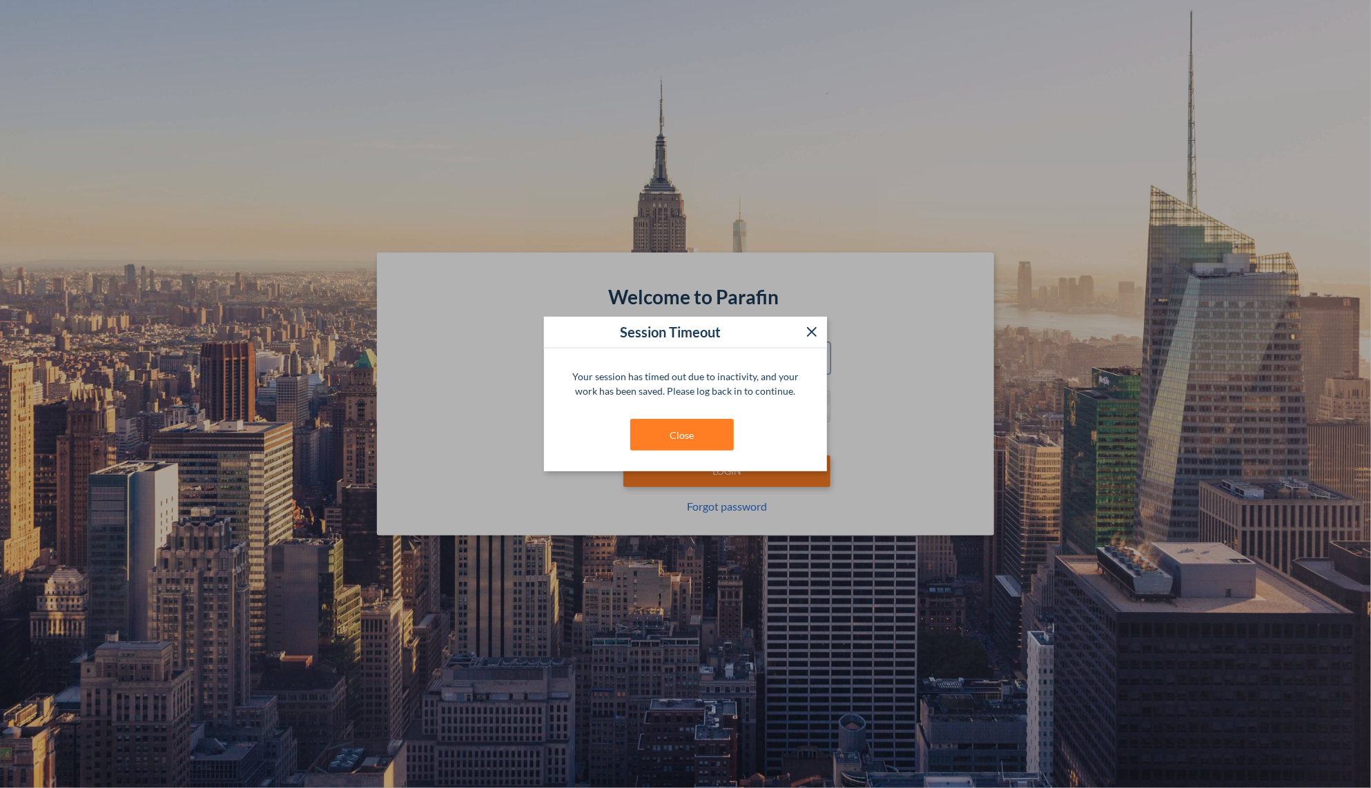
type input "**********"
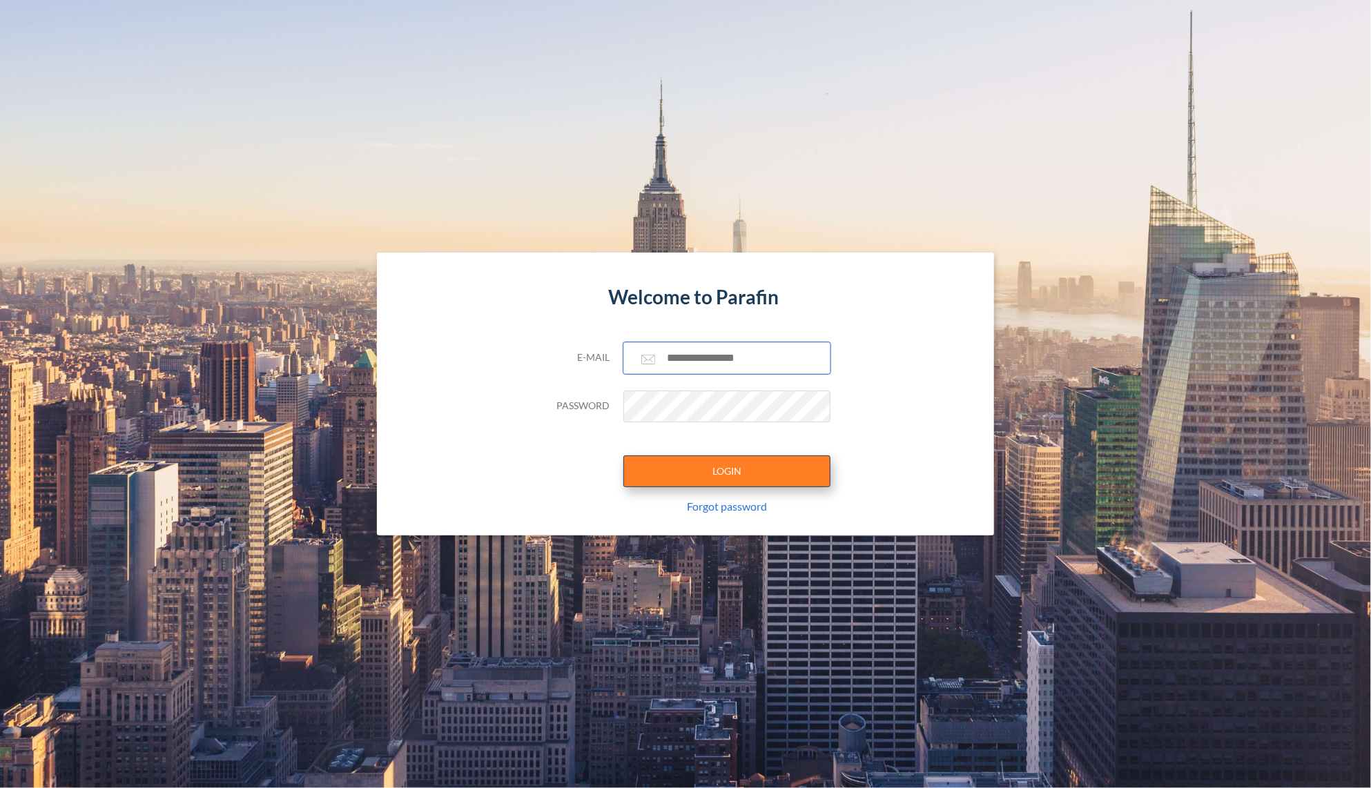
type input "**********"
click at [726, 478] on button "LOGIN" at bounding box center [726, 472] width 207 height 32
type input "**********"
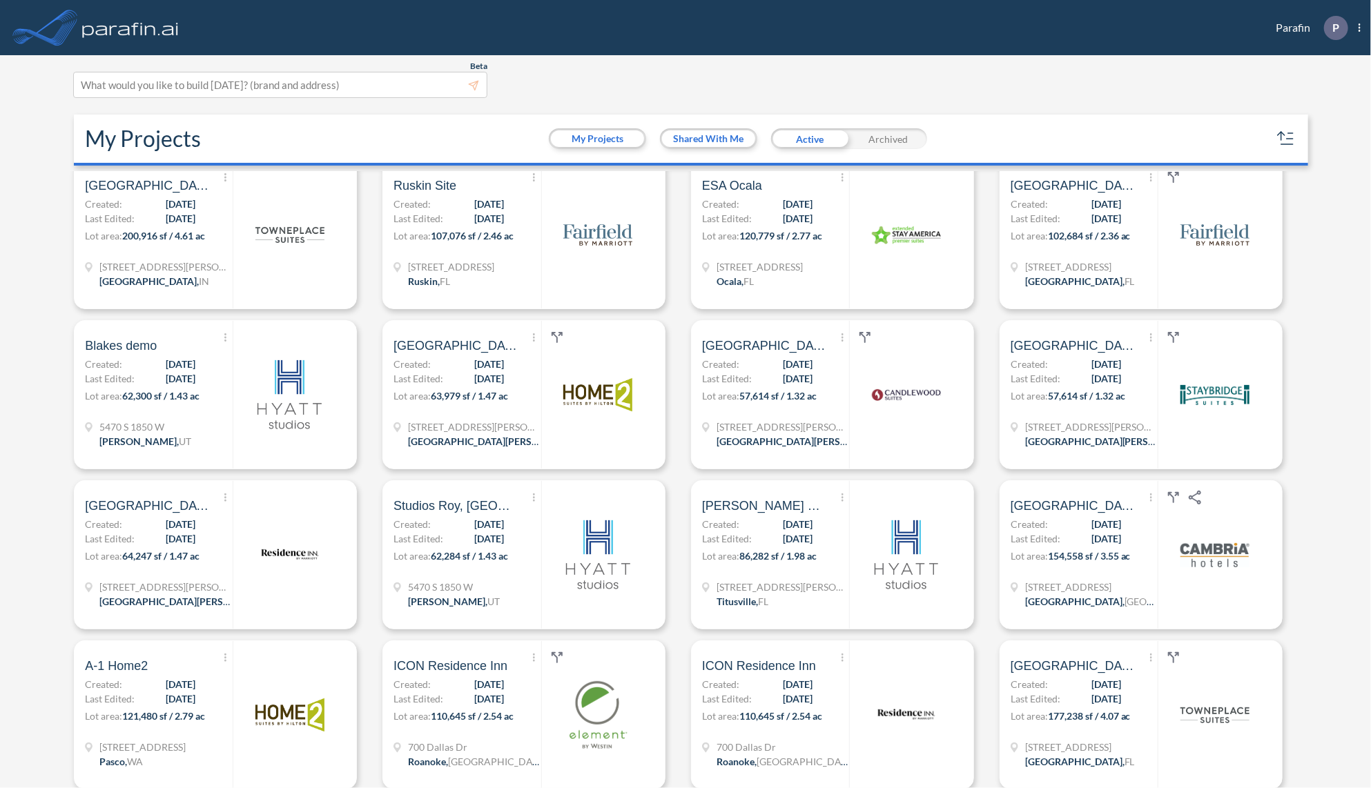
scroll to position [1270, 0]
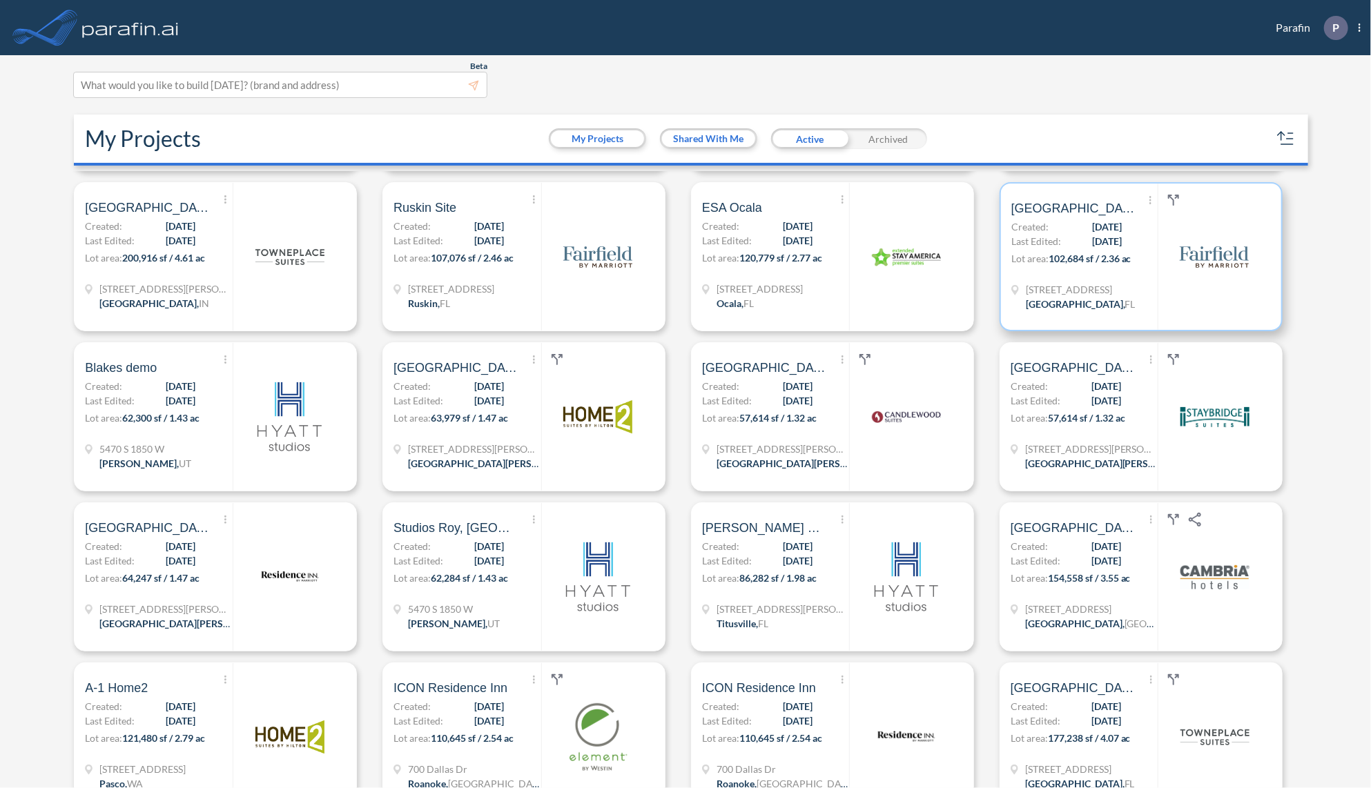
click at [1136, 269] on p "Lot area: 102,684 sf / 2.36 ac" at bounding box center [1084, 261] width 146 height 20
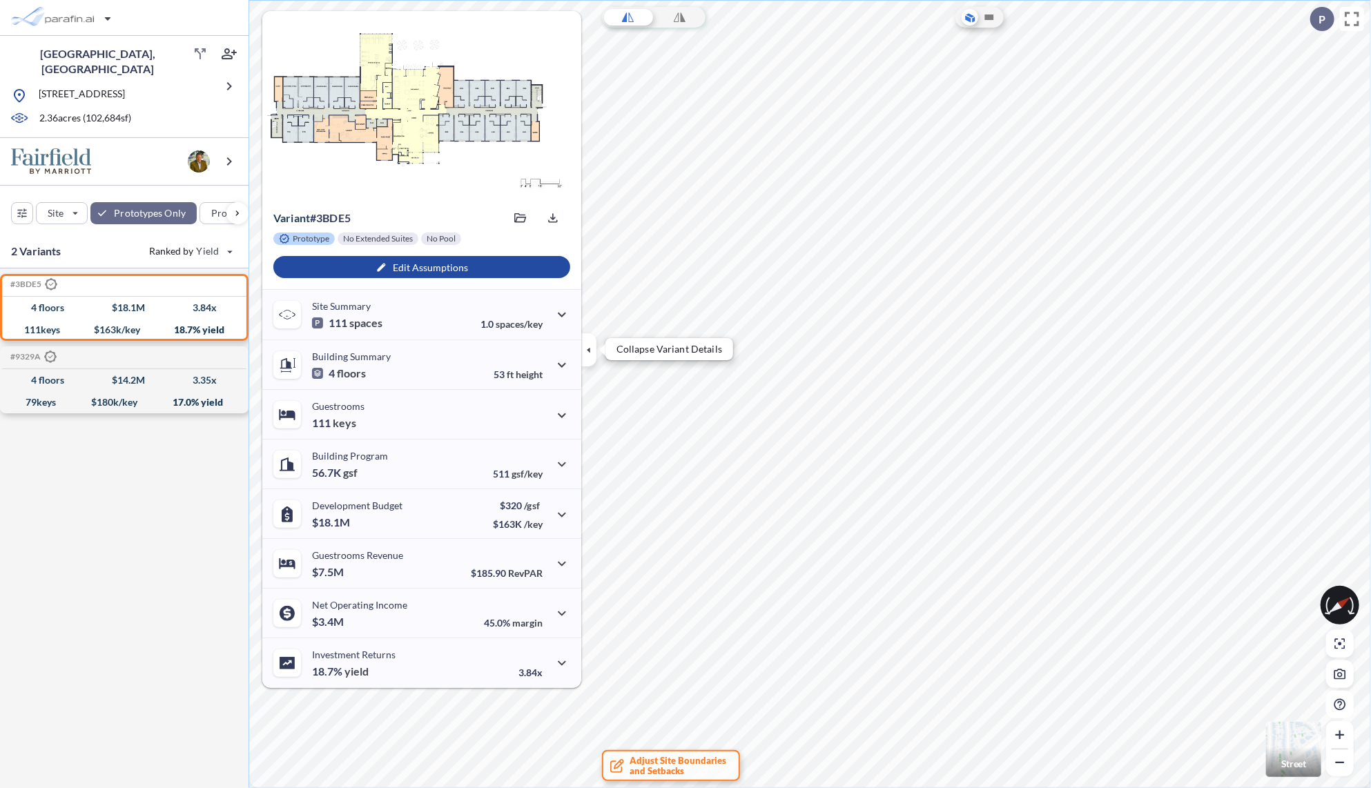
click at [590, 349] on icon "button" at bounding box center [588, 349] width 15 height 15
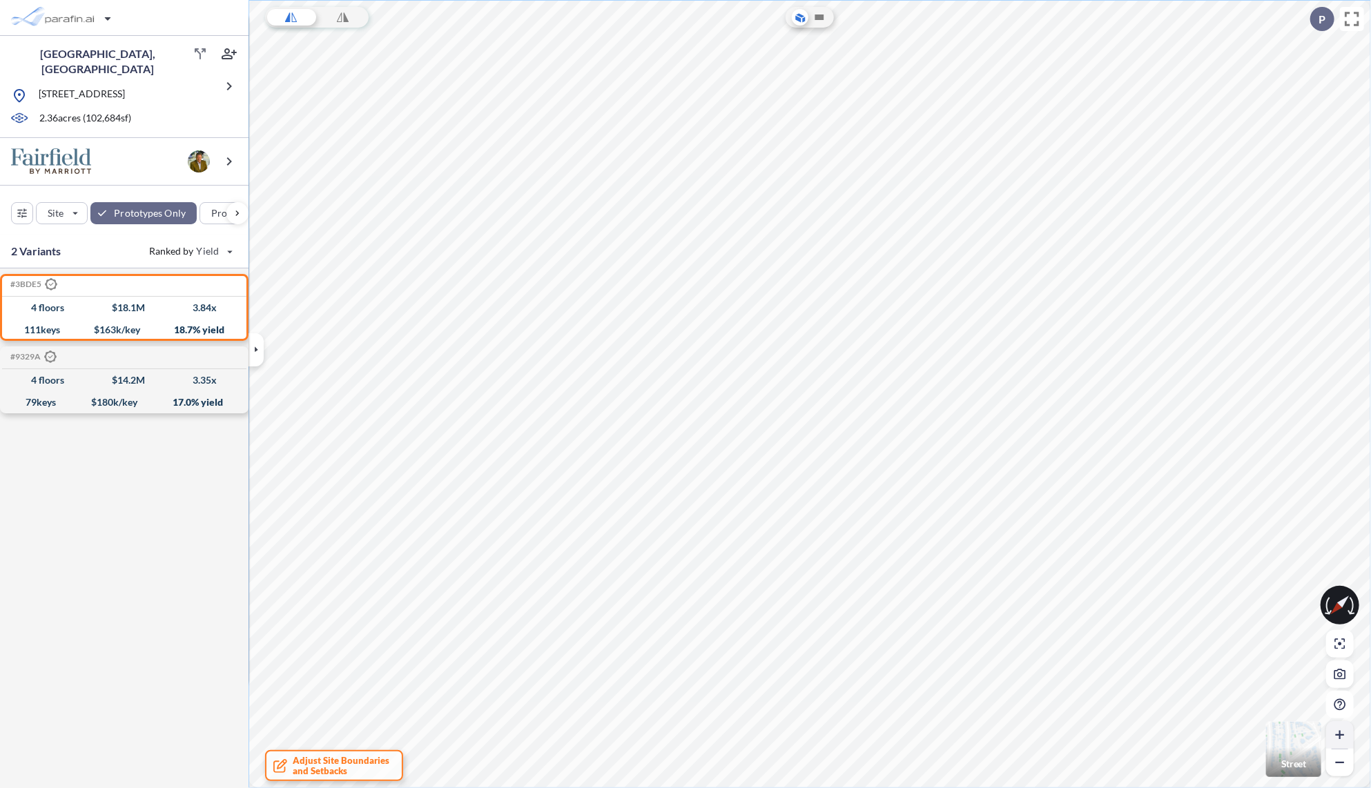
click at [1338, 732] on icon "button" at bounding box center [1340, 735] width 14 height 14
click at [1336, 773] on button "button" at bounding box center [1340, 764] width 28 height 28
click at [1333, 678] on button "button" at bounding box center [1340, 675] width 28 height 28
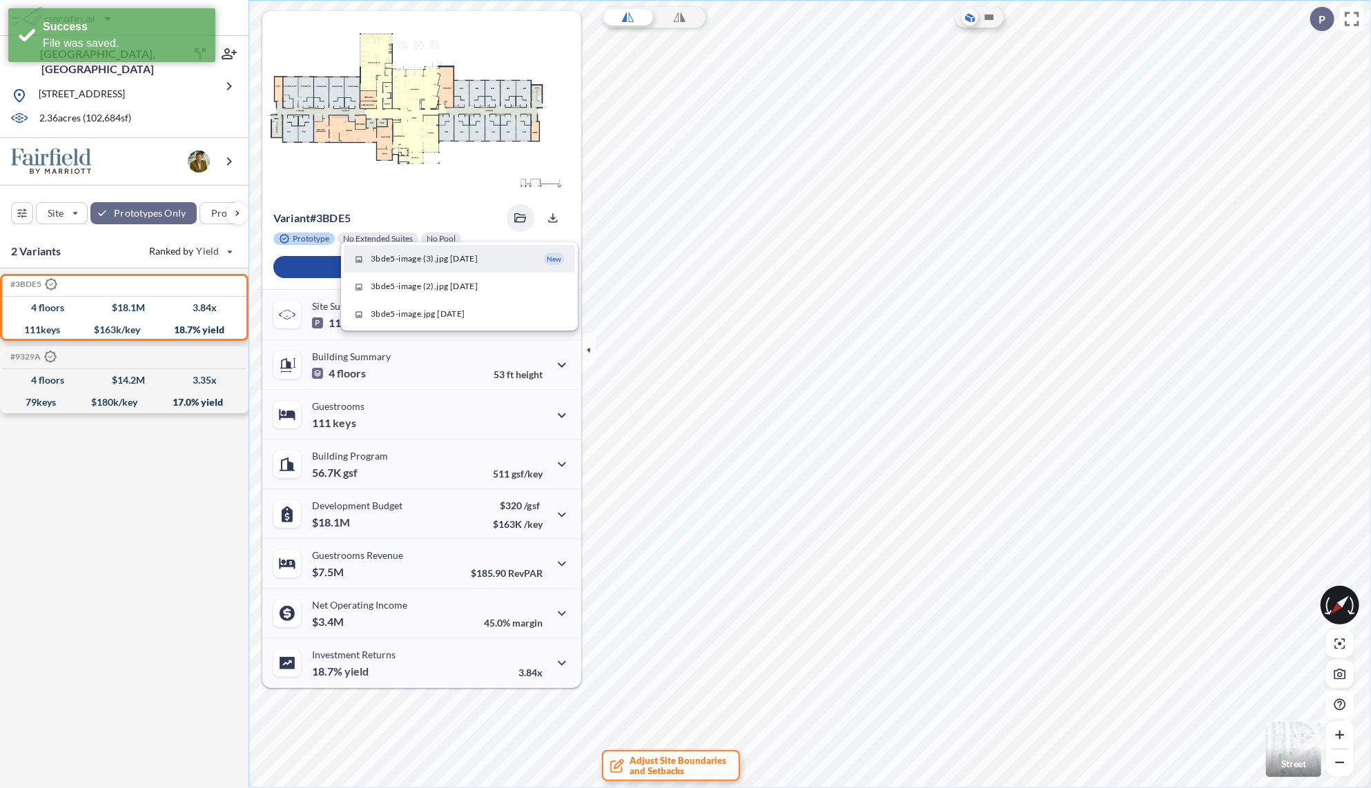
click at [478, 260] on span "3bde5-image (3).jpg 08/18/2025" at bounding box center [424, 259] width 107 height 12
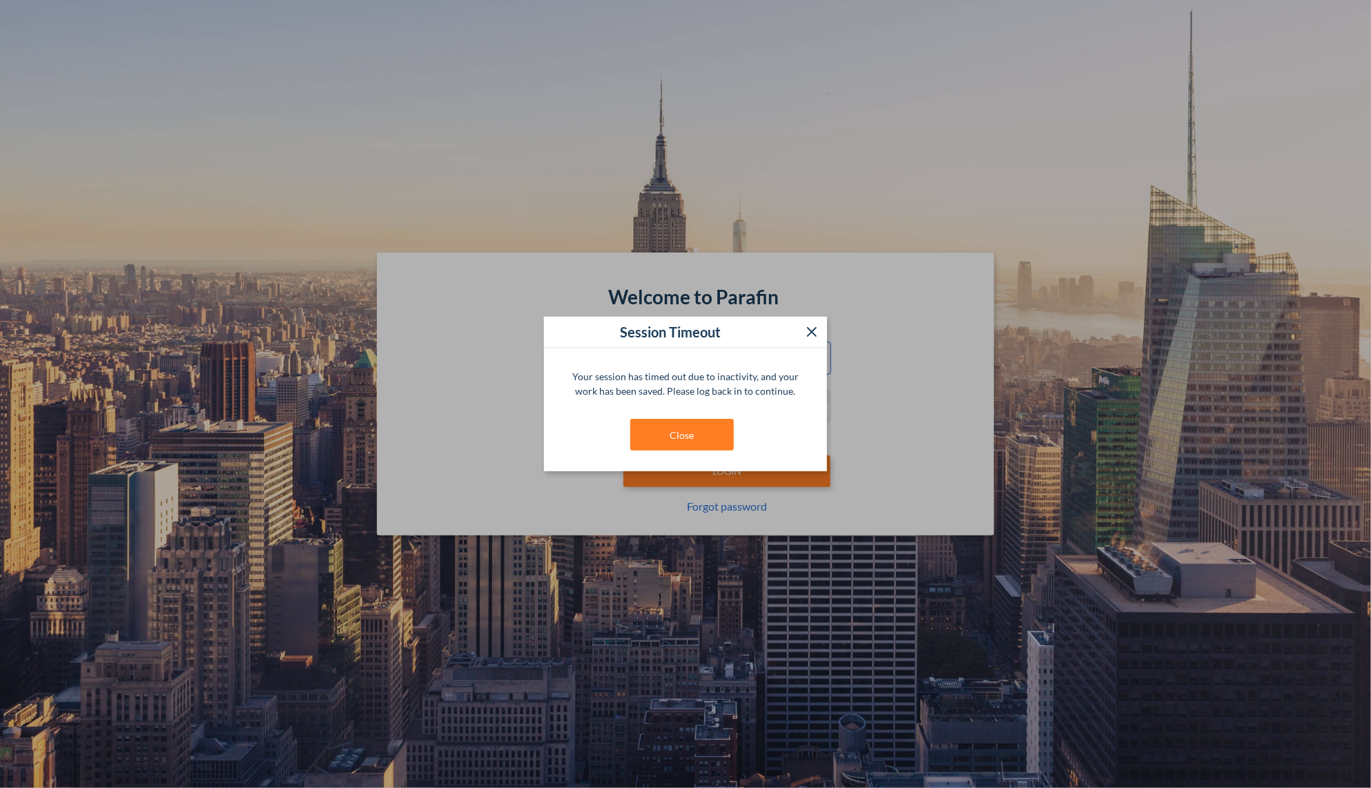
type input "**********"
